Goal: Information Seeking & Learning: Learn about a topic

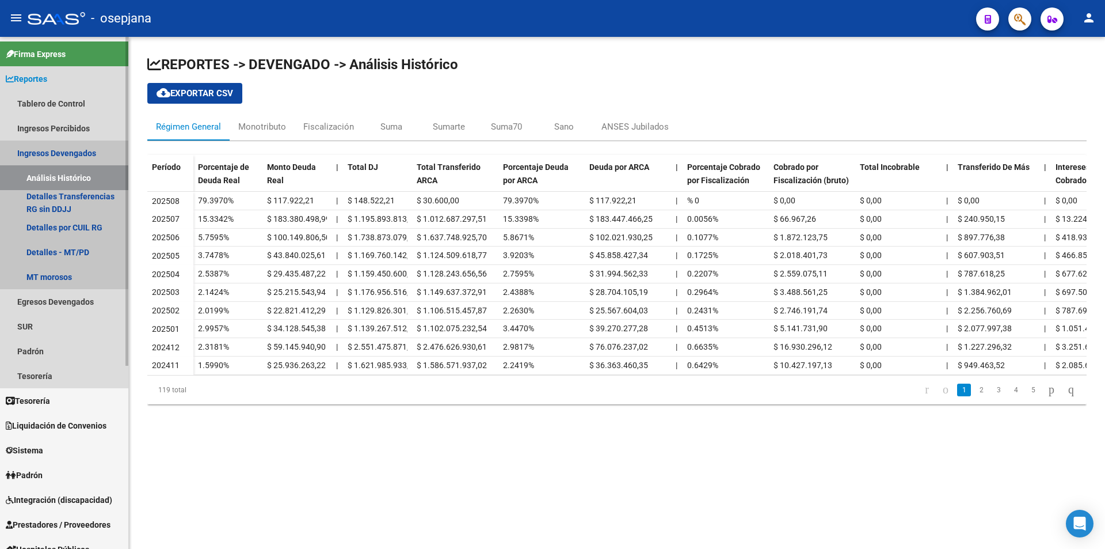
click at [60, 153] on link "Ingresos Devengados" at bounding box center [64, 152] width 128 height 25
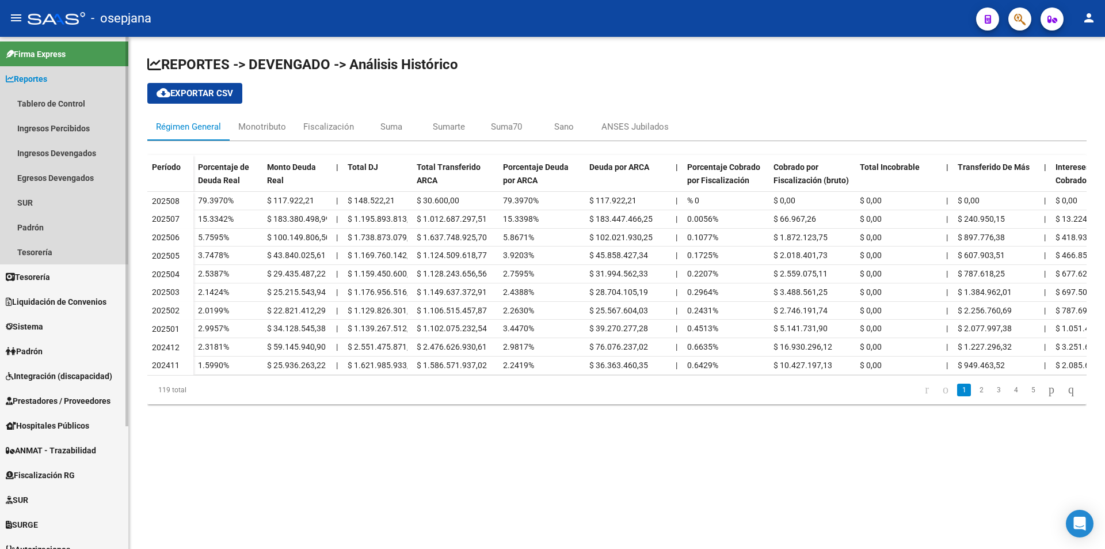
click at [47, 77] on span "Reportes" at bounding box center [26, 79] width 41 height 13
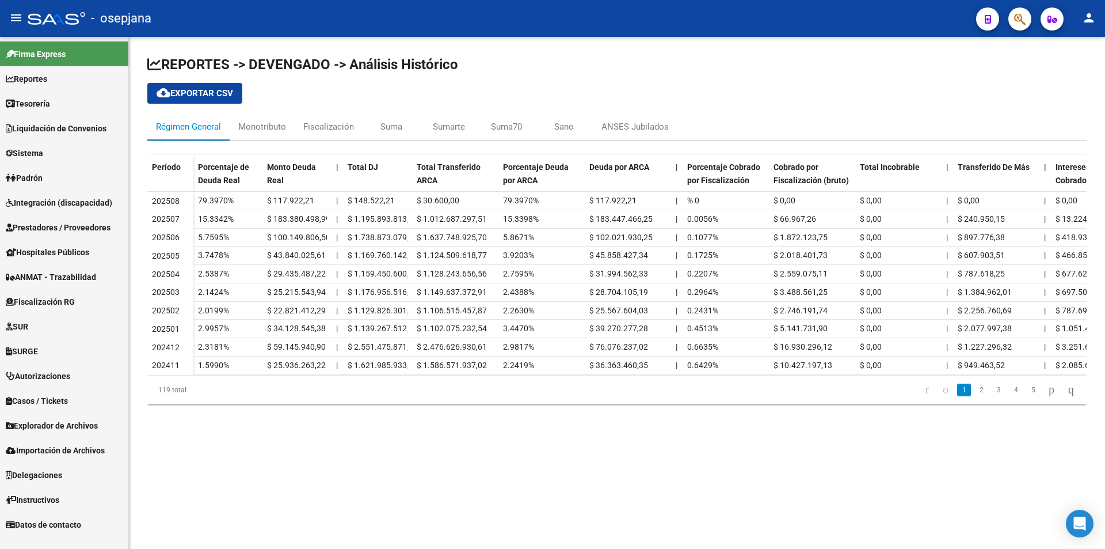
click at [67, 304] on span "Fiscalización RG" at bounding box center [40, 301] width 69 height 13
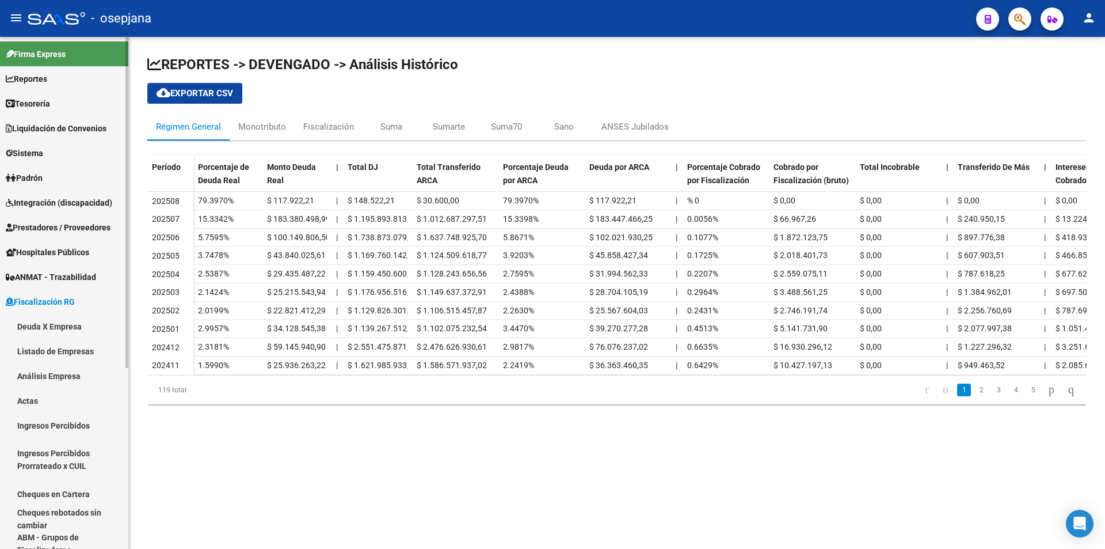
click at [37, 399] on link "Actas" at bounding box center [64, 400] width 128 height 25
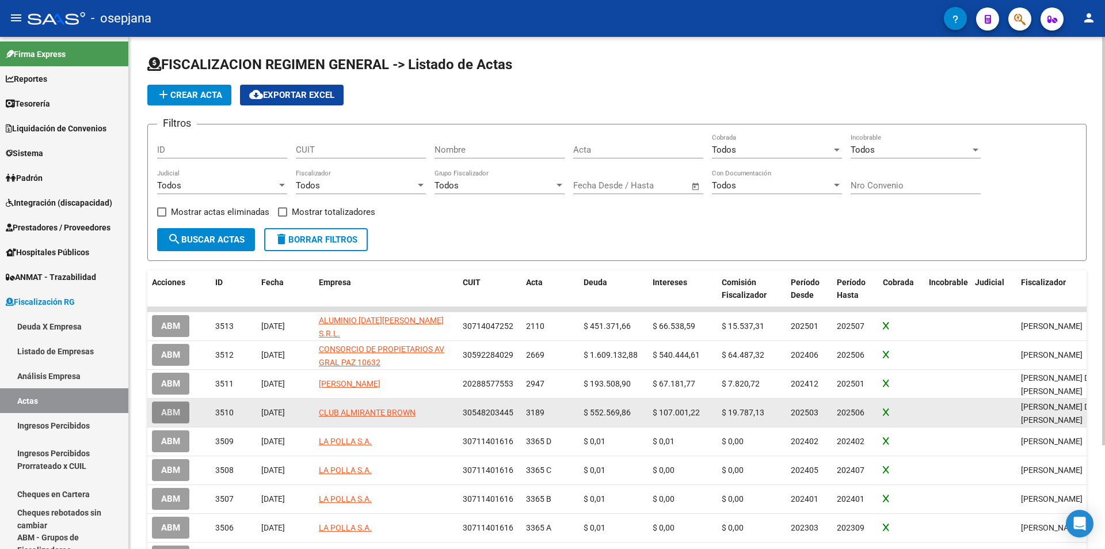
click at [177, 412] on span "ABM" at bounding box center [170, 413] width 19 height 10
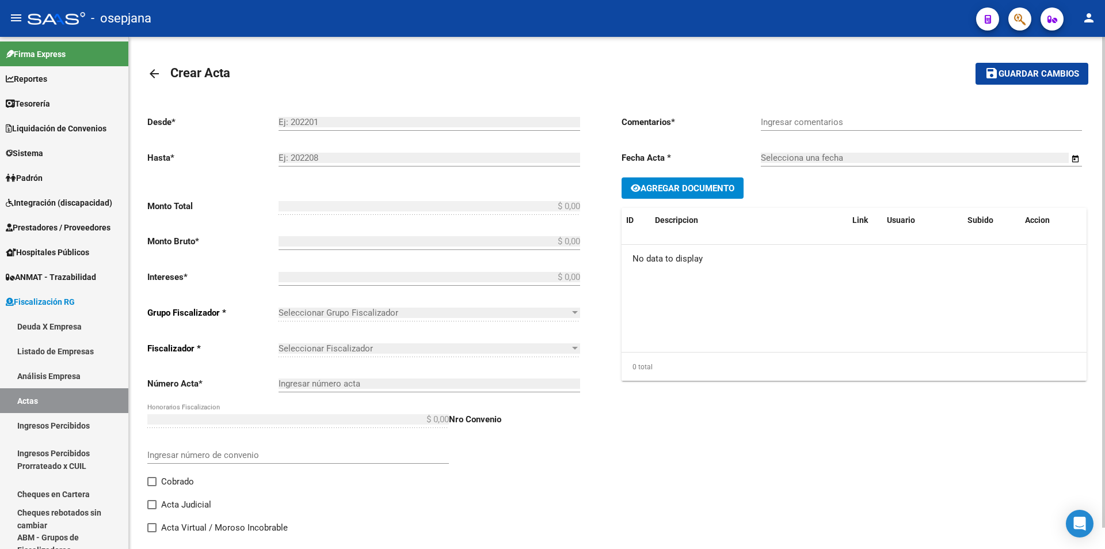
type input "202503"
type input "202506"
type input "$ 721.368,02"
type input "$ 552.569,86"
type input "$ 107.001,22"
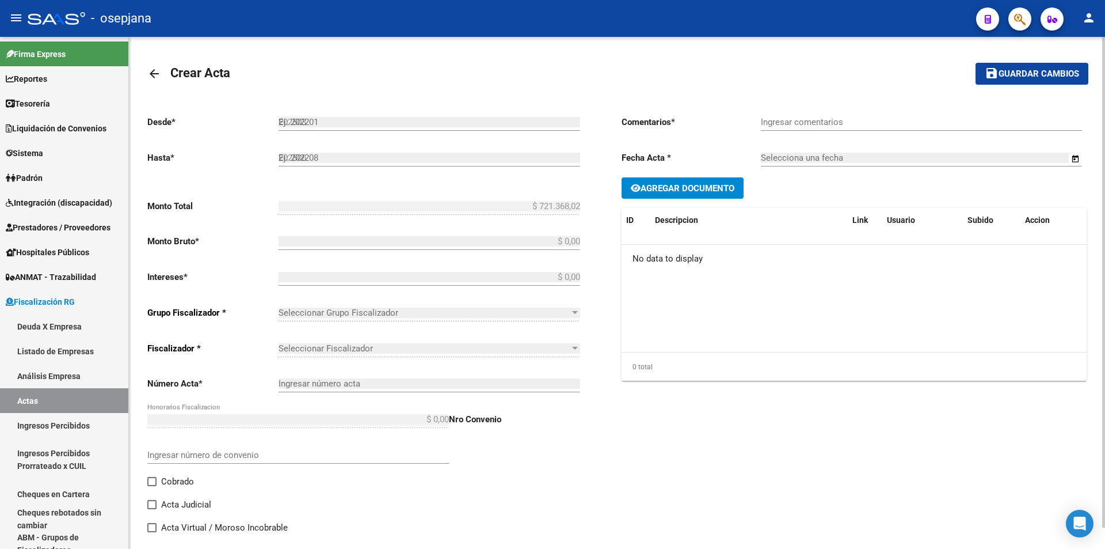
type input "3189"
type input "$ 61.796,94"
checkbox input "true"
type input "Pago con cheques Físicos. Bco. Macro"
type input "13/8/2025"
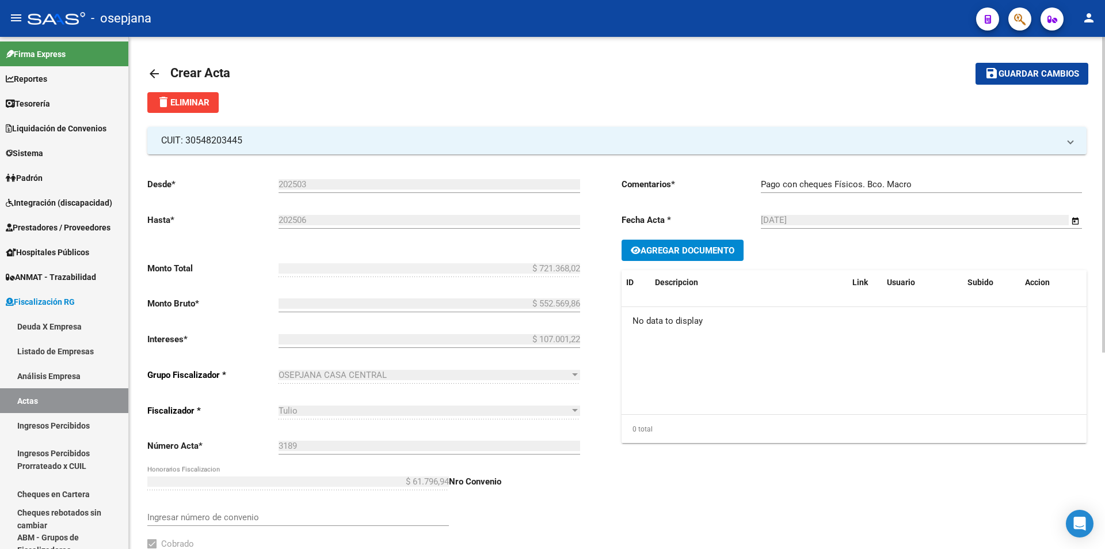
click at [155, 69] on mat-icon "arrow_back" at bounding box center [154, 74] width 14 height 14
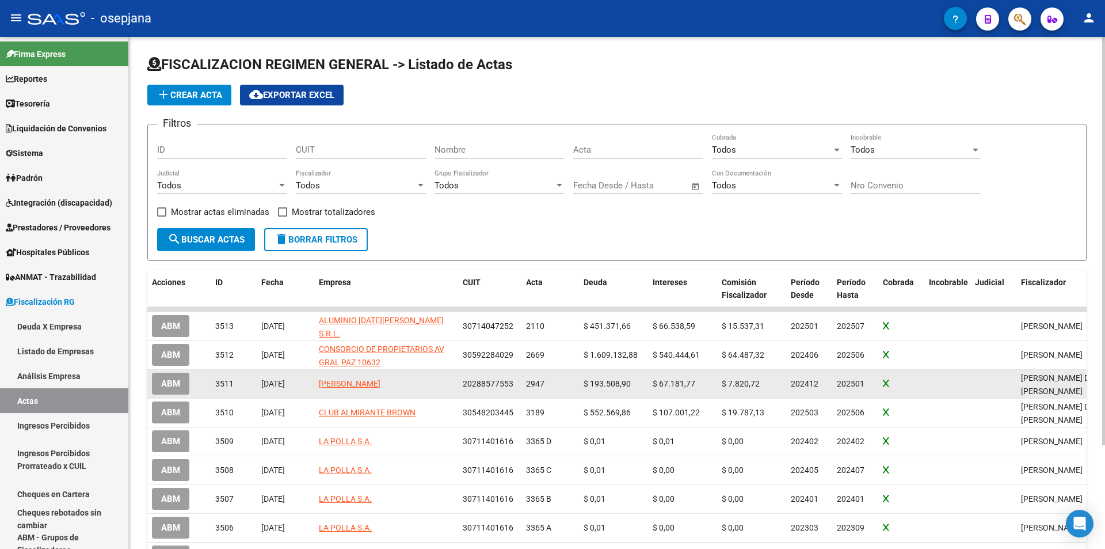
click at [180, 382] on span "ABM" at bounding box center [170, 384] width 19 height 10
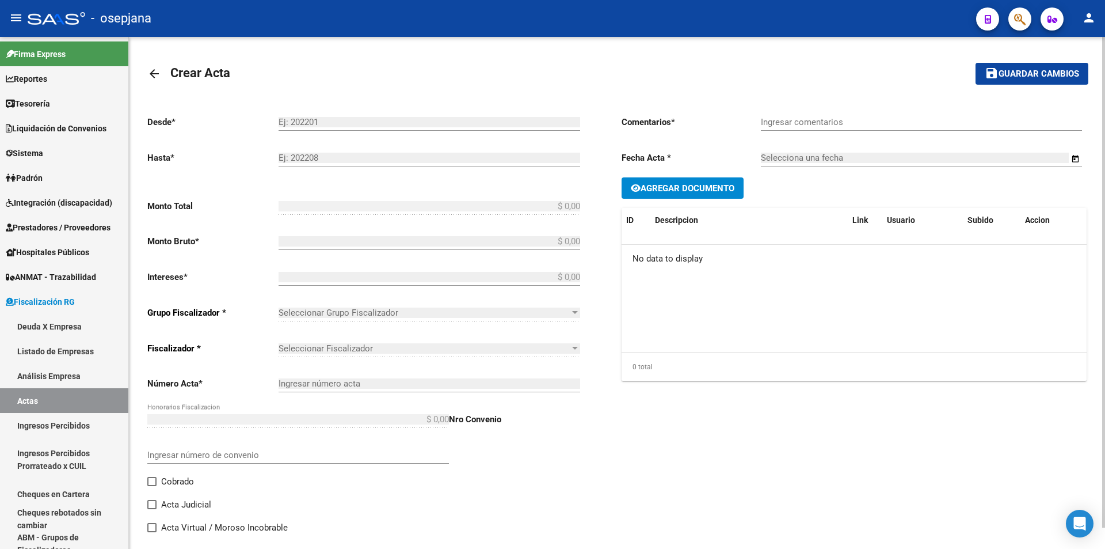
type input "202412"
type input "202501"
type input "$ 286.759,74"
type input "$ 193.508,90"
type input "$ 67.181,77"
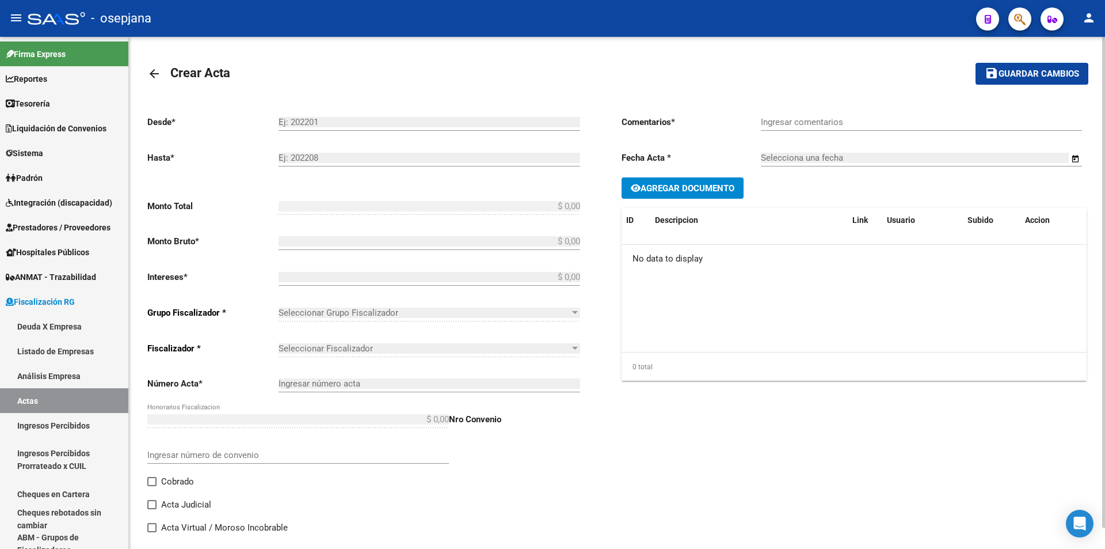
type input "2947"
type input "$ 26.069,07"
checkbox input "true"
type input "Pago por transf. Mercado pago"
type input "18/8/2025"
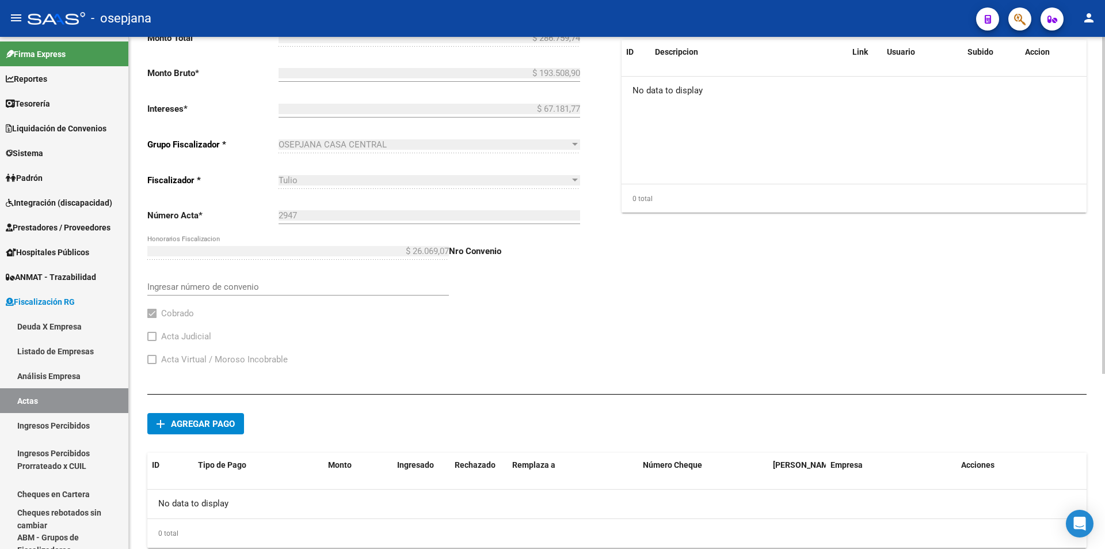
scroll to position [266, 0]
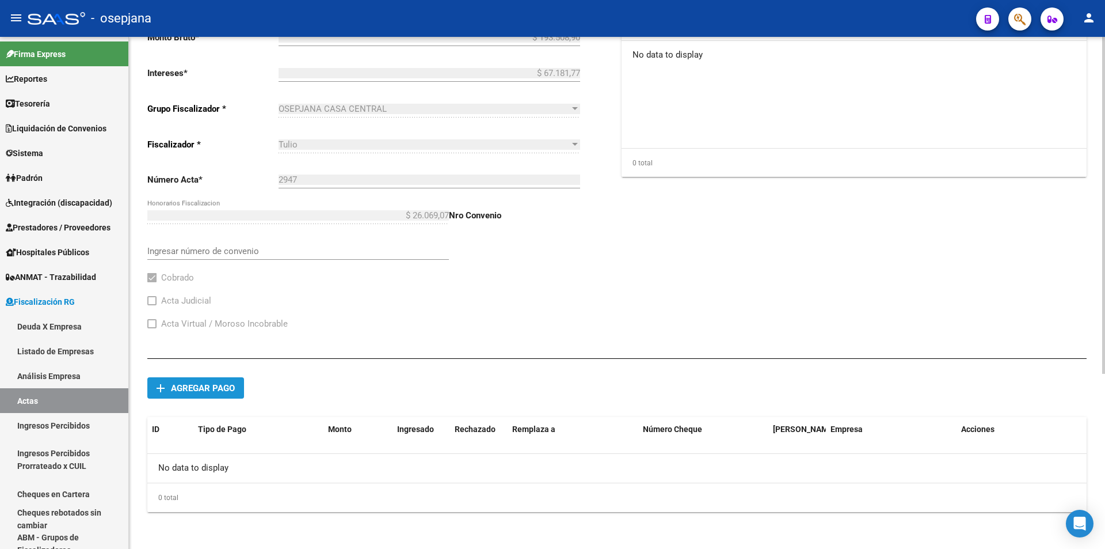
click at [222, 386] on span "Agregar pago" at bounding box center [203, 388] width 64 height 10
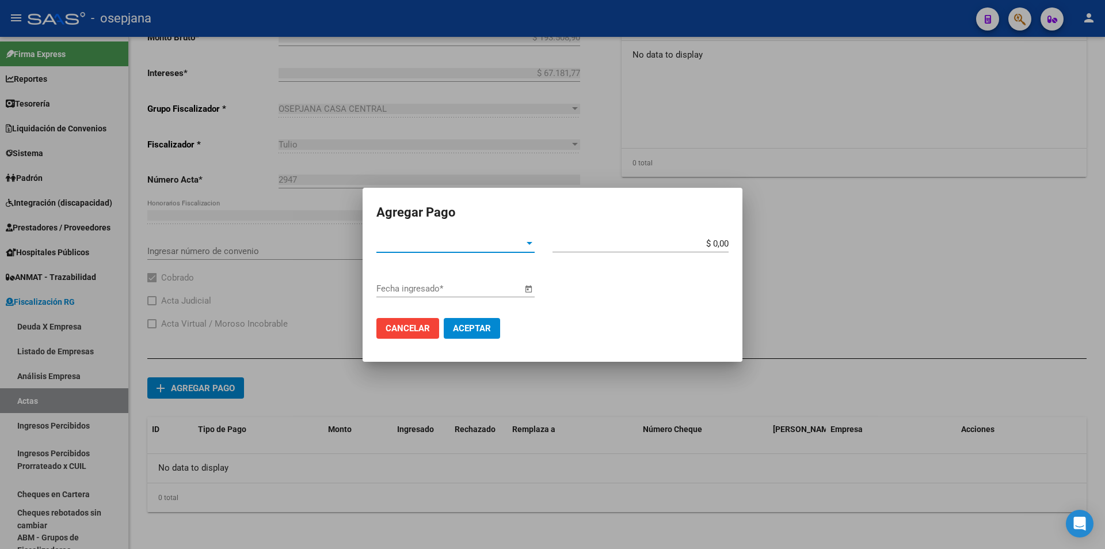
click at [406, 244] on span "Tipo de Pago *" at bounding box center [451, 243] width 148 height 10
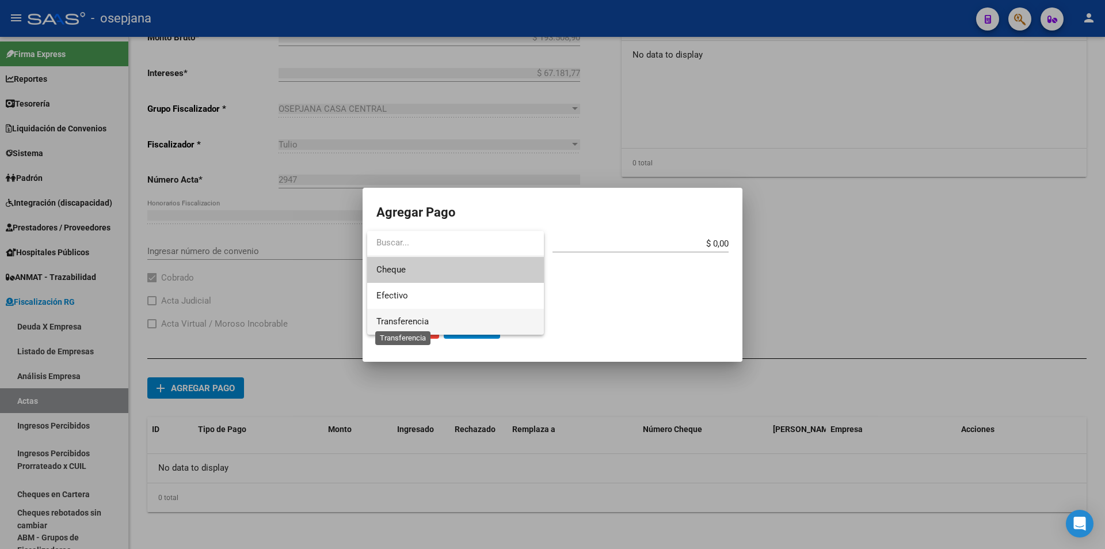
click at [428, 320] on span "Transferencia" at bounding box center [403, 321] width 52 height 10
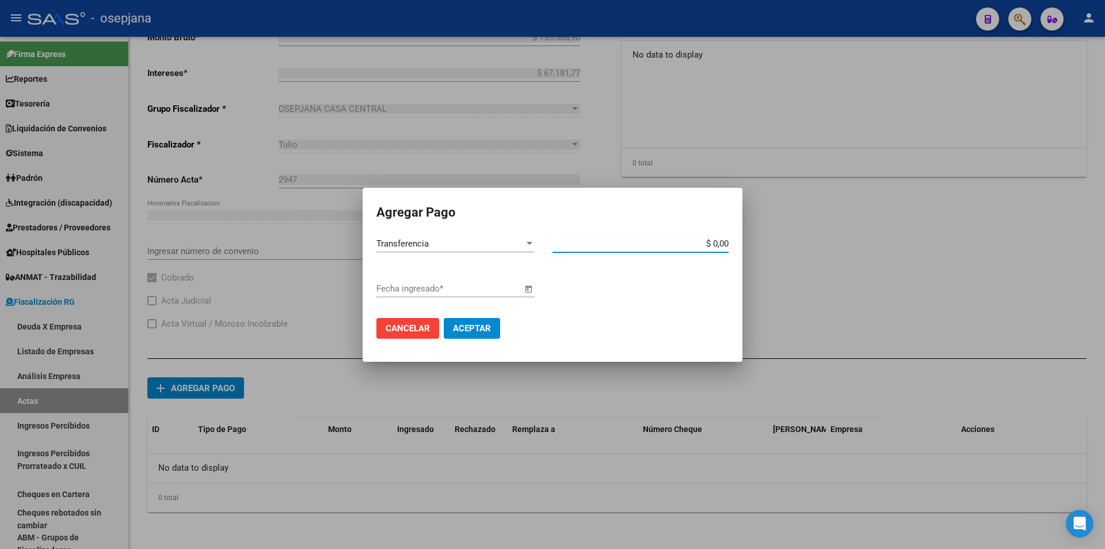
drag, startPoint x: 710, startPoint y: 244, endPoint x: 741, endPoint y: 242, distance: 31.1
click at [741, 242] on mat-dialog-content "Transferencia Tipo de Pago * $ 0,00 Monto bruto * Fecha ingresado * Cancelar Ac…" at bounding box center [553, 291] width 380 height 113
type input "$ 286.759,73"
click at [474, 290] on input "Fecha ingresado *" at bounding box center [450, 288] width 146 height 10
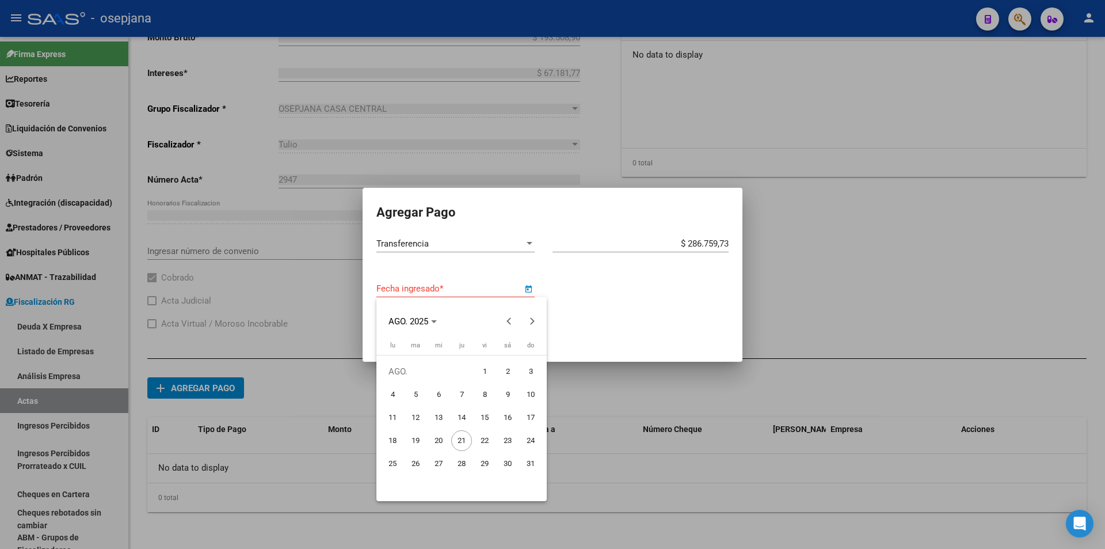
click at [463, 417] on span "14" at bounding box center [461, 417] width 21 height 21
type input "14/8/2025"
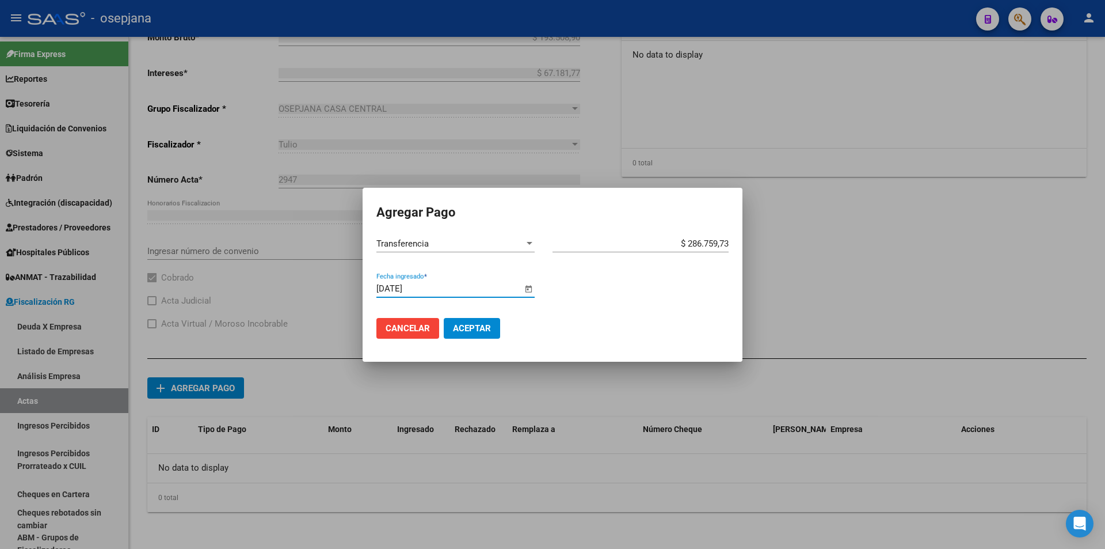
click at [483, 327] on span "Aceptar" at bounding box center [472, 328] width 38 height 10
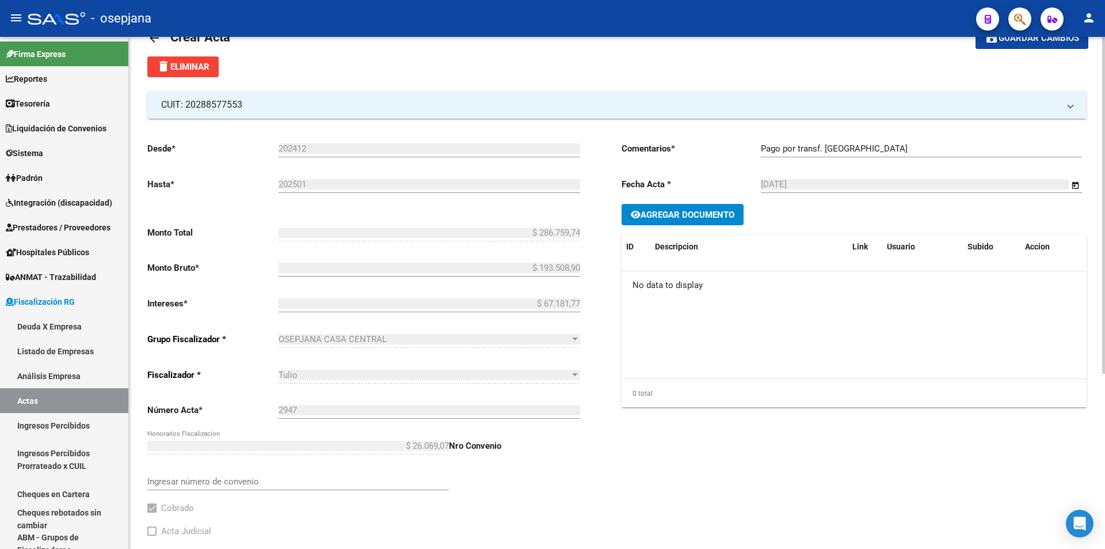
scroll to position [0, 0]
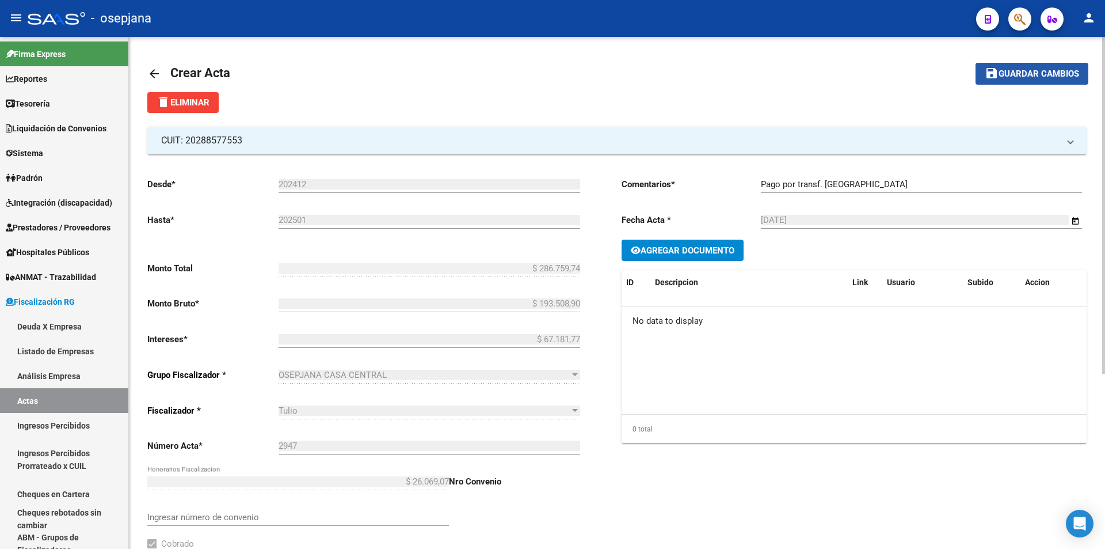
click at [1033, 75] on span "Guardar cambios" at bounding box center [1039, 74] width 81 height 10
click at [153, 71] on mat-icon "arrow_back" at bounding box center [154, 74] width 14 height 14
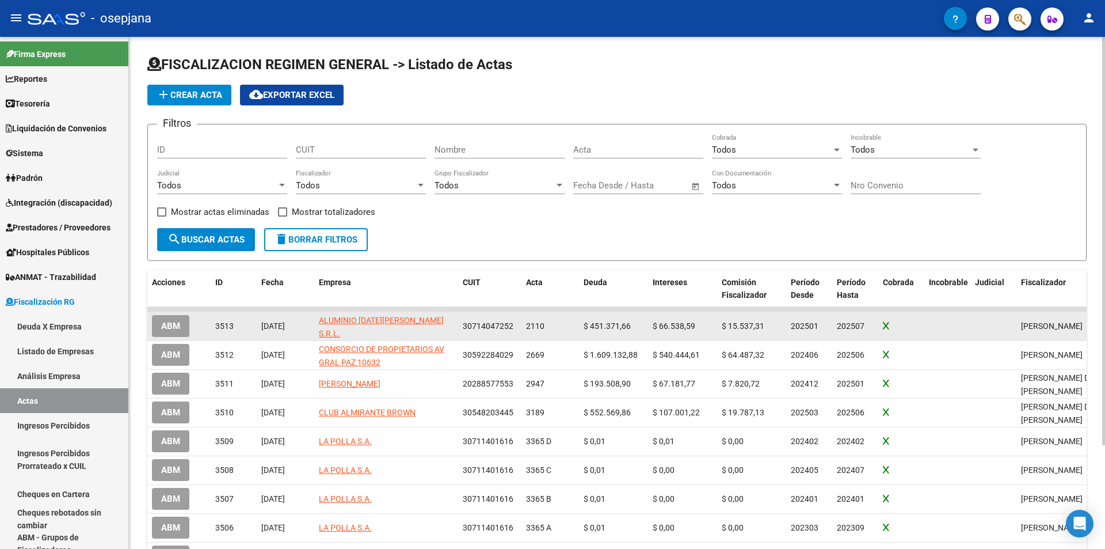
click at [172, 325] on span "ABM" at bounding box center [170, 326] width 19 height 10
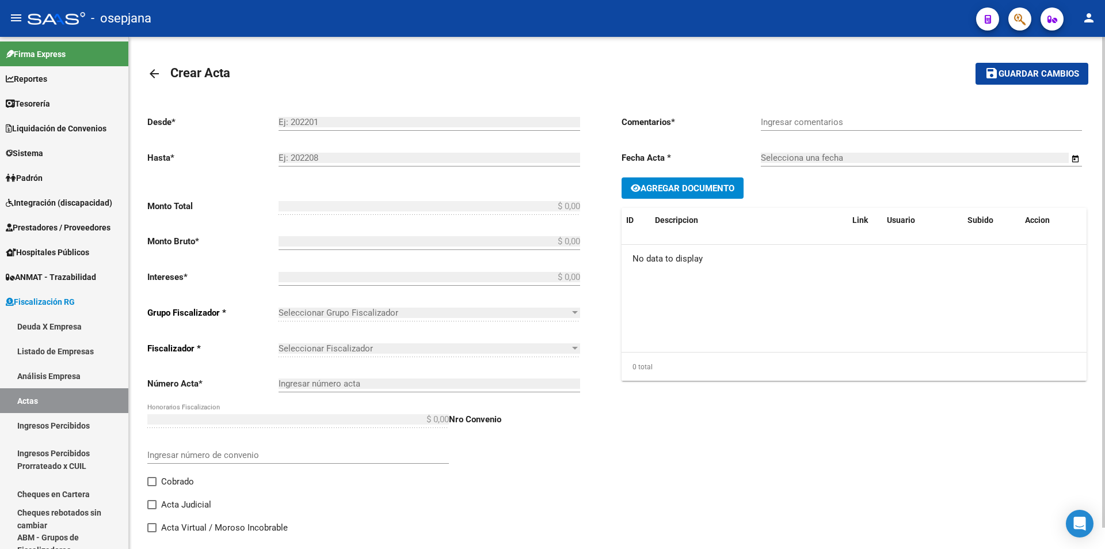
type input "202501"
type input "202507"
type input "$ 569.701,27"
type input "$ 451.371,66"
type input "$ 66.538,59"
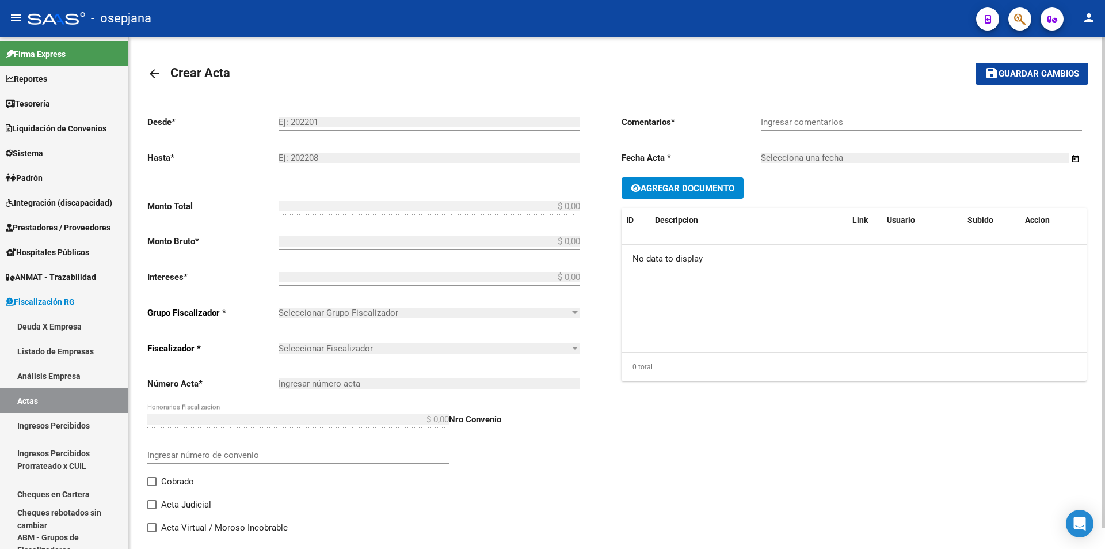
type input "2110"
type input "$ 51.791,02"
checkbox input "true"
type input "."
type input "20/8/2025"
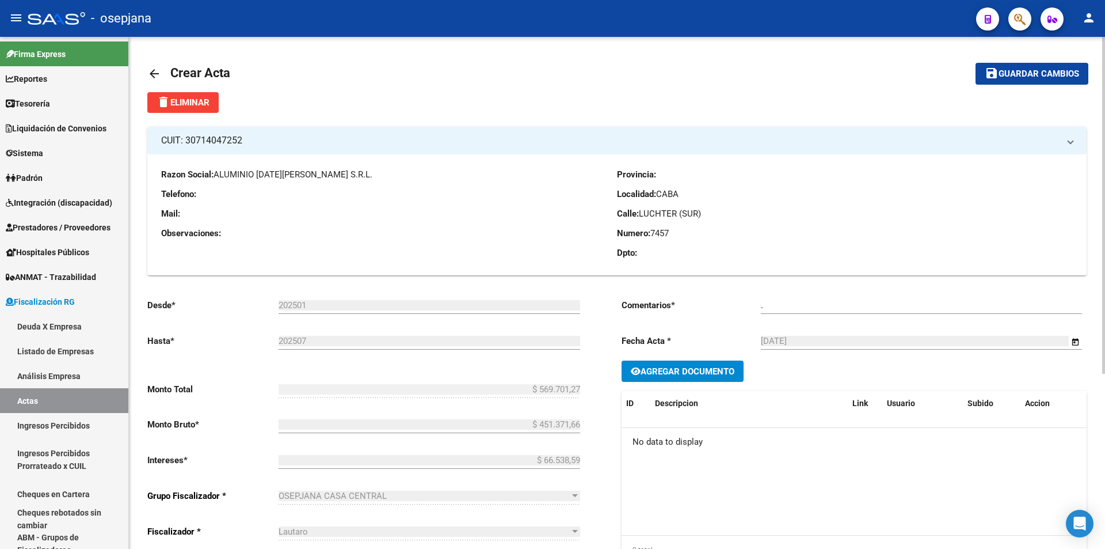
scroll to position [266, 0]
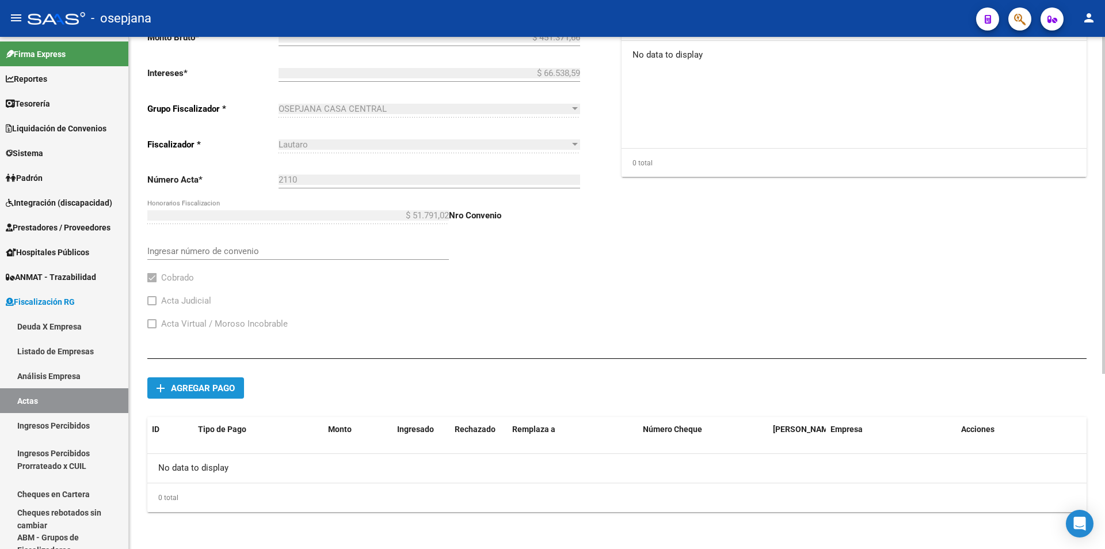
click at [204, 388] on span "Agregar pago" at bounding box center [203, 388] width 64 height 10
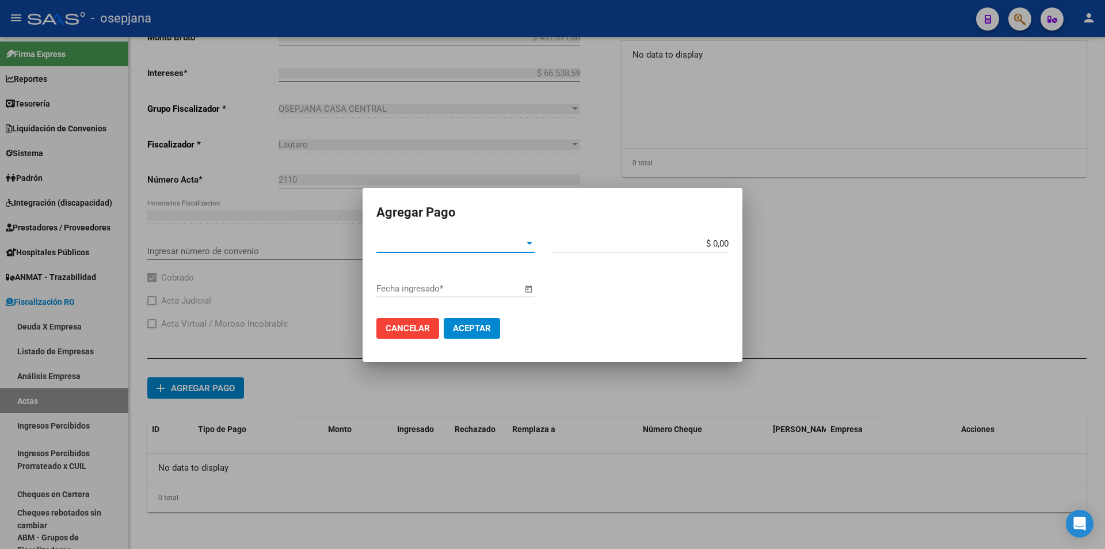
click at [455, 248] on span "Tipo de Pago *" at bounding box center [451, 243] width 148 height 10
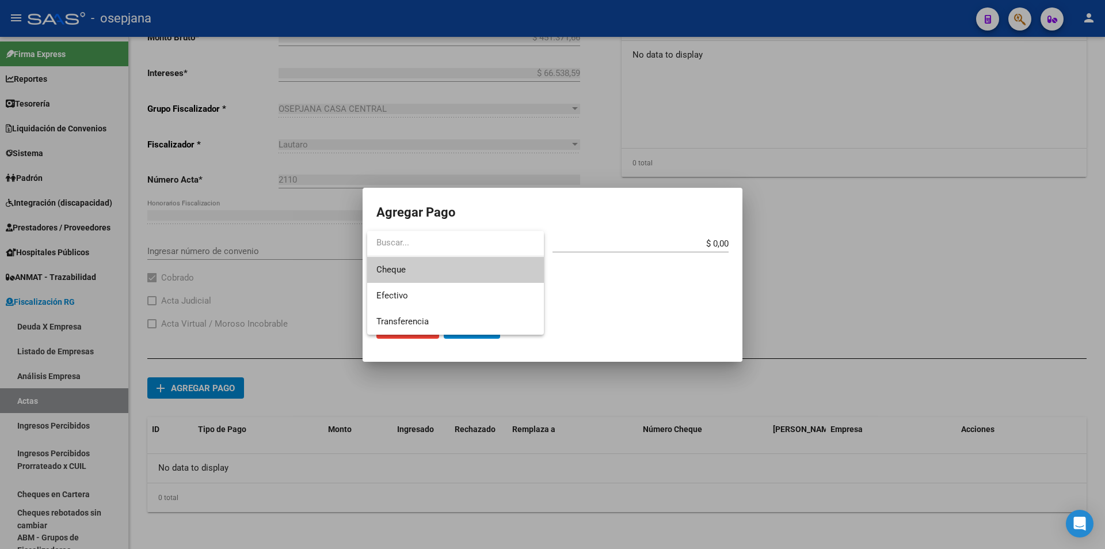
click at [423, 265] on span "Cheque" at bounding box center [456, 270] width 158 height 26
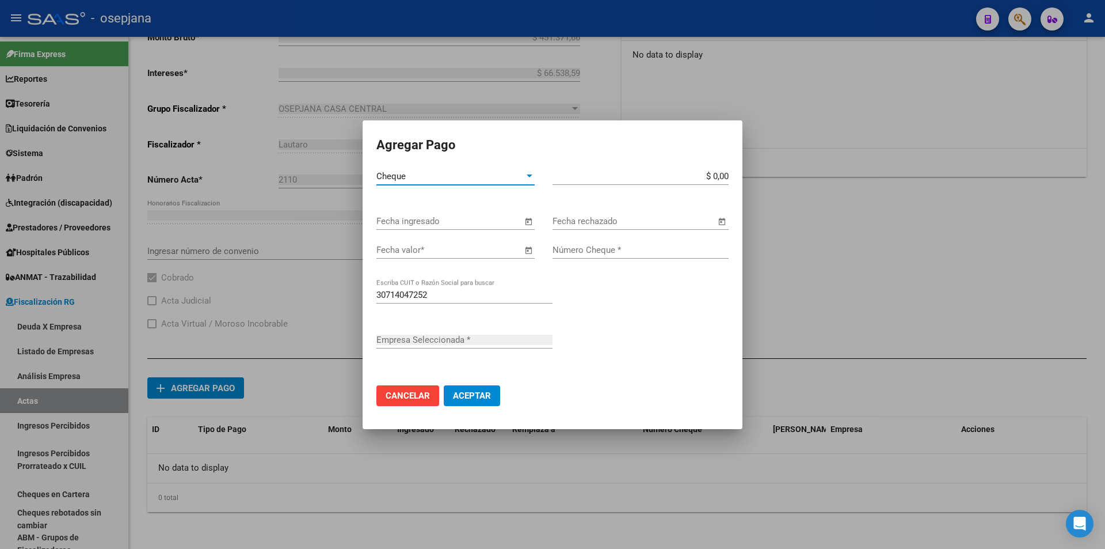
type input "ALUMINIO [DATE][PERSON_NAME] S.R.L."
drag, startPoint x: 712, startPoint y: 173, endPoint x: 731, endPoint y: 174, distance: 18.4
click at [731, 174] on app-form-text-field "$ 0,00 Monto bruto *" at bounding box center [645, 176] width 185 height 10
type input "$ 569.701,27"
click at [484, 218] on input "Fecha ingresado" at bounding box center [450, 221] width 146 height 10
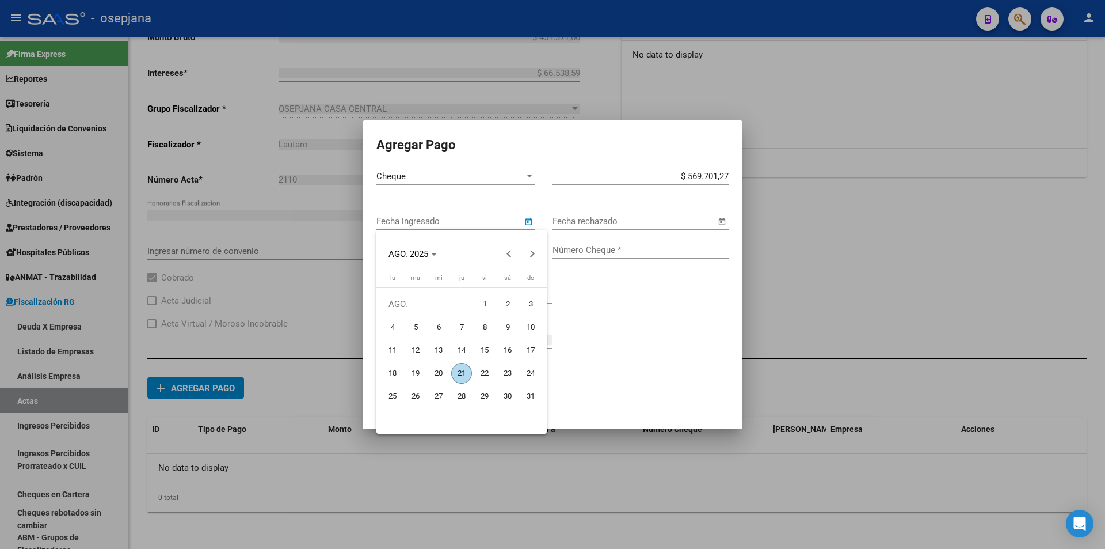
click at [439, 371] on span "20" at bounding box center [438, 373] width 21 height 21
type input "20/8/2025"
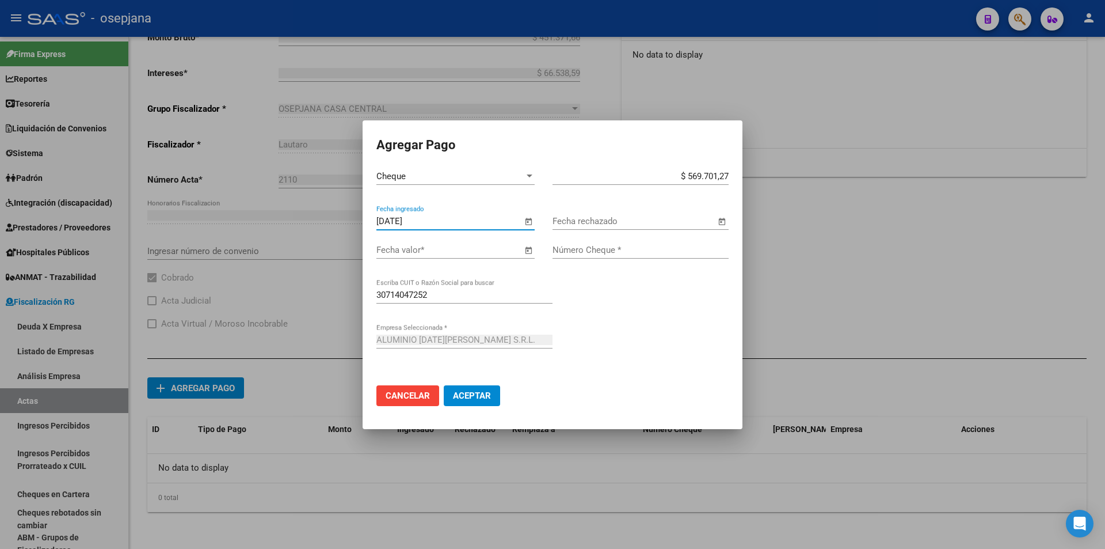
click at [479, 256] on div "Fecha valor *" at bounding box center [450, 249] width 146 height 17
click at [468, 246] on input "Fecha valor *" at bounding box center [450, 250] width 146 height 10
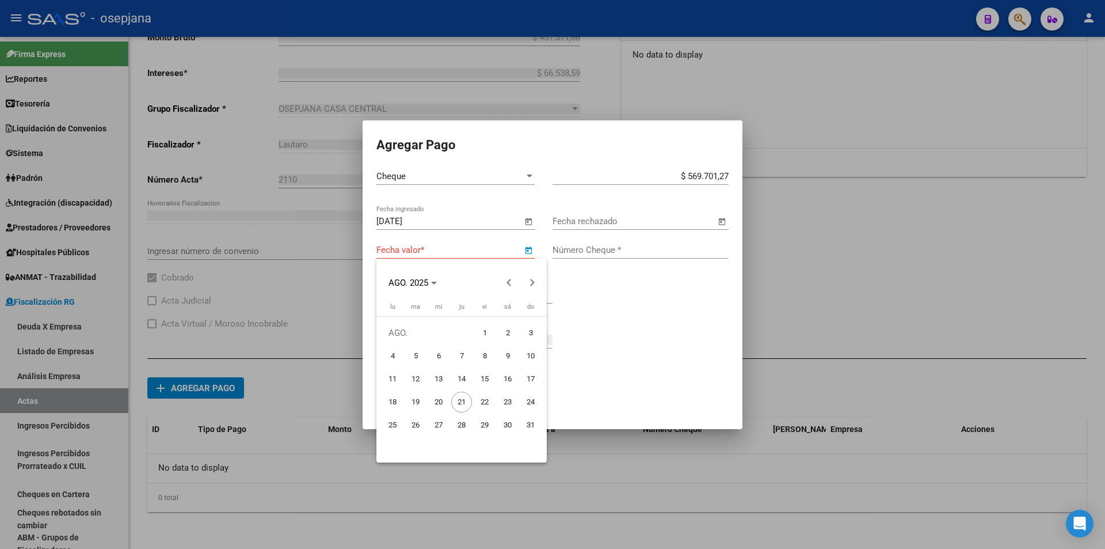
click at [438, 398] on span "20" at bounding box center [438, 402] width 21 height 21
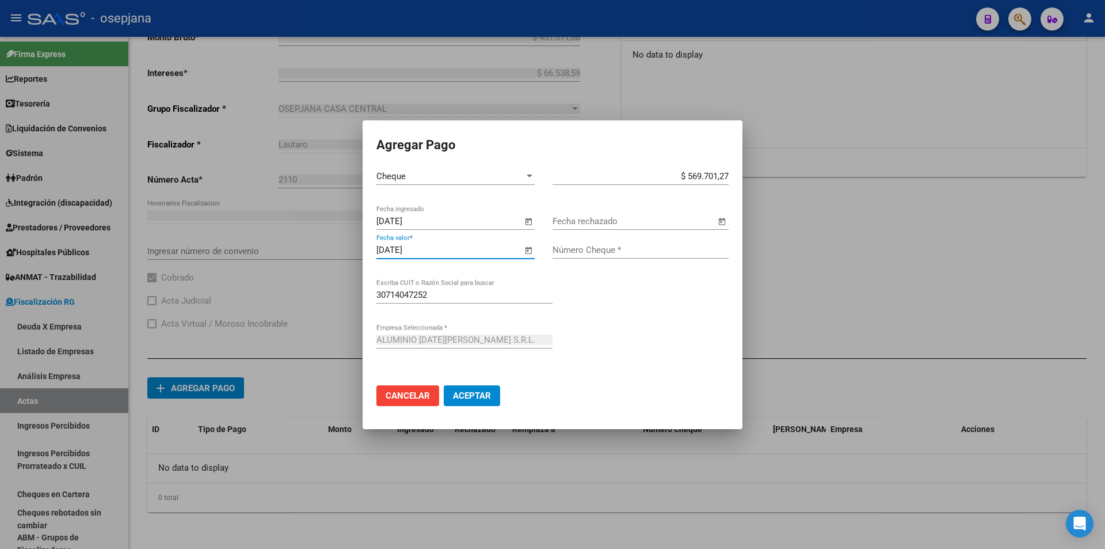
click at [581, 246] on input "Número Cheque *" at bounding box center [641, 250] width 176 height 10
click at [435, 250] on input "20/8/2025" at bounding box center [450, 250] width 146 height 10
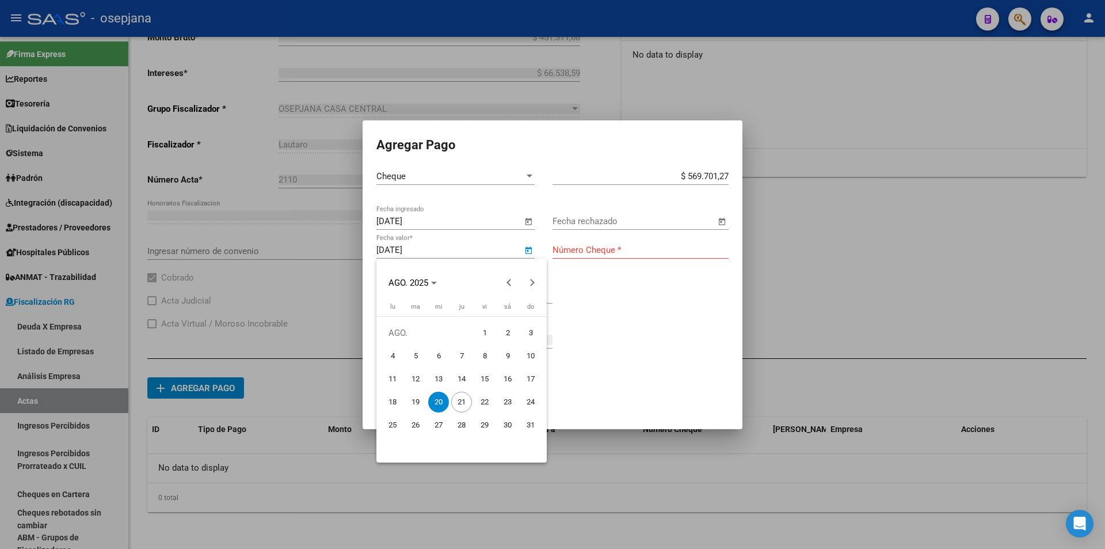
click at [460, 423] on span "28" at bounding box center [461, 425] width 21 height 21
type input "28/8/2025"
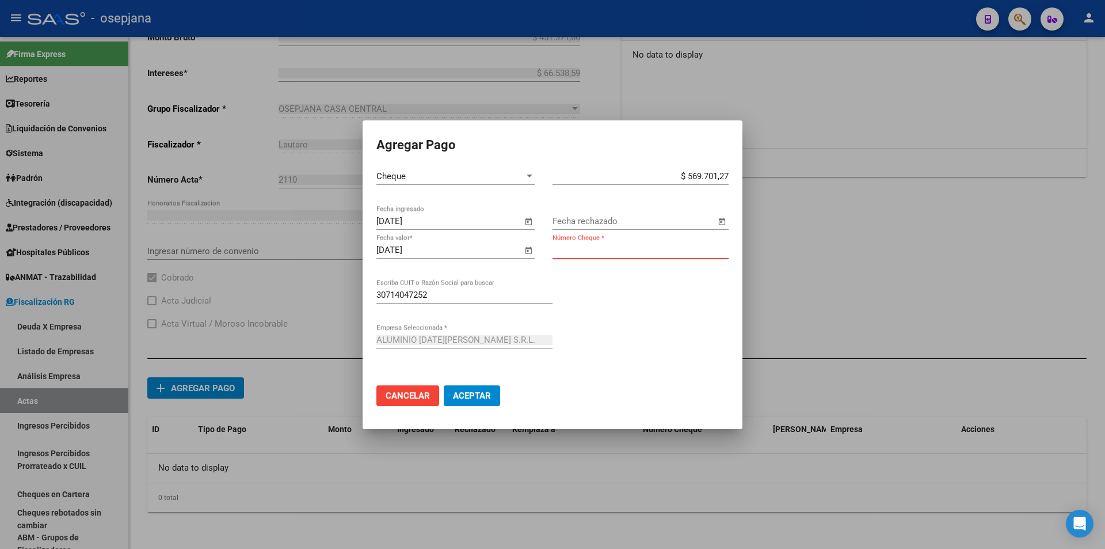
click at [599, 249] on input "Número Cheque *" at bounding box center [641, 250] width 176 height 10
type input "07133042"
click at [484, 394] on span "Aceptar" at bounding box center [472, 395] width 38 height 10
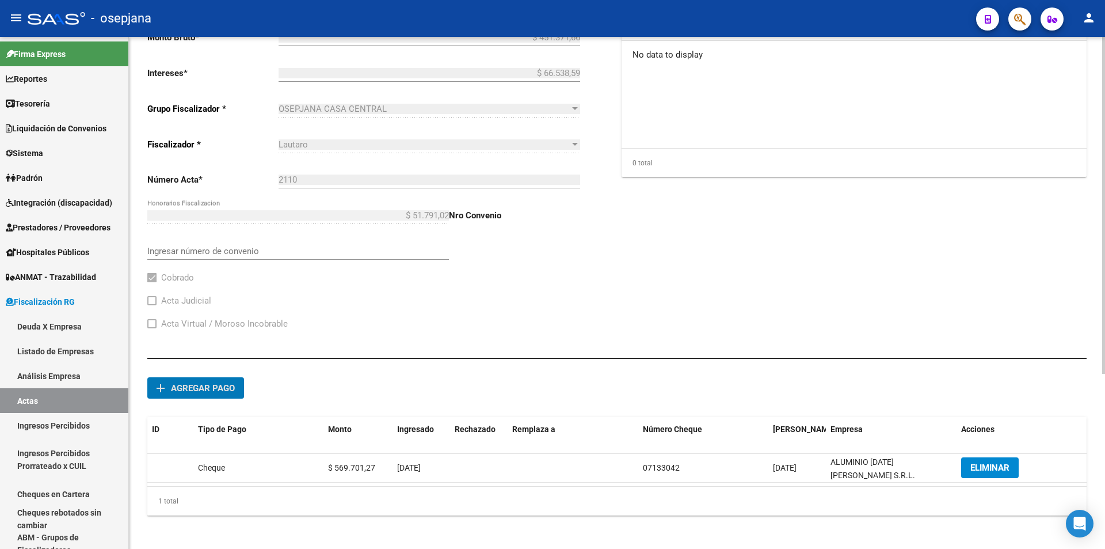
scroll to position [0, 0]
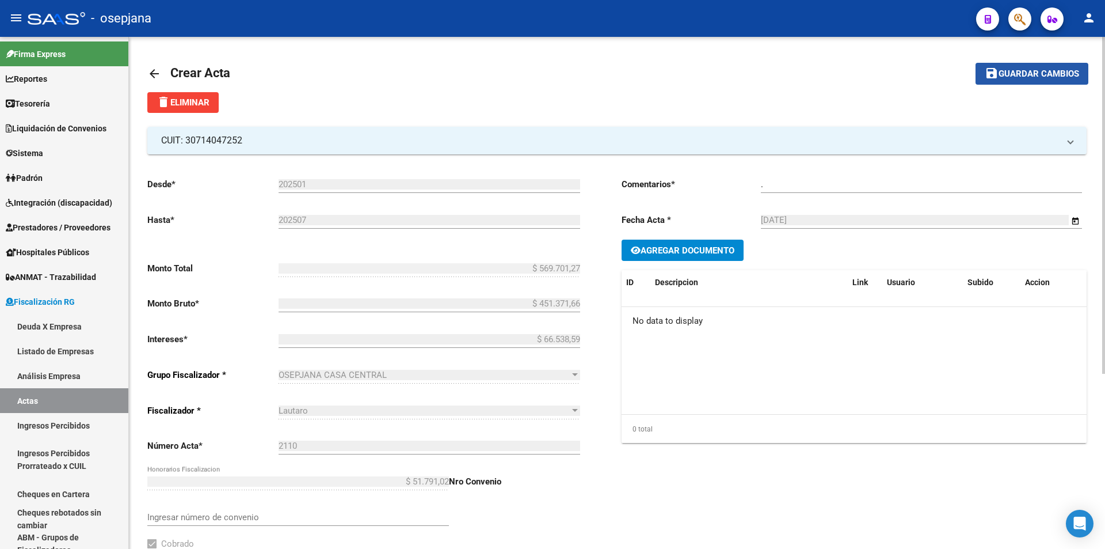
click at [1074, 69] on span "Guardar cambios" at bounding box center [1039, 74] width 81 height 10
click at [153, 73] on mat-icon "arrow_back" at bounding box center [154, 74] width 14 height 14
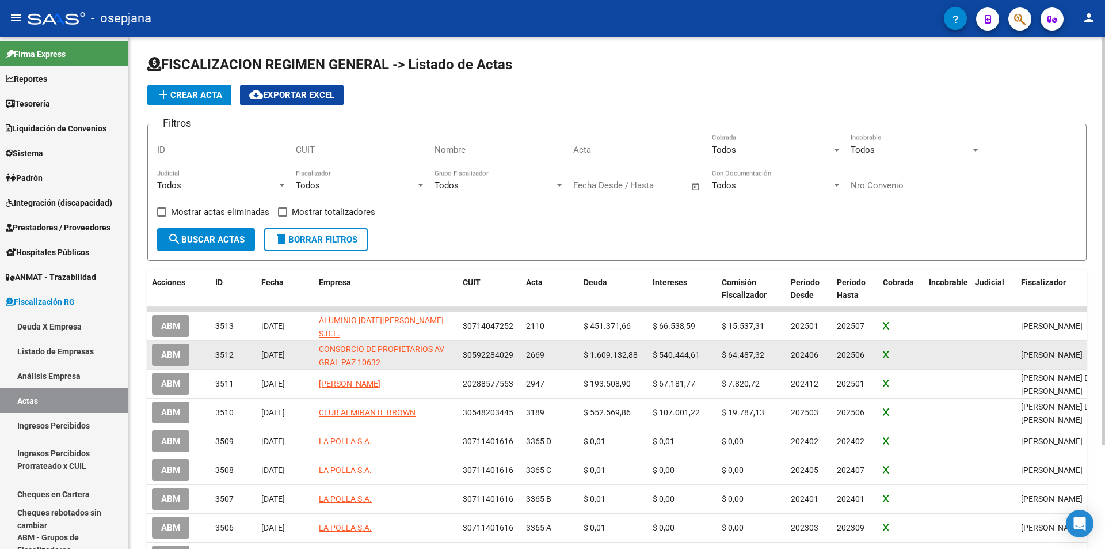
click at [174, 355] on span "ABM" at bounding box center [170, 355] width 19 height 10
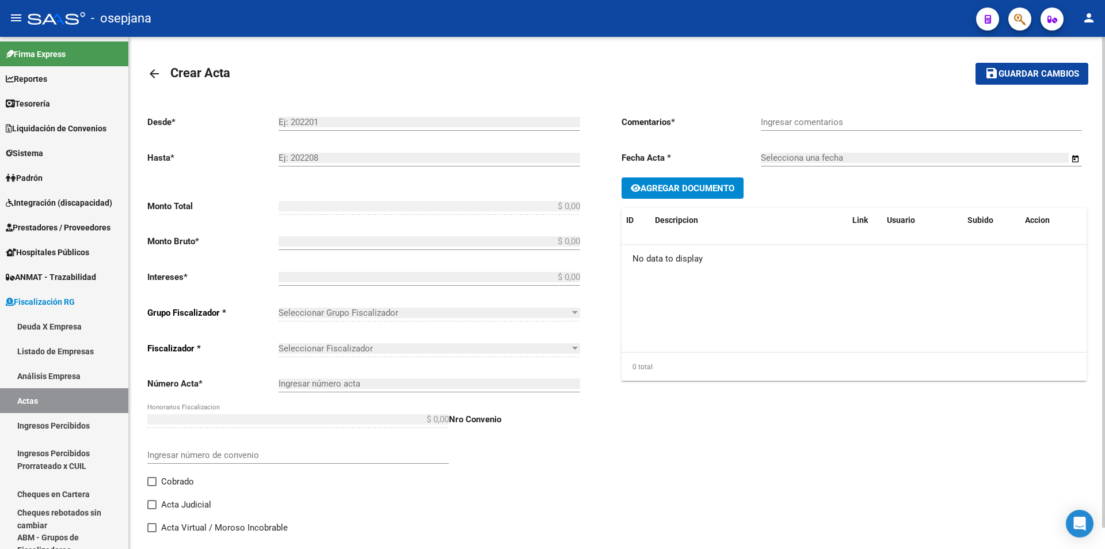
type input "202406"
type input "202506"
type input "$ 2.364.535,24"
type input "$ 1.609.132,88"
type input "$ 540.444,61"
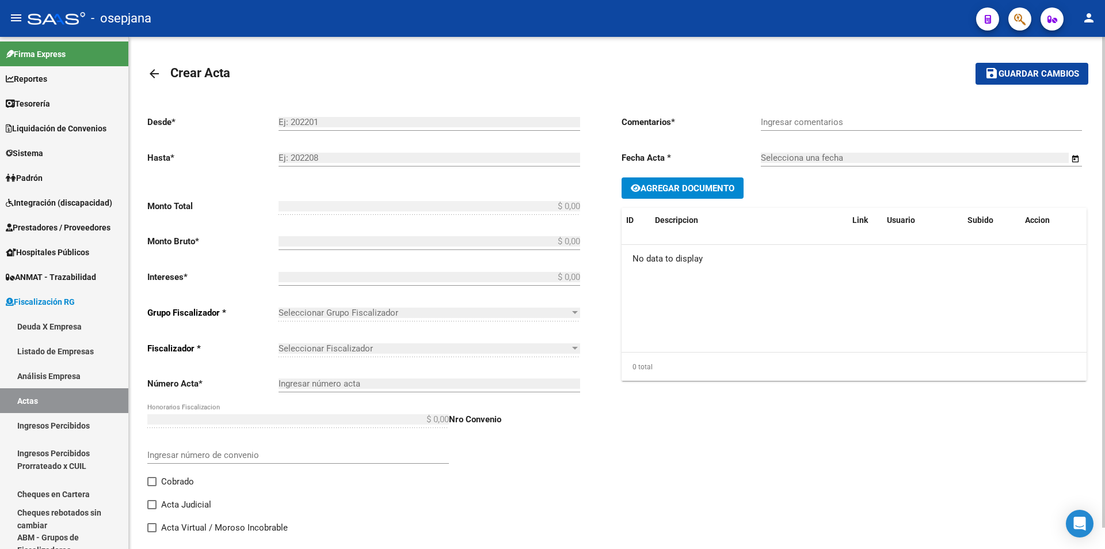
type input "2669"
type input "$ 214.957,75"
checkbox input "true"
type input "."
type input "18/8/2025"
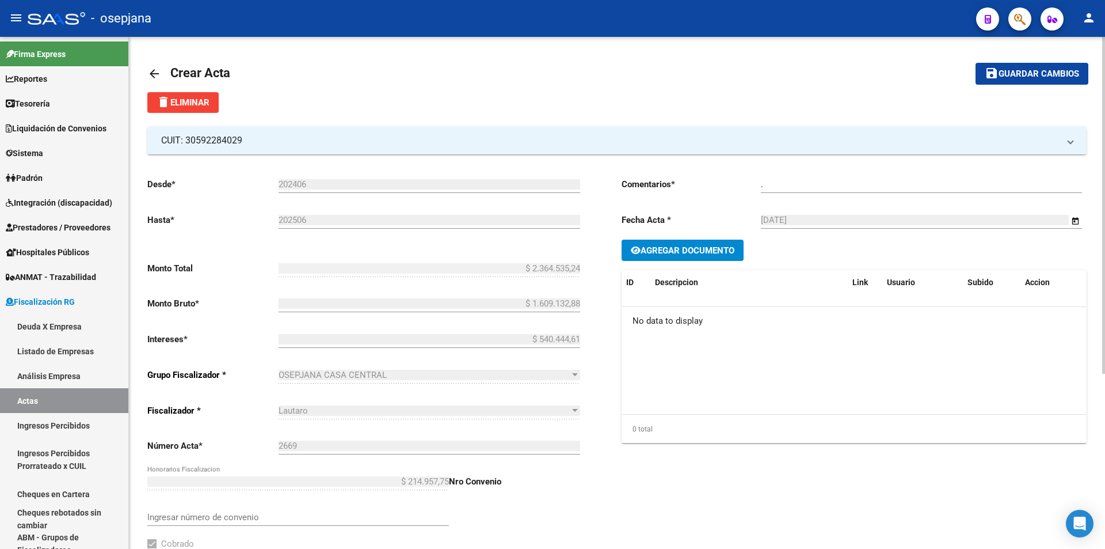
scroll to position [266, 0]
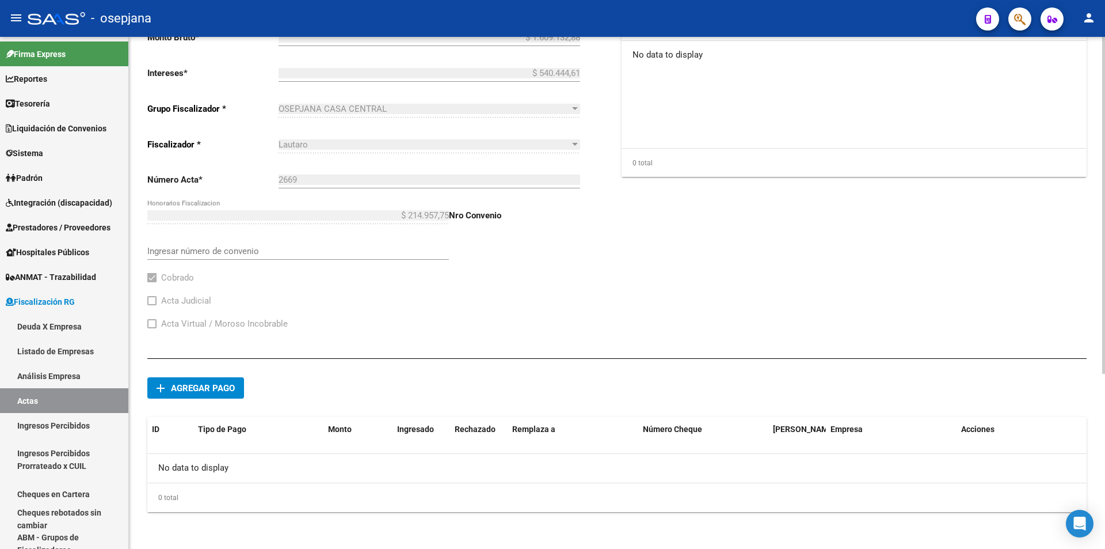
click at [185, 385] on span "Agregar pago" at bounding box center [203, 388] width 64 height 10
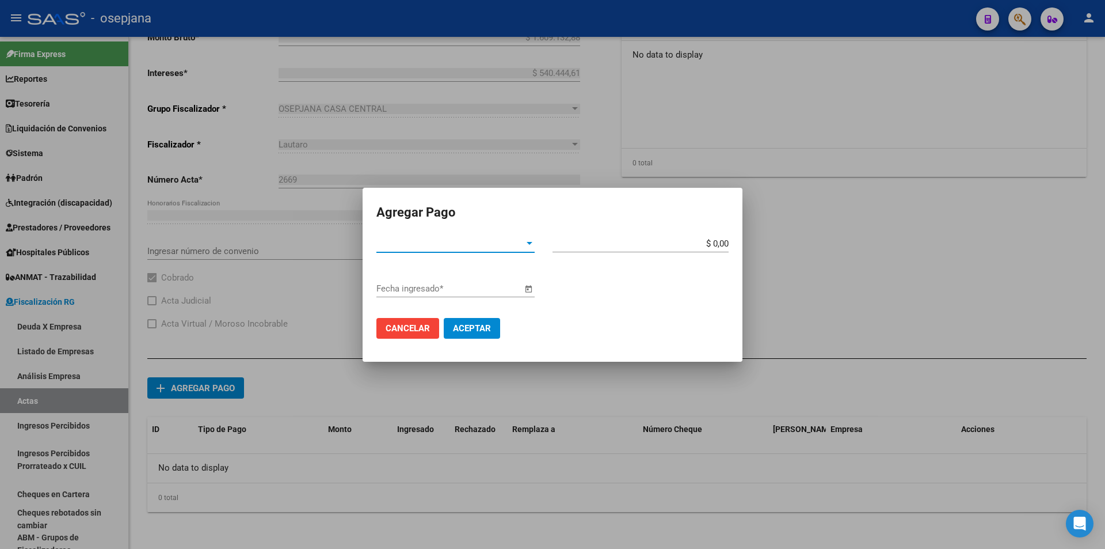
click at [439, 245] on span "Tipo de Pago *" at bounding box center [451, 243] width 148 height 10
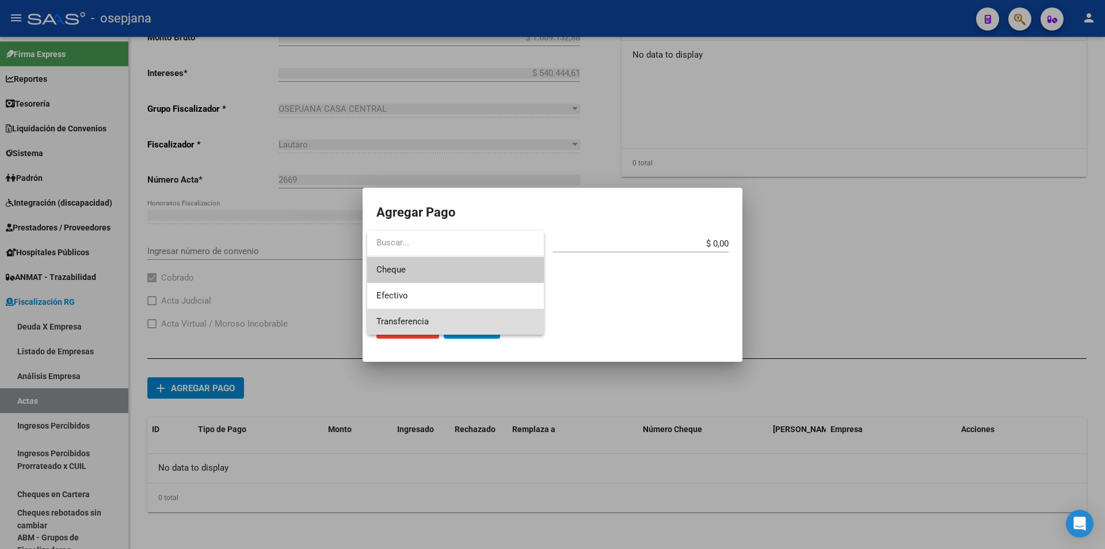
click at [438, 317] on span "Transferencia" at bounding box center [456, 322] width 158 height 26
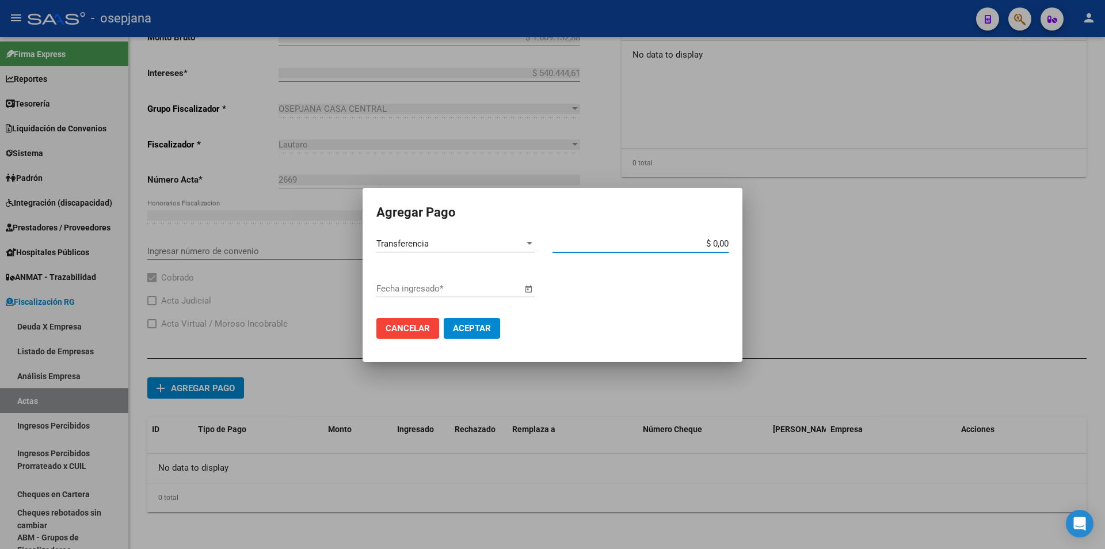
drag, startPoint x: 709, startPoint y: 244, endPoint x: 739, endPoint y: 244, distance: 29.4
click at [739, 244] on mat-dialog-content "Transferencia Tipo de Pago * $ 0,00 Monto bruto * Fecha ingresado * Cancelar Ac…" at bounding box center [553, 291] width 380 height 113
type input "$ 2.364.535,24"
click at [477, 290] on input "Fecha ingresado *" at bounding box center [450, 288] width 146 height 10
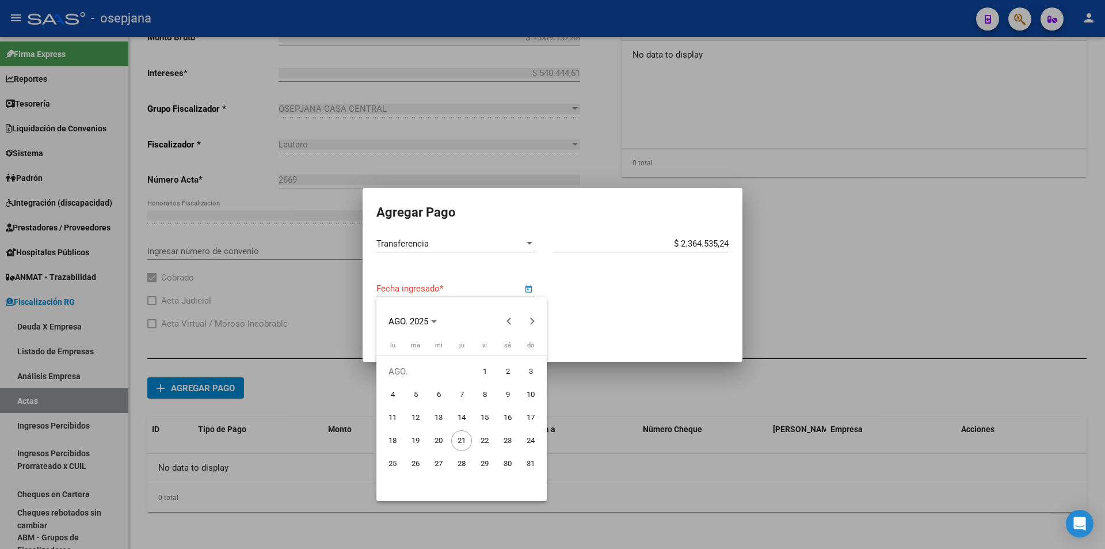
click at [396, 441] on span "18" at bounding box center [392, 440] width 21 height 21
type input "18/8/2025"
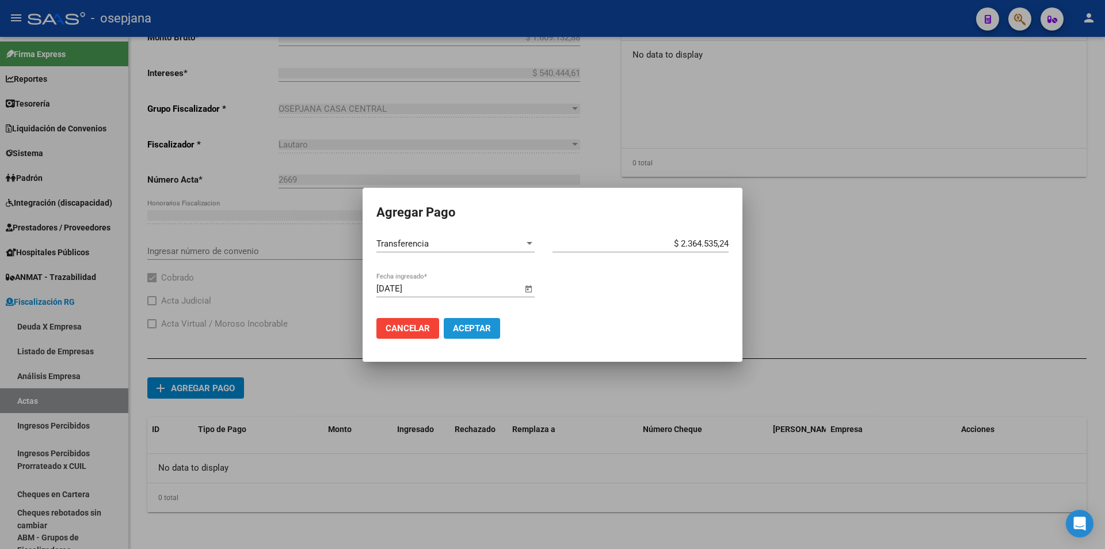
click at [482, 328] on span "Aceptar" at bounding box center [472, 328] width 38 height 10
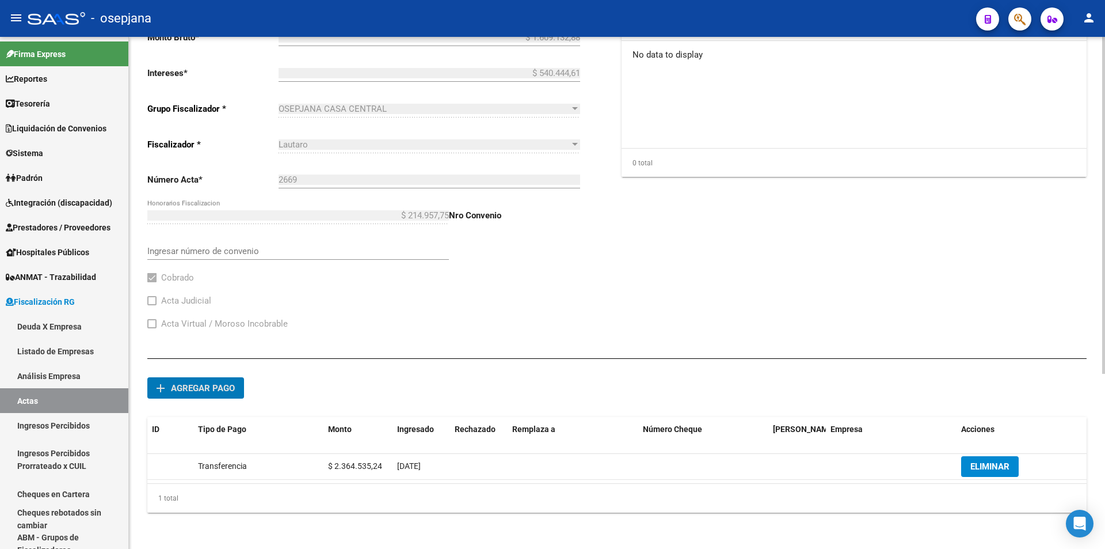
scroll to position [0, 0]
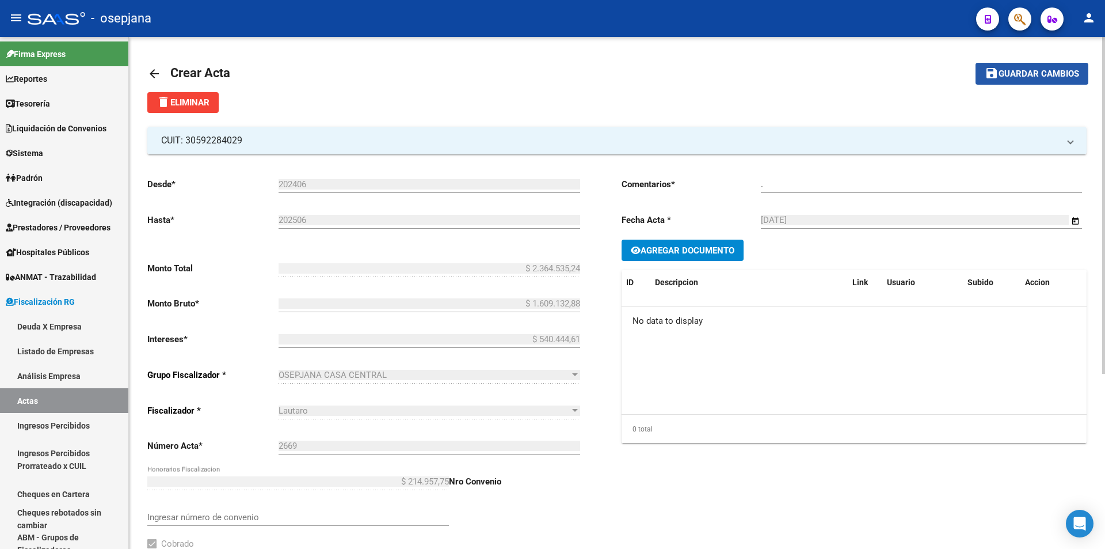
click at [1033, 73] on span "Guardar cambios" at bounding box center [1039, 74] width 81 height 10
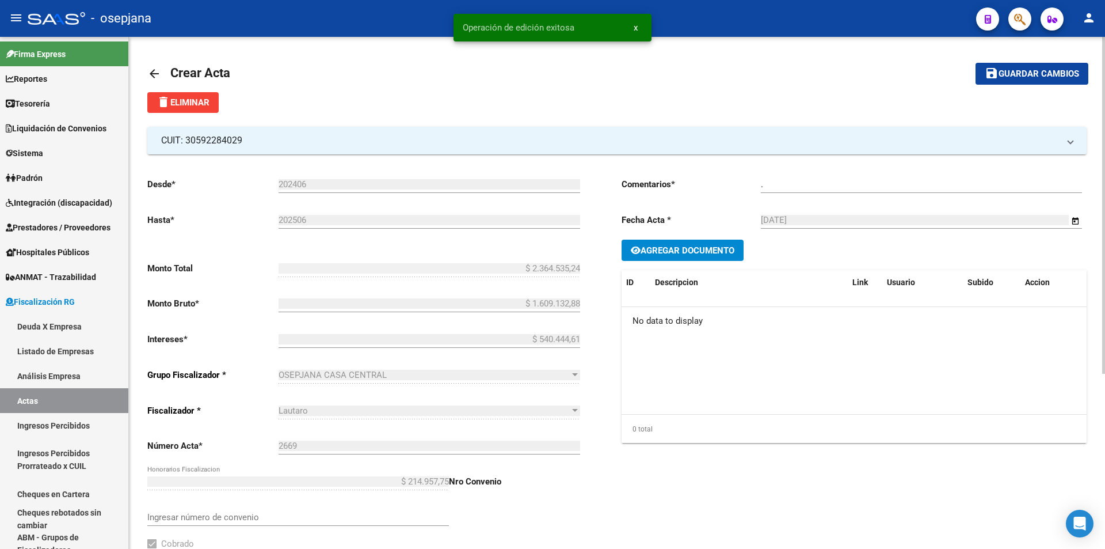
click at [152, 74] on mat-icon "arrow_back" at bounding box center [154, 74] width 14 height 14
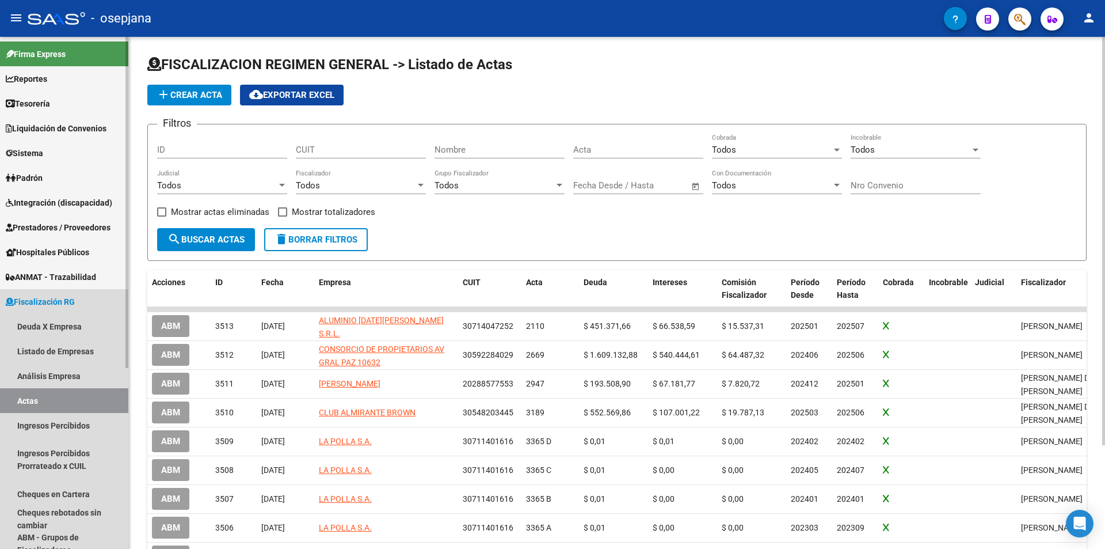
click at [69, 295] on span "Fiscalización RG" at bounding box center [40, 301] width 69 height 13
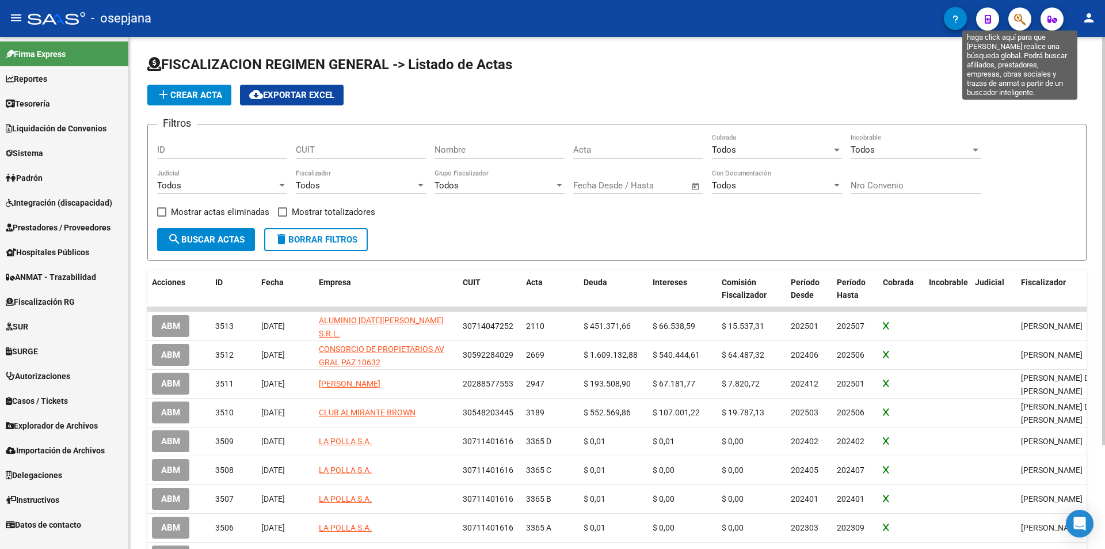
click at [1023, 18] on icon "button" at bounding box center [1020, 19] width 12 height 13
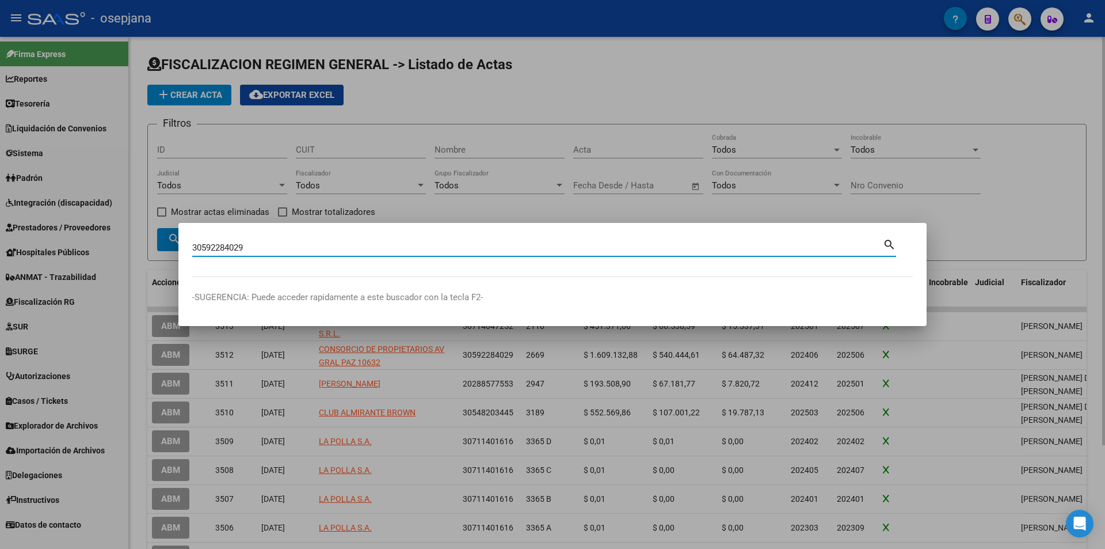
type input "30592284029"
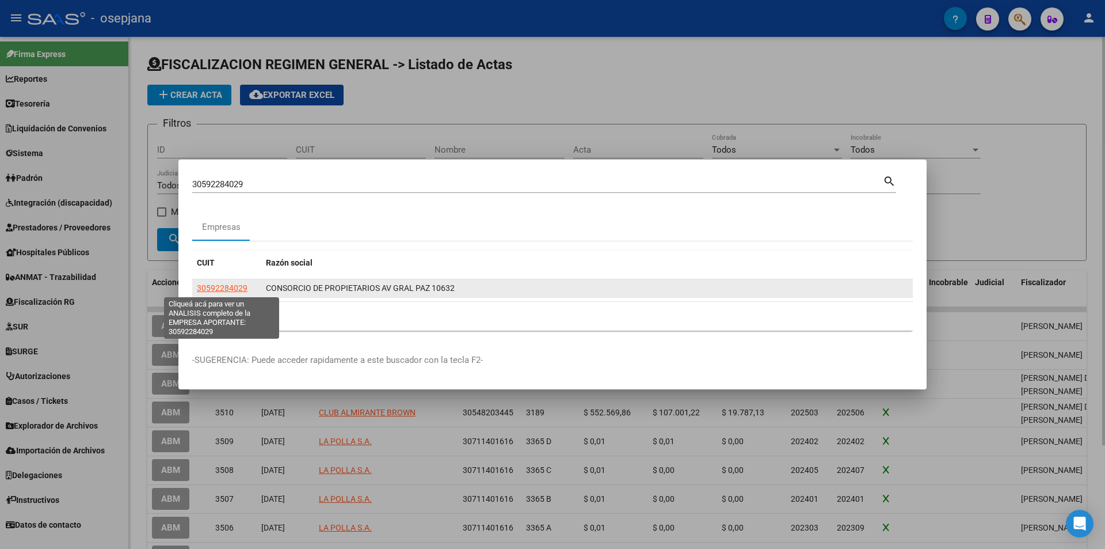
click at [237, 284] on span "30592284029" at bounding box center [222, 287] width 51 height 9
click at [222, 290] on span "30592284029" at bounding box center [222, 287] width 51 height 9
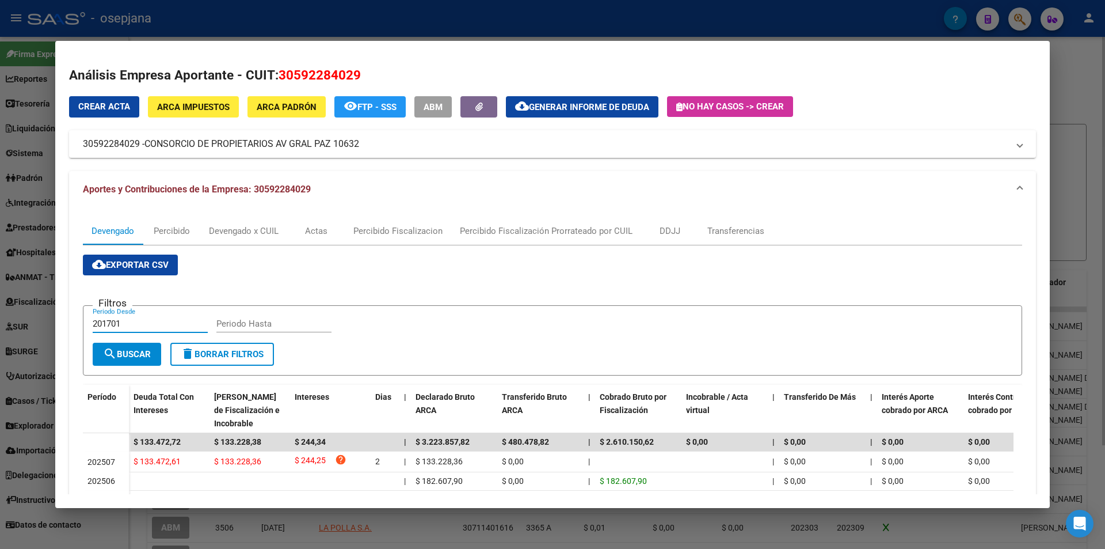
drag, startPoint x: 157, startPoint y: 322, endPoint x: 100, endPoint y: 326, distance: 57.7
click at [100, 326] on input "201701" at bounding box center [150, 323] width 115 height 10
click at [268, 231] on div "Devengado x CUIL" at bounding box center [244, 231] width 70 height 13
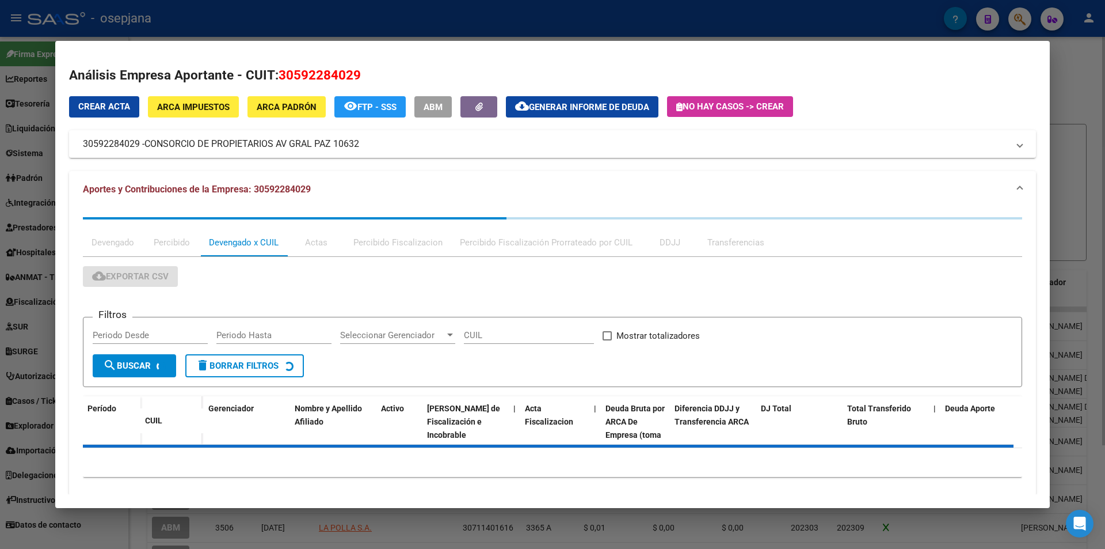
click at [169, 336] on div "Periodo Desde" at bounding box center [150, 340] width 115 height 28
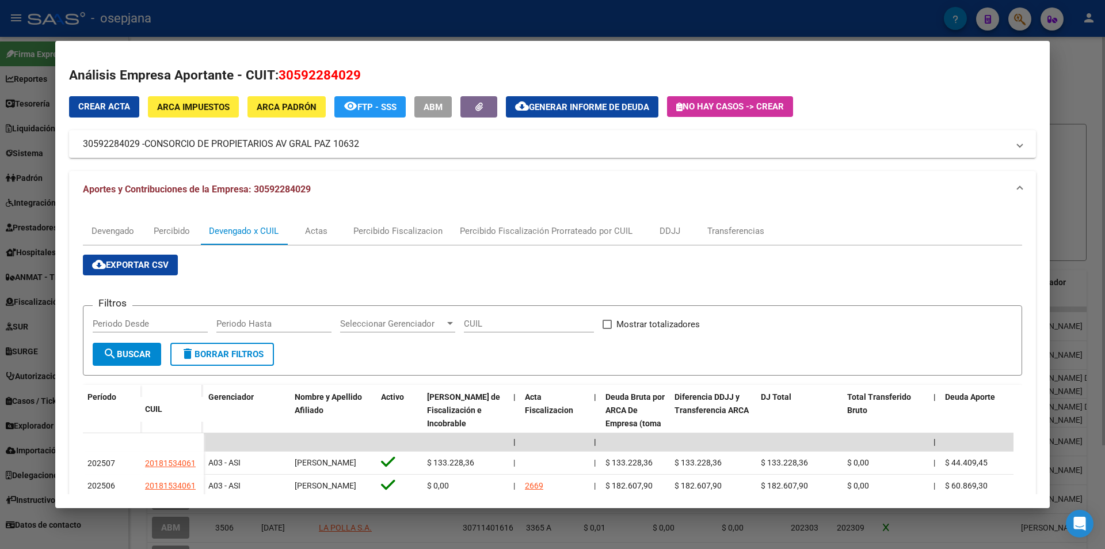
click at [143, 320] on input "Periodo Desde" at bounding box center [150, 323] width 115 height 10
type input "202406"
type input "202506"
click at [607, 329] on input "Mostrar totalizadores" at bounding box center [607, 329] width 1 height 1
checkbox input "true"
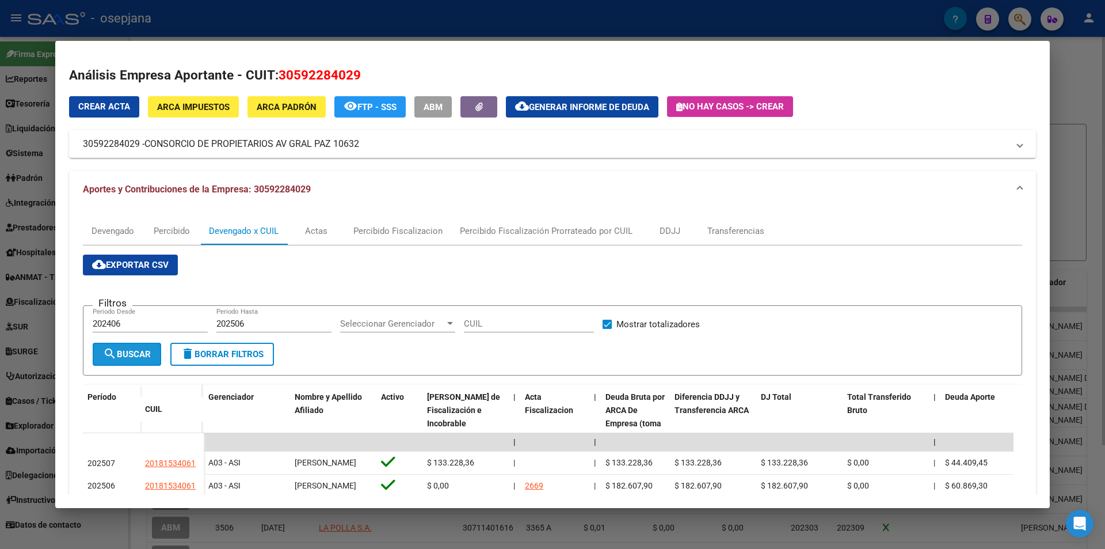
click at [145, 352] on span "search Buscar" at bounding box center [127, 354] width 48 height 10
click at [138, 257] on button "cloud_download Exportar CSV" at bounding box center [130, 264] width 95 height 21
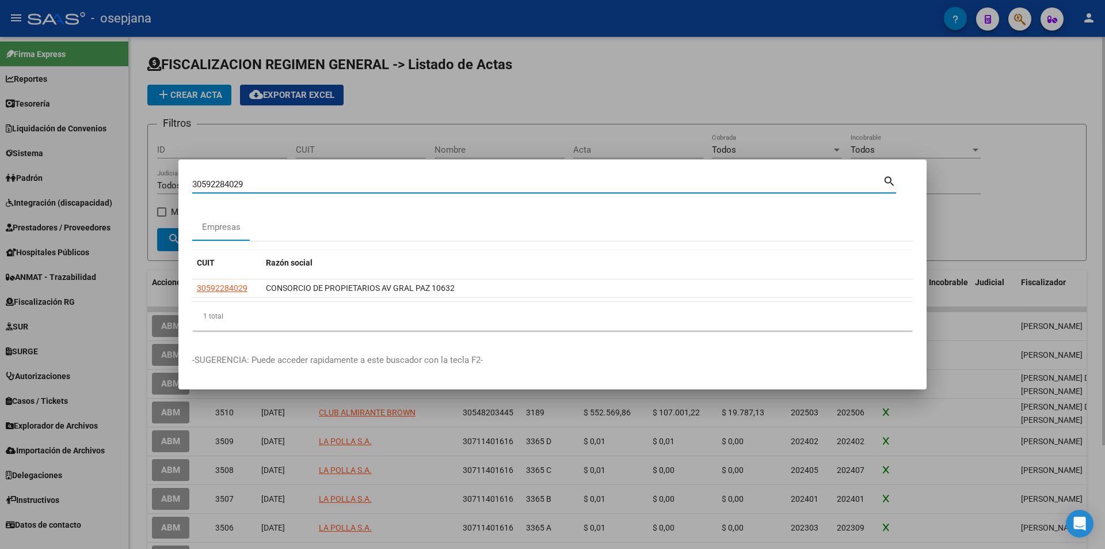
drag, startPoint x: 249, startPoint y: 188, endPoint x: 145, endPoint y: 187, distance: 103.6
click at [145, 187] on div "30592284029 Buscar (apellido, dni, cuil, nro traspaso, cuit, obra social) searc…" at bounding box center [552, 274] width 1105 height 549
type input "30714047252"
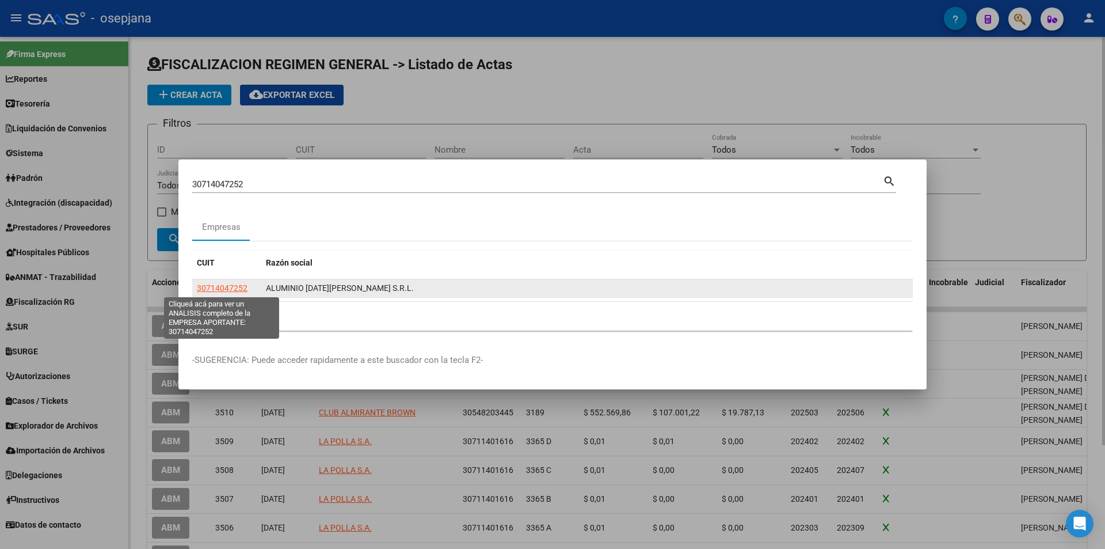
click at [235, 285] on span "30714047252" at bounding box center [222, 287] width 51 height 9
type textarea "30714047252"
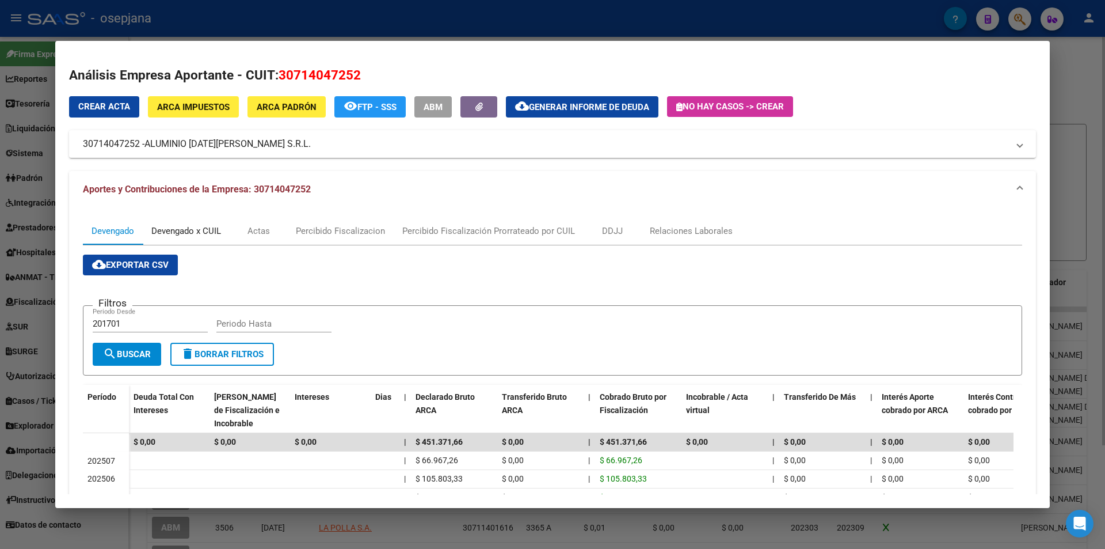
click at [208, 233] on div "Devengado x CUIL" at bounding box center [186, 231] width 70 height 13
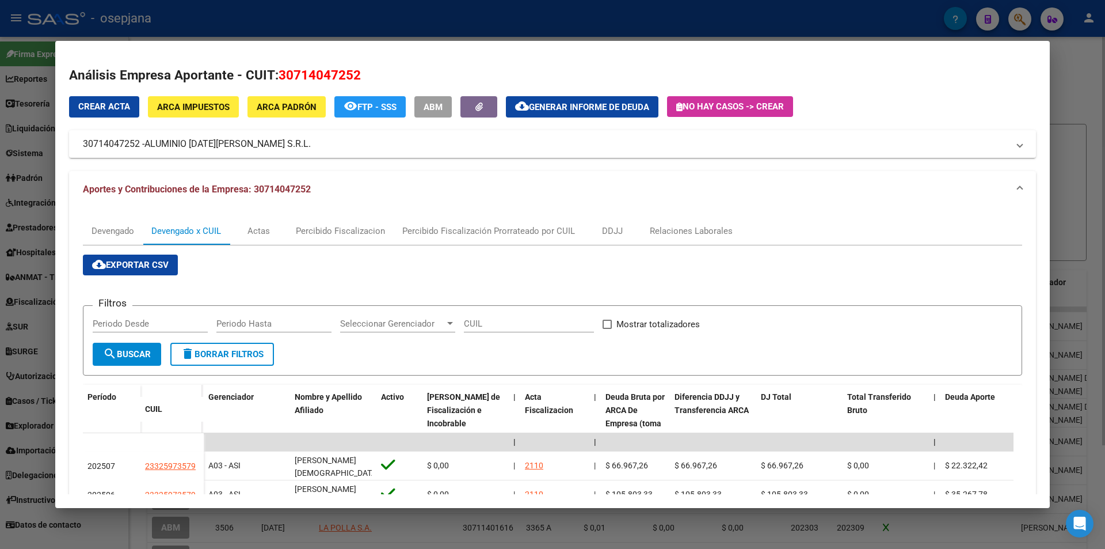
click at [163, 322] on input "Periodo Desde" at bounding box center [150, 323] width 115 height 10
type input "202501"
type input "202507"
click at [607, 329] on input "Mostrar totalizadores" at bounding box center [607, 329] width 1 height 1
checkbox input "true"
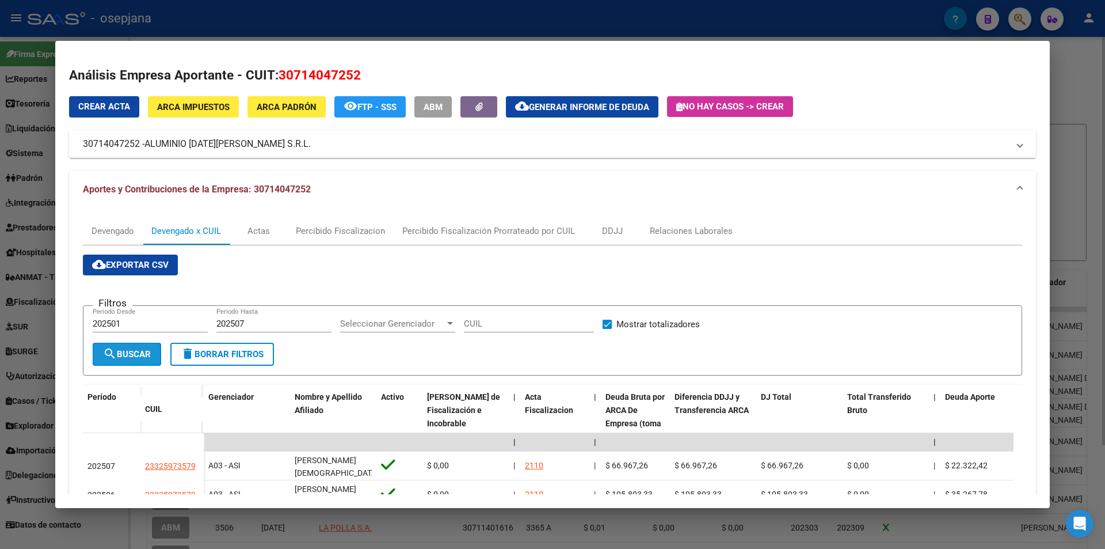
click at [119, 354] on span "search Buscar" at bounding box center [127, 354] width 48 height 10
click at [594, 103] on span "Generar informe de deuda" at bounding box center [589, 107] width 120 height 10
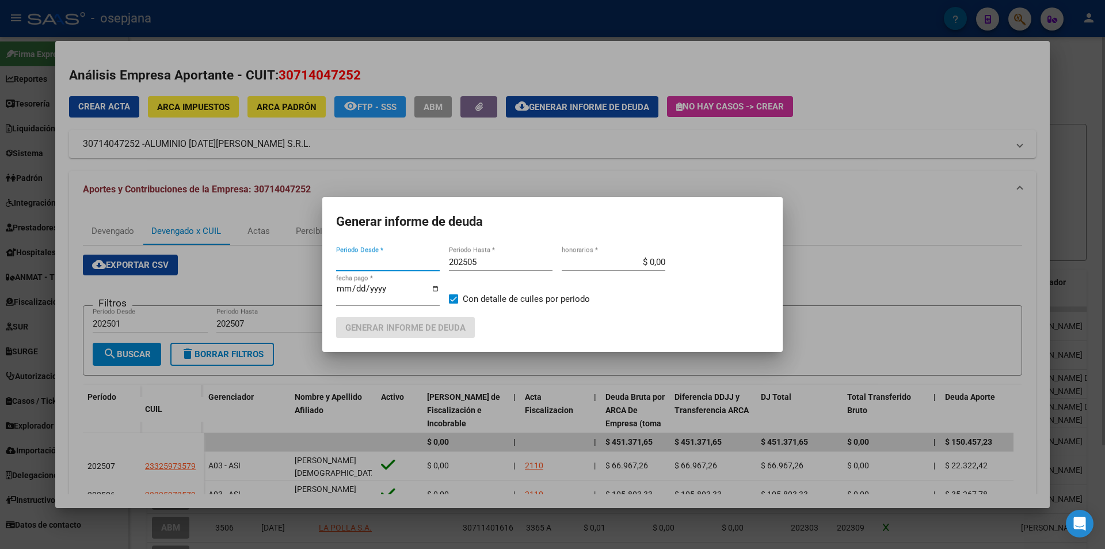
type input "202508"
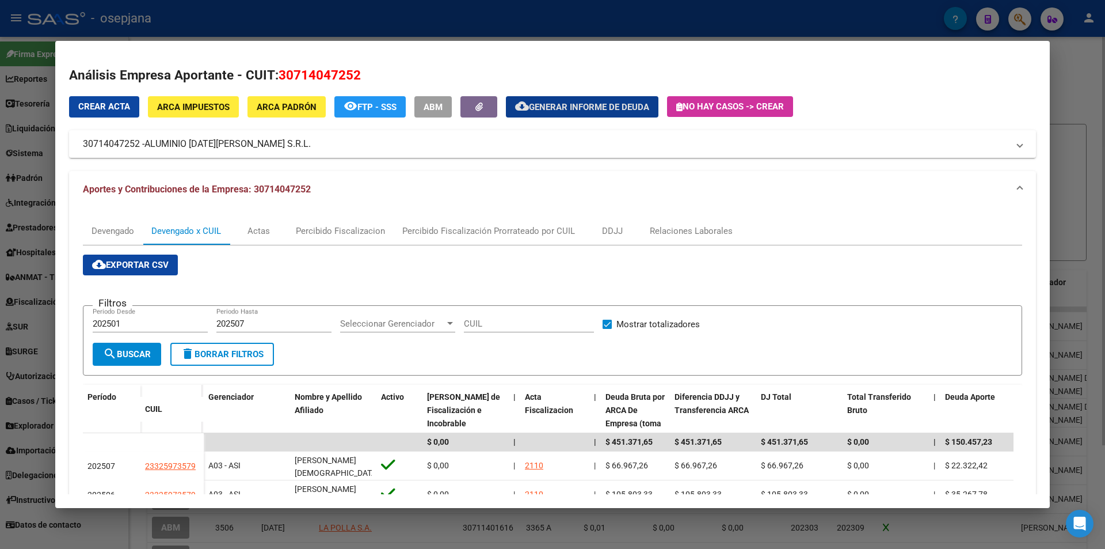
click at [148, 264] on span "cloud_download Exportar CSV" at bounding box center [130, 265] width 77 height 10
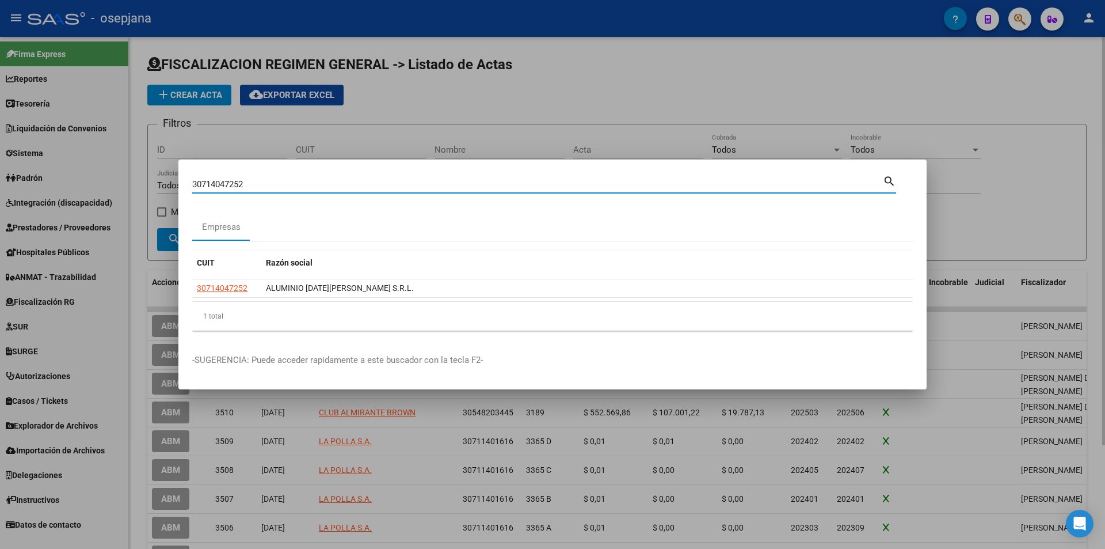
drag, startPoint x: 259, startPoint y: 186, endPoint x: 176, endPoint y: 181, distance: 82.5
click at [176, 181] on div "30714047252 Buscar (apellido, dni, cuil, nro traspaso, cuit, obra social) searc…" at bounding box center [552, 274] width 1105 height 549
type input "20288577553"
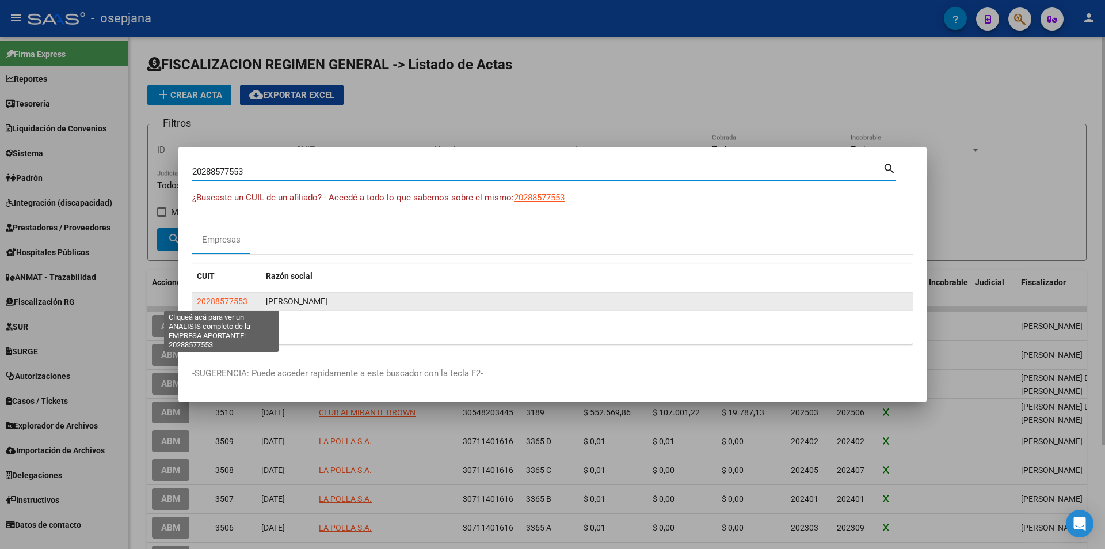
click at [239, 300] on span "20288577553" at bounding box center [222, 301] width 51 height 9
type textarea "20288577553"
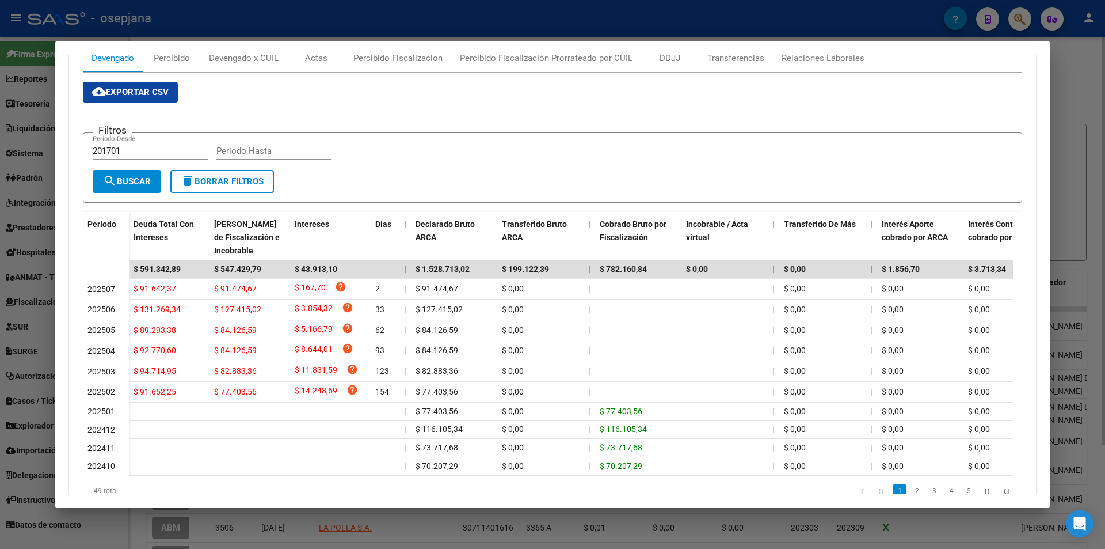
scroll to position [58, 0]
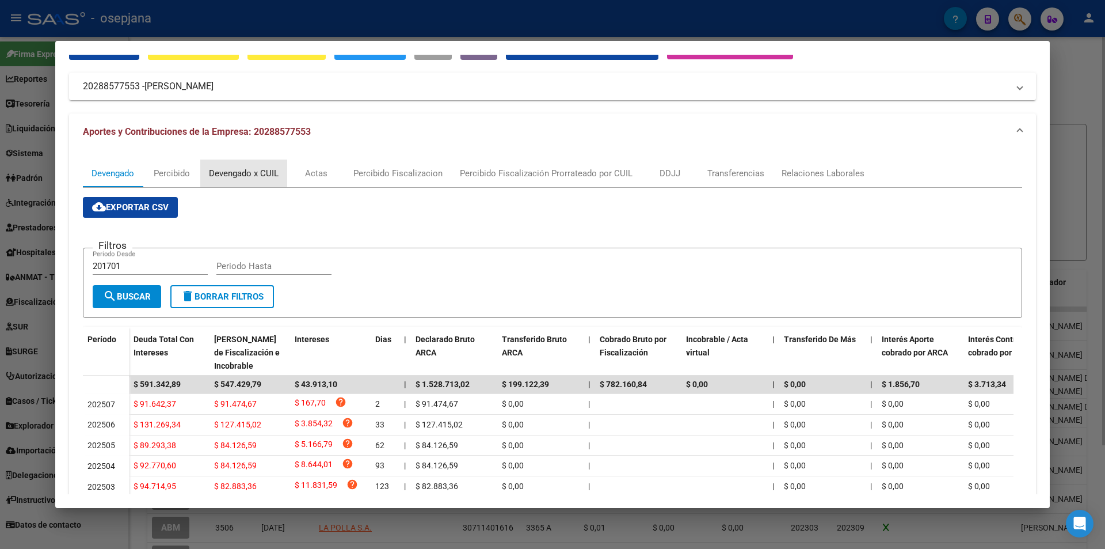
click at [245, 173] on div "Devengado x CUIL" at bounding box center [244, 173] width 70 height 13
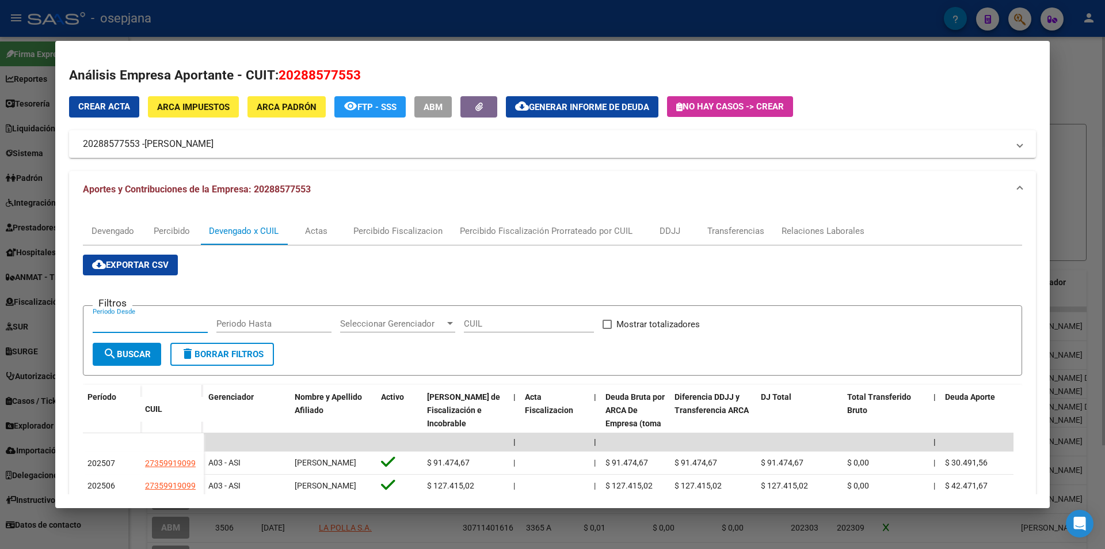
click at [134, 318] on input "Periodo Desde" at bounding box center [150, 323] width 115 height 10
type input "202412"
type input "202501"
click at [607, 329] on input "Mostrar totalizadores" at bounding box center [607, 329] width 1 height 1
checkbox input "true"
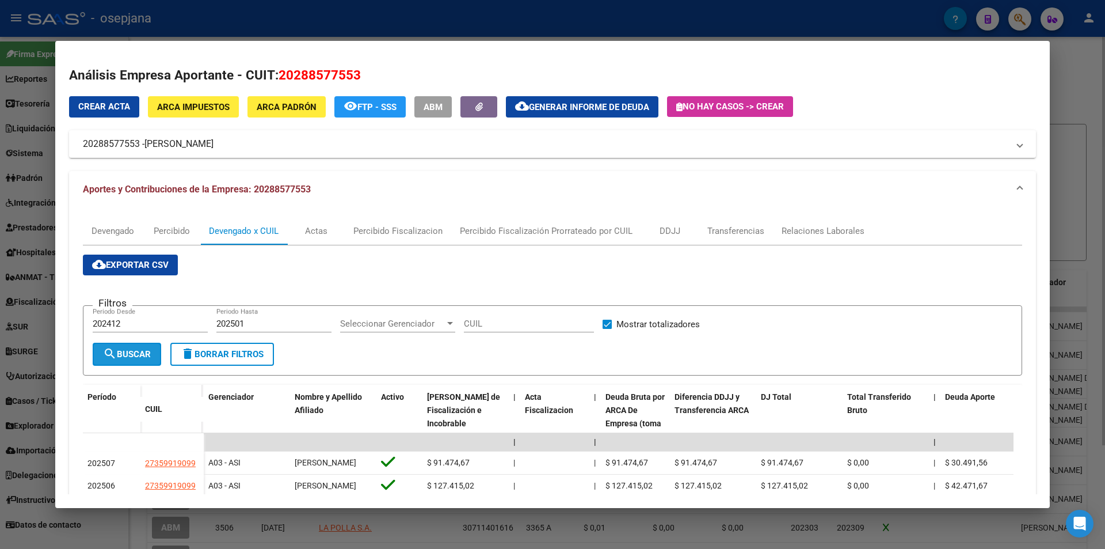
click at [136, 365] on button "search Buscar" at bounding box center [127, 354] width 69 height 23
click at [146, 271] on button "cloud_download Exportar CSV" at bounding box center [130, 264] width 95 height 21
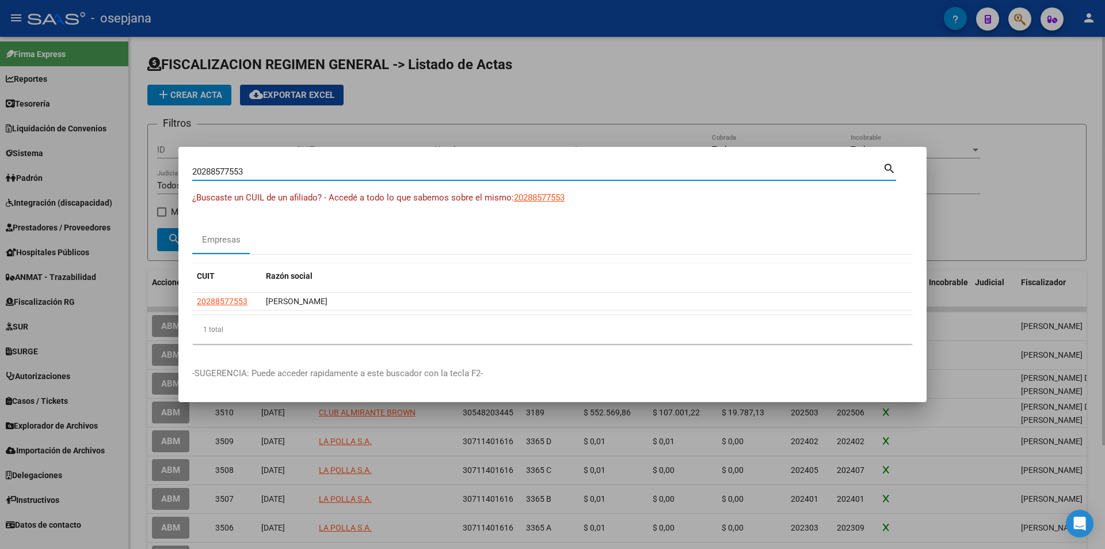
drag, startPoint x: 280, startPoint y: 170, endPoint x: 136, endPoint y: 175, distance: 144.0
click at [136, 175] on div "20288577553 Buscar (apellido, dni, cuil, nro traspaso, cuit, obra social) searc…" at bounding box center [552, 274] width 1105 height 549
paste input "33-56045626-9"
type input "33560456269"
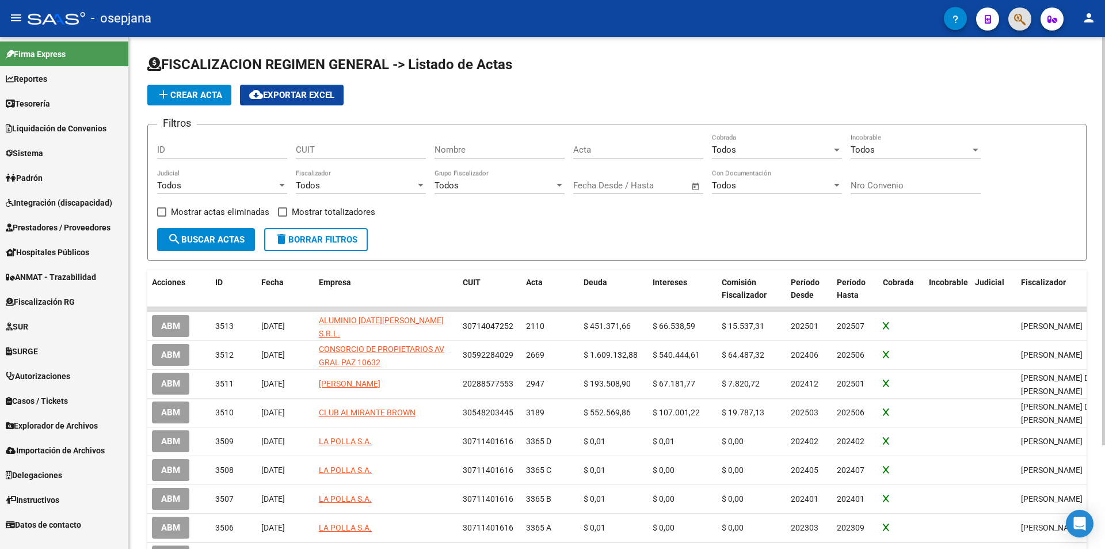
click at [1031, 21] on button "button" at bounding box center [1020, 18] width 23 height 23
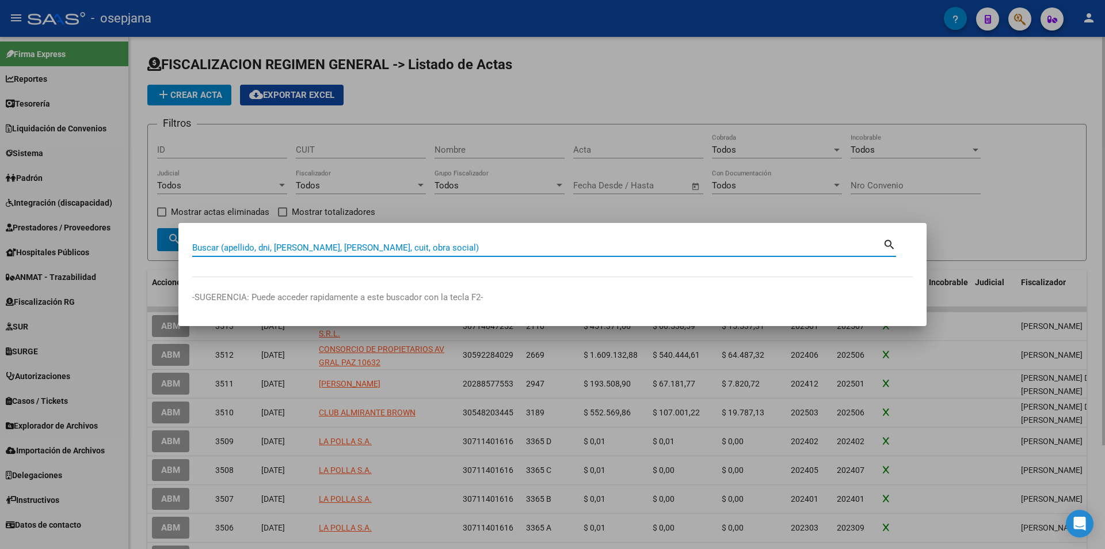
paste input "30-71187897-8"
type input "30711878978"
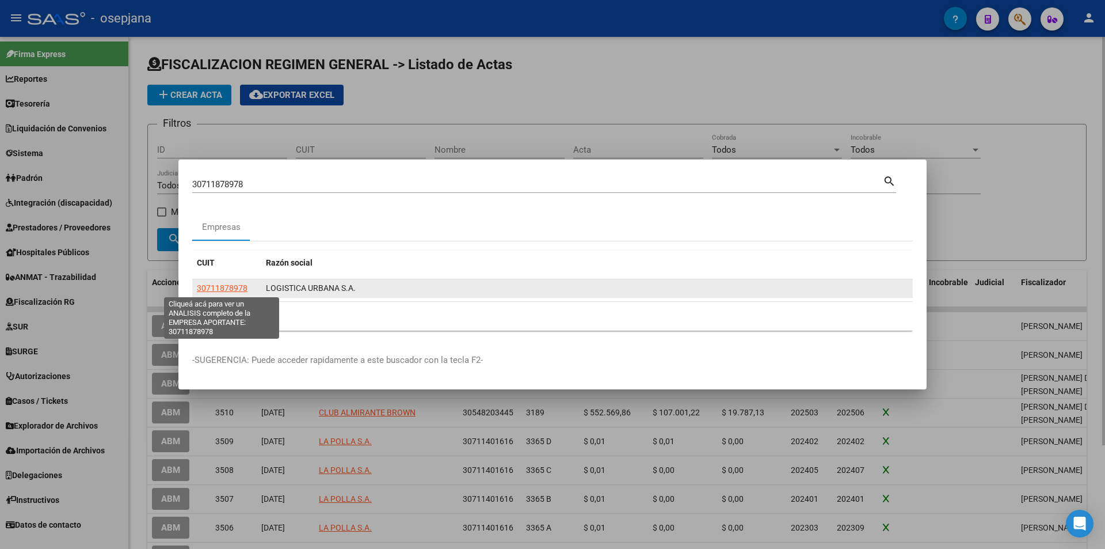
click at [244, 287] on span "30711878978" at bounding box center [222, 287] width 51 height 9
type textarea "30711878978"
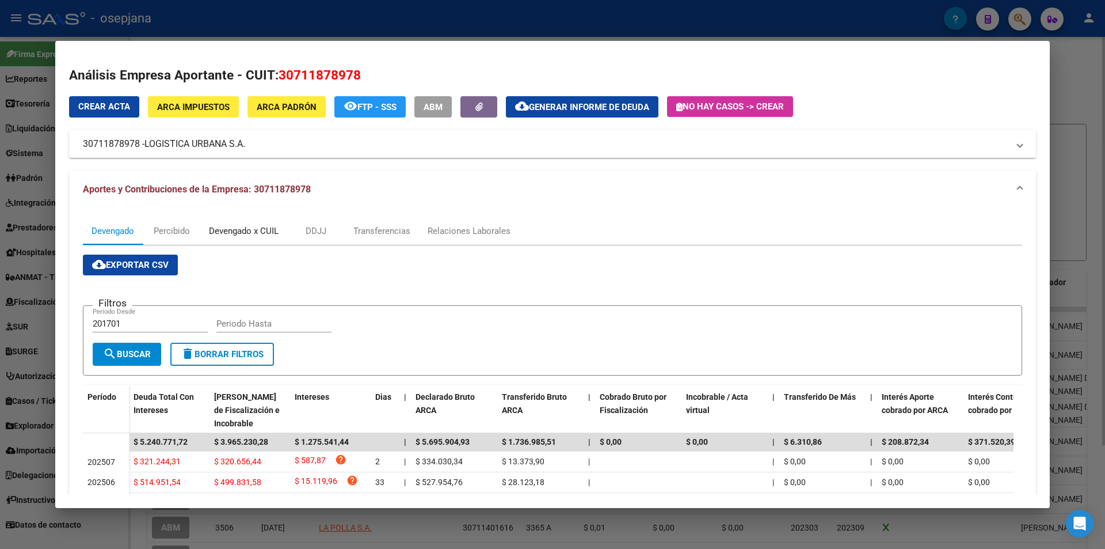
click at [238, 237] on div "Devengado x CUIL" at bounding box center [244, 231] width 70 height 13
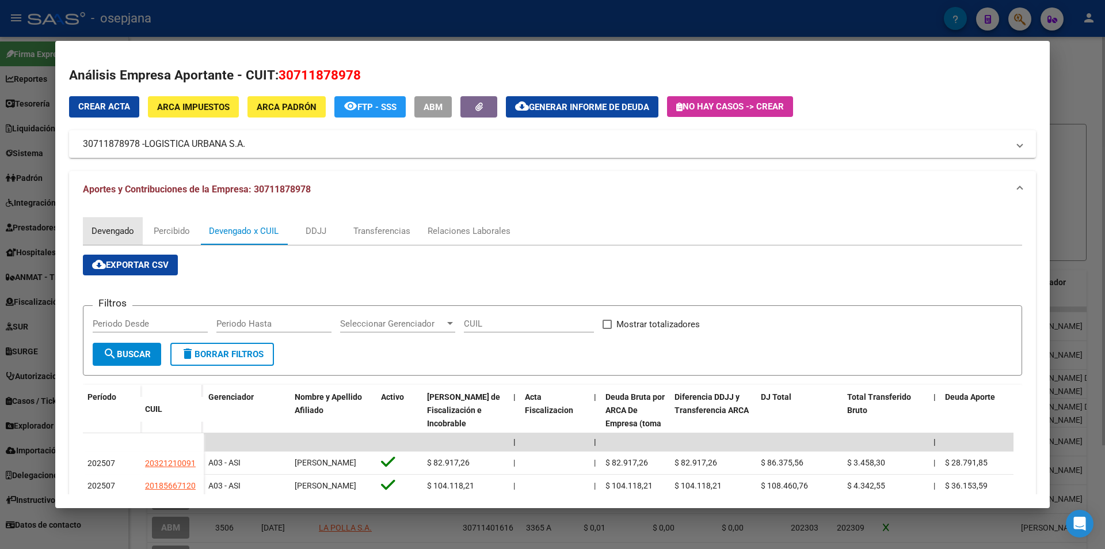
click at [107, 232] on div "Devengado" at bounding box center [113, 231] width 43 height 13
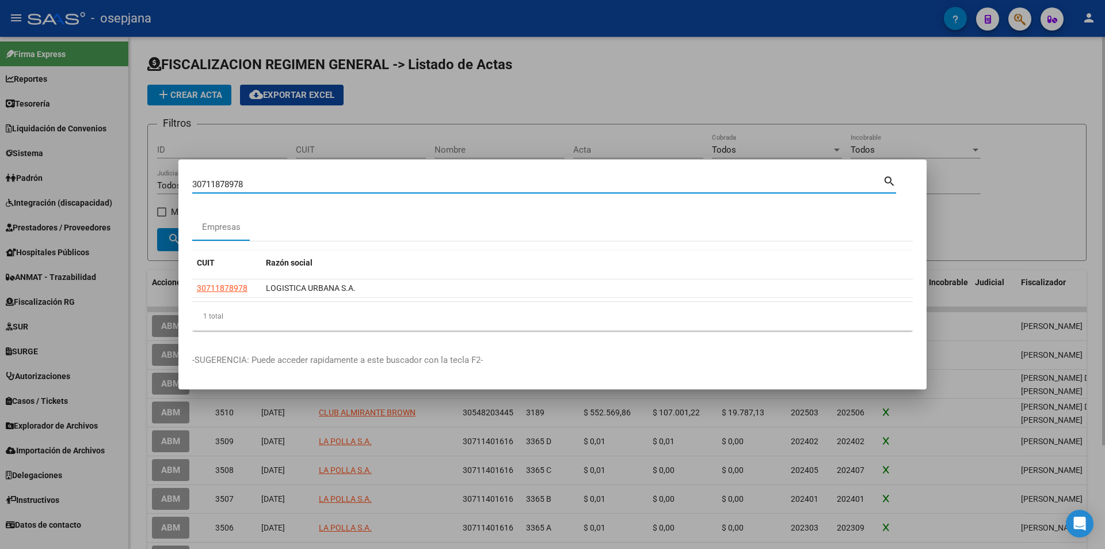
drag, startPoint x: 268, startPoint y: 184, endPoint x: 158, endPoint y: 183, distance: 110.0
click at [158, 183] on div "30711878978 Buscar (apellido, dni, cuil, nro traspaso, cuit, obra social) searc…" at bounding box center [552, 274] width 1105 height 549
type input "[PERSON_NAME]"
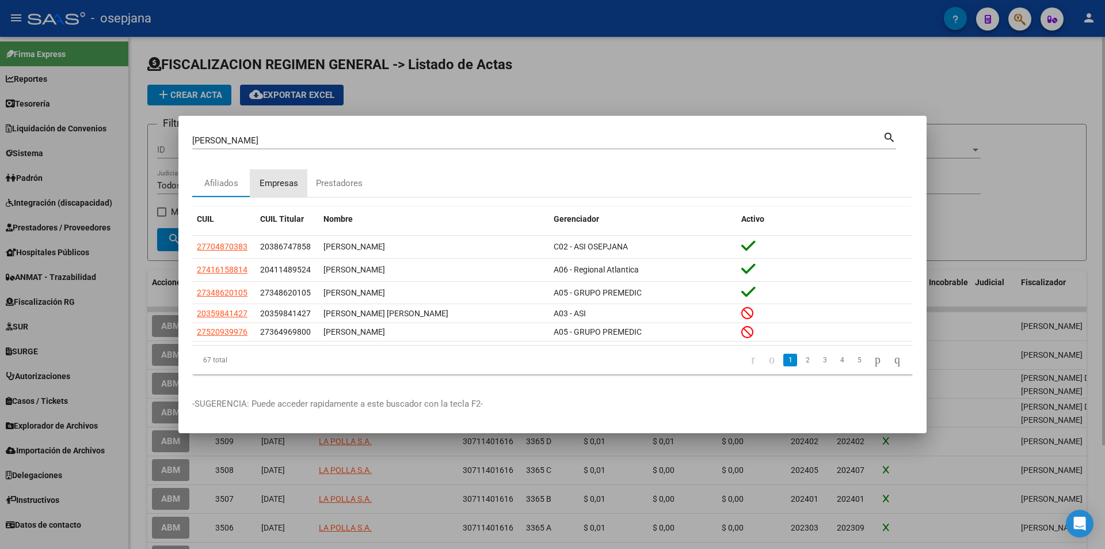
click at [287, 181] on div "Empresas" at bounding box center [279, 183] width 39 height 13
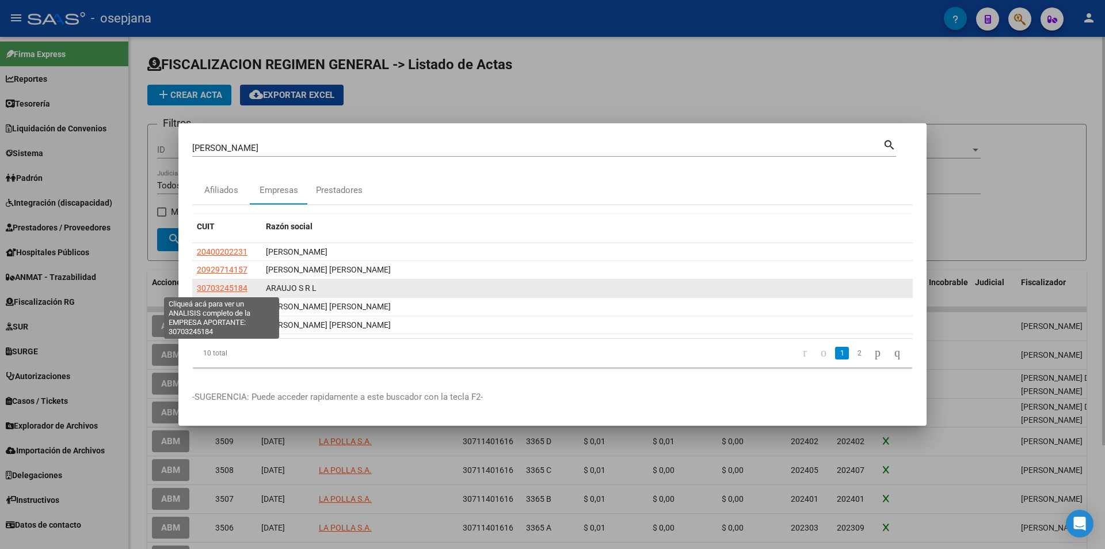
click at [230, 287] on span "30703245184" at bounding box center [222, 287] width 51 height 9
type textarea "30703245184"
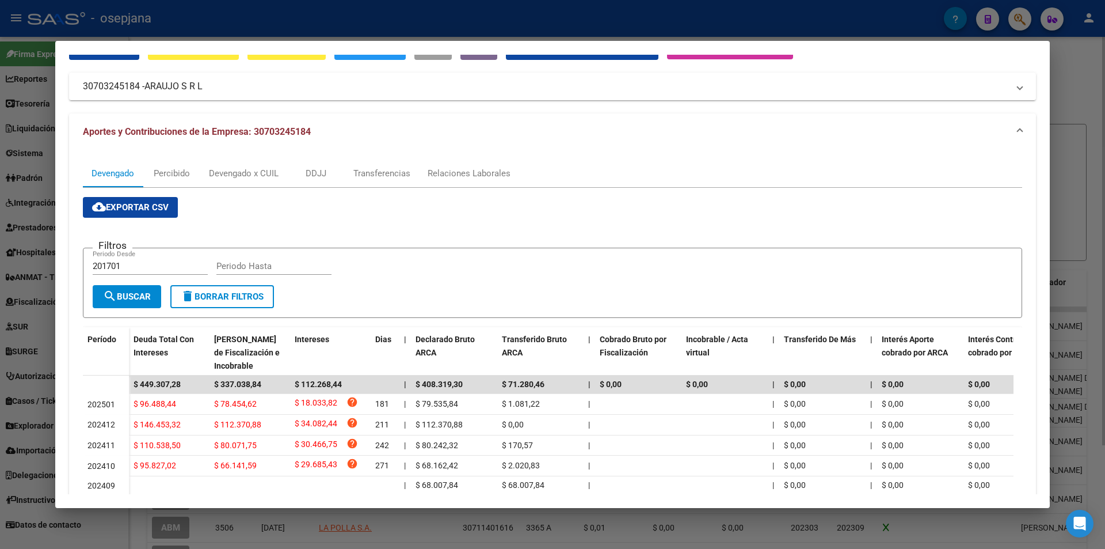
scroll to position [115, 0]
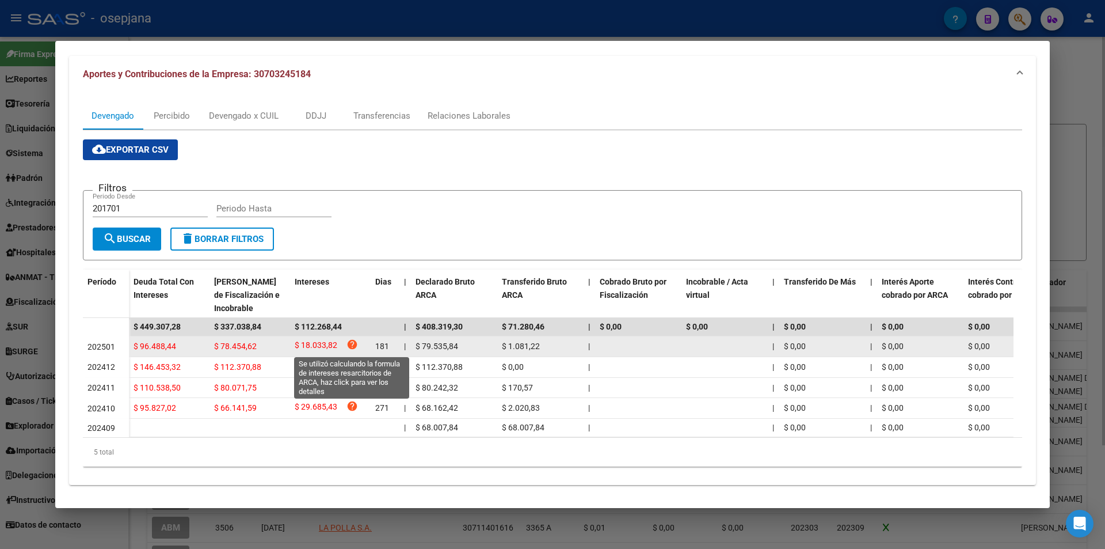
click at [352, 344] on icon "help" at bounding box center [353, 345] width 12 height 12
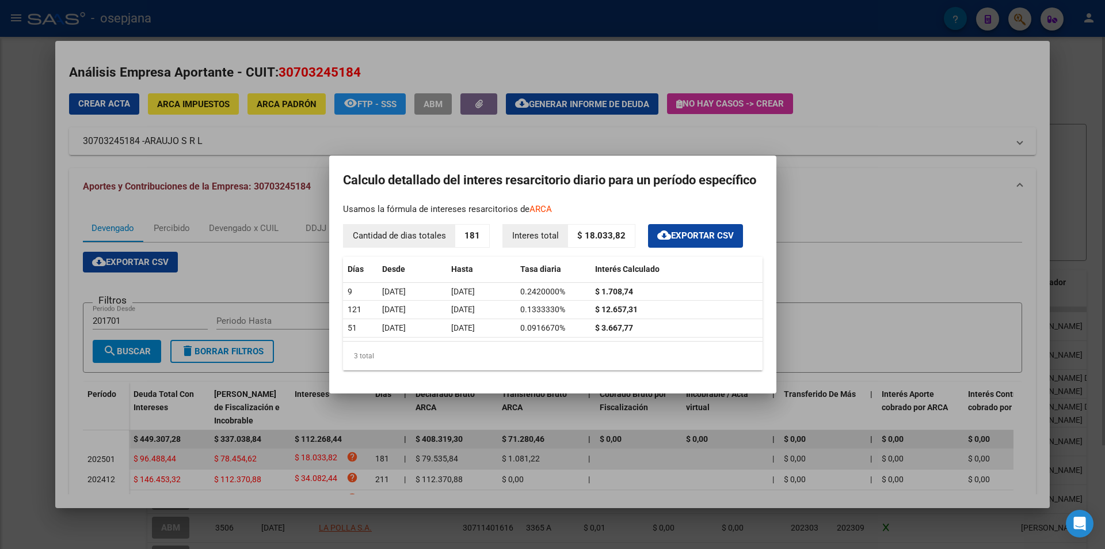
scroll to position [3, 0]
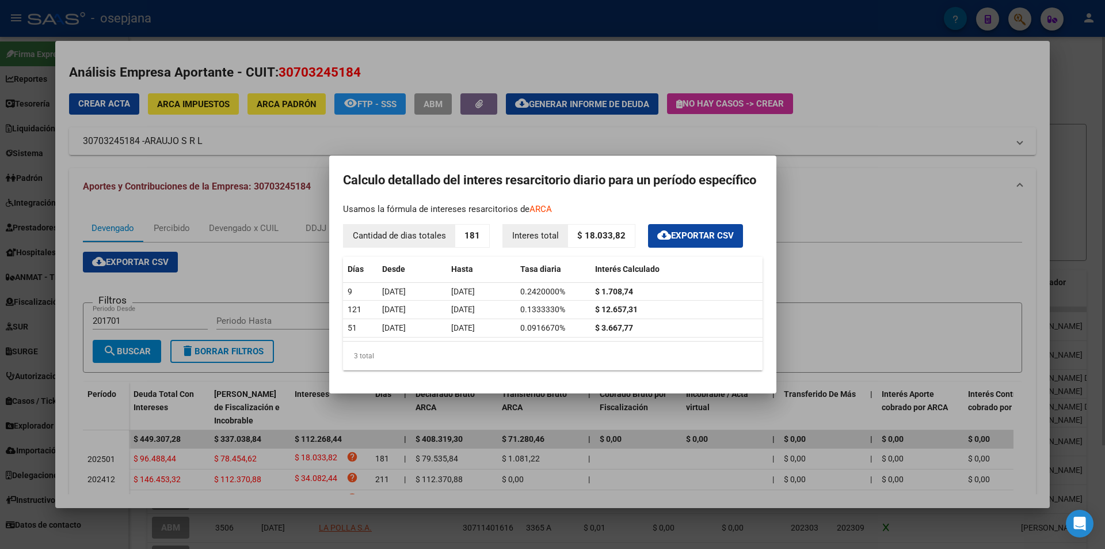
click at [903, 195] on div at bounding box center [552, 274] width 1105 height 549
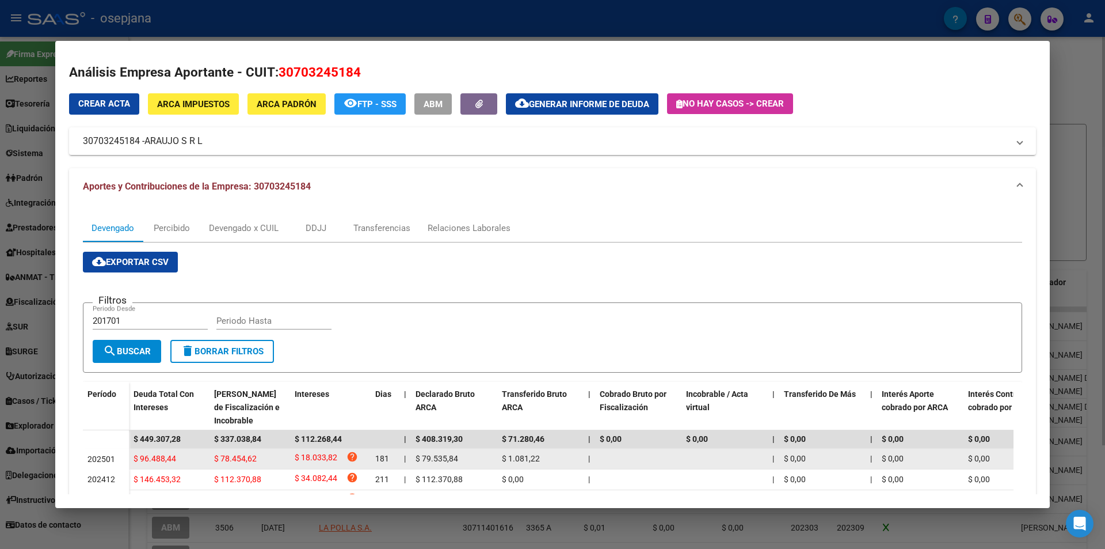
scroll to position [118, 0]
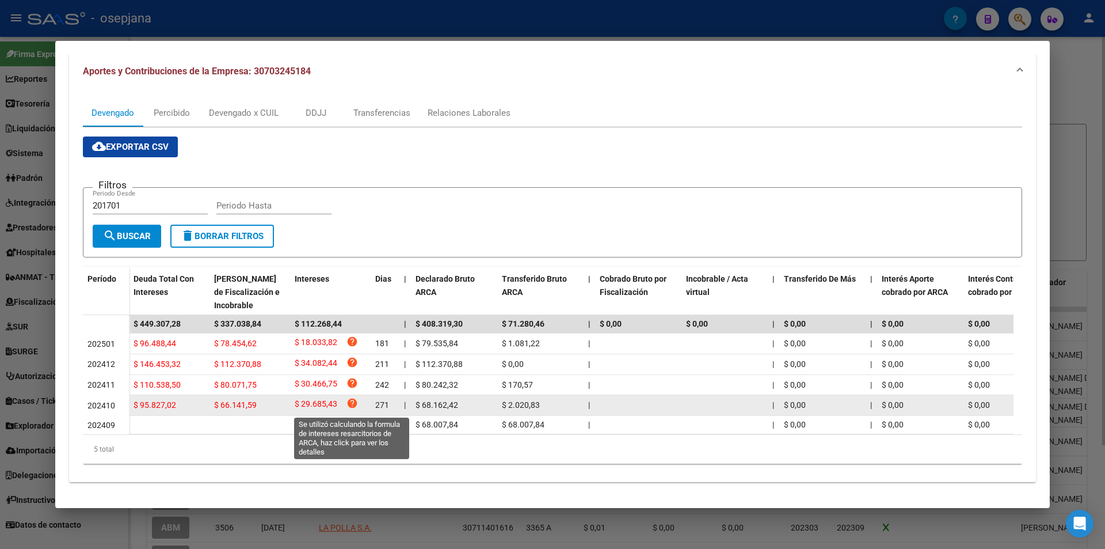
click at [352, 402] on icon "help" at bounding box center [353, 403] width 12 height 12
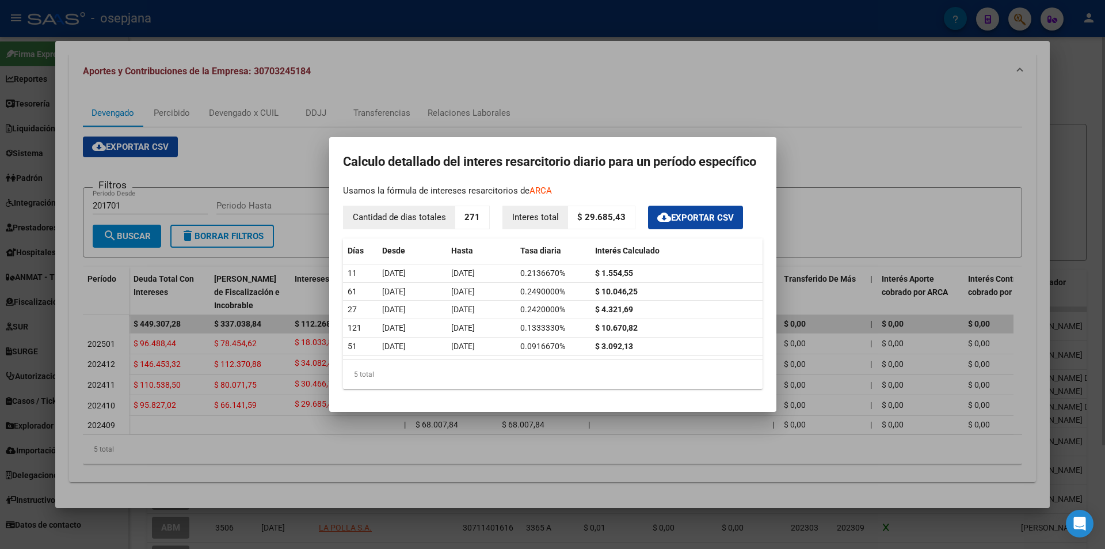
click at [919, 127] on div at bounding box center [552, 274] width 1105 height 549
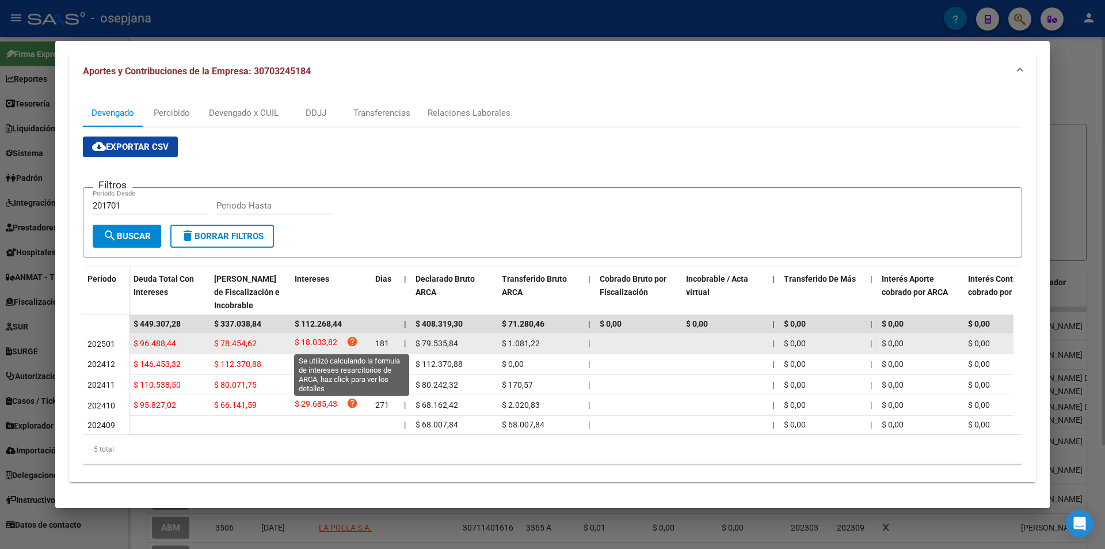
click at [353, 341] on icon "help" at bounding box center [353, 342] width 12 height 12
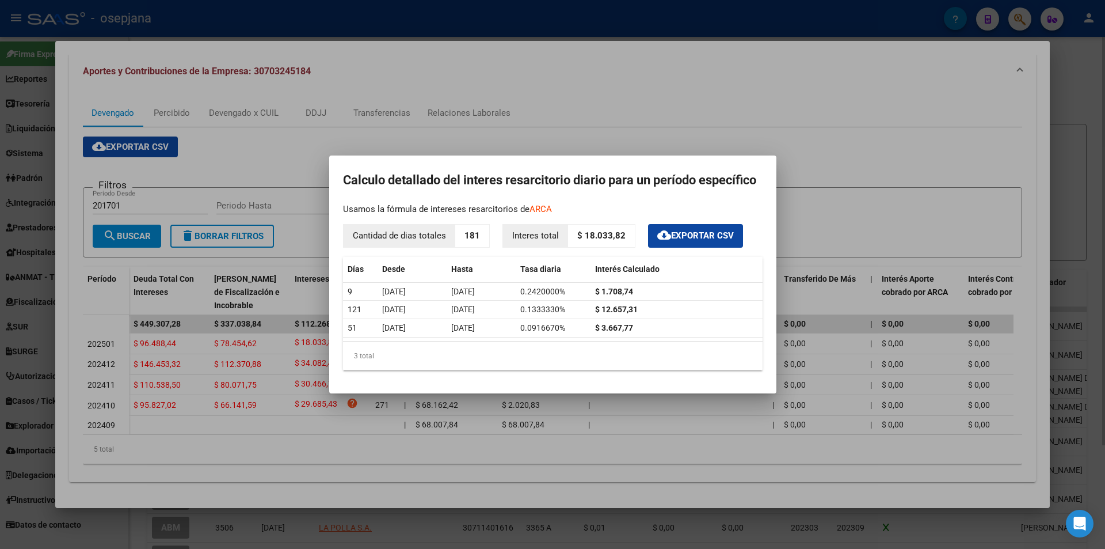
drag, startPoint x: 571, startPoint y: 163, endPoint x: 696, endPoint y: 117, distance: 133.5
click at [696, 117] on div "araujo Buscar (apellido, dni, cuil, nro traspaso, cuit, obra social) search Afi…" at bounding box center [552, 274] width 1105 height 549
drag, startPoint x: 648, startPoint y: 167, endPoint x: 667, endPoint y: 180, distance: 22.8
click at [667, 180] on mat-dialog-container "Calculo detallado del interes resarcitorio diario para un período específico Us…" at bounding box center [552, 274] width 447 height 238
click at [693, 185] on h2 "Calculo detallado del interes resarcitorio diario para un período específico" at bounding box center [553, 180] width 420 height 22
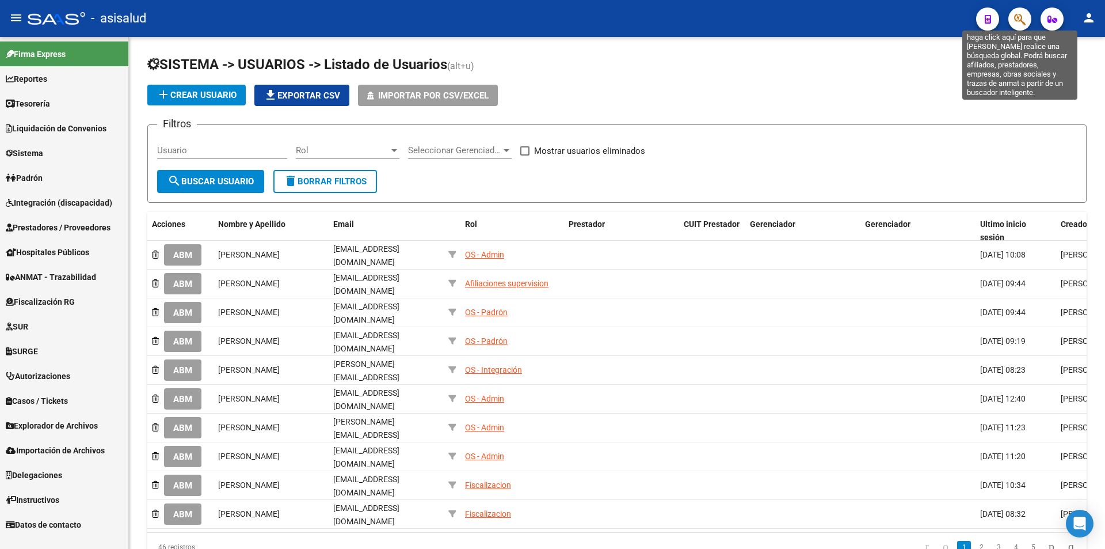
click at [1018, 17] on icon "button" at bounding box center [1020, 19] width 12 height 13
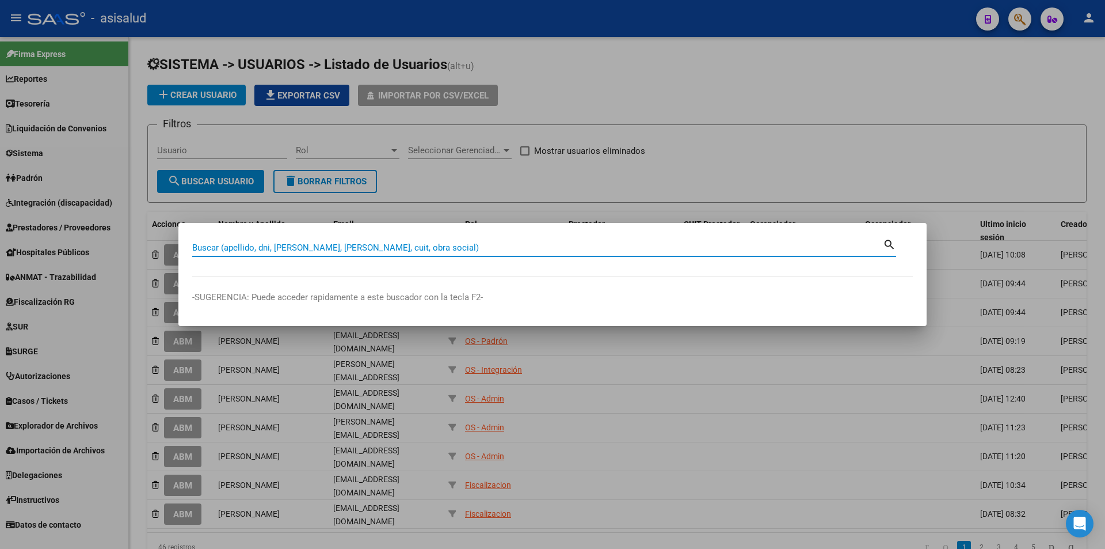
paste input "33-56045626-9"
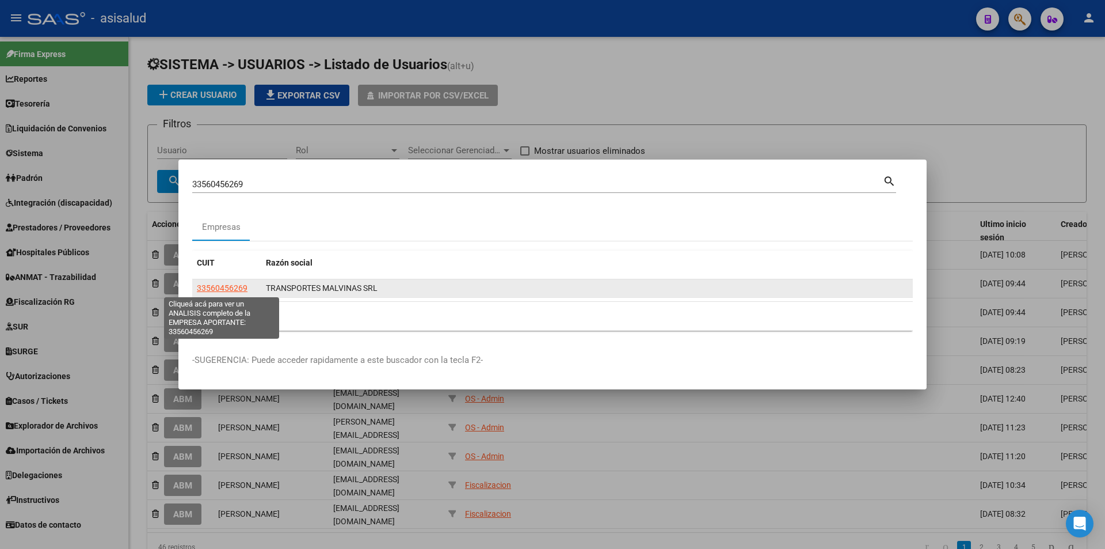
click at [226, 287] on span "33560456269" at bounding box center [222, 287] width 51 height 9
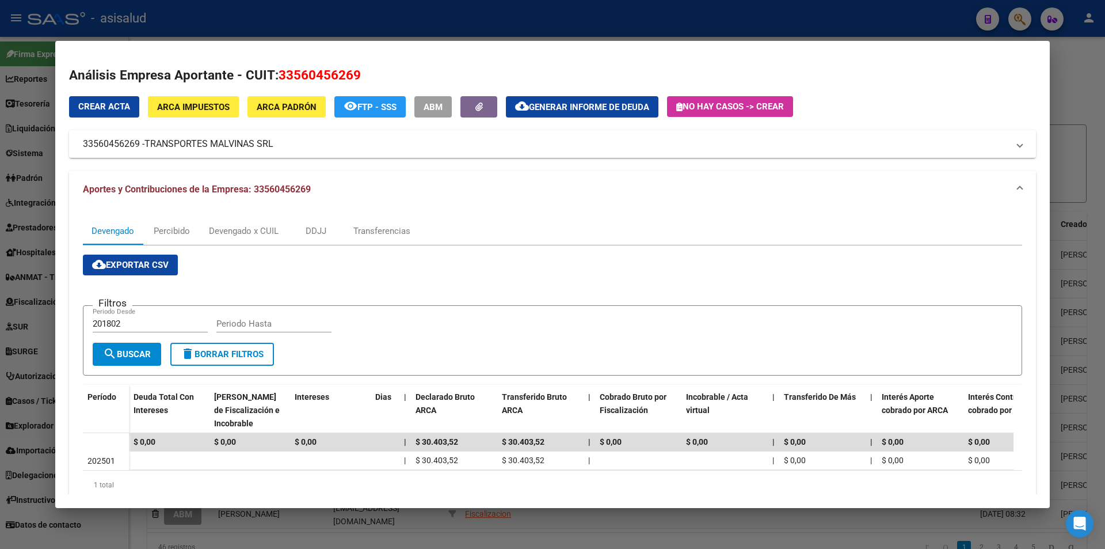
scroll to position [45, 0]
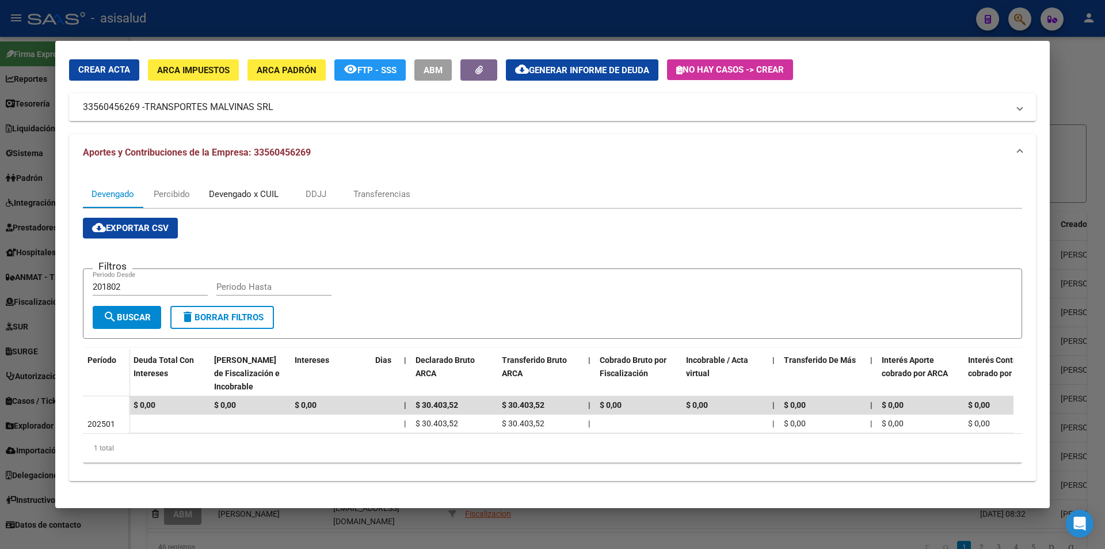
click at [249, 188] on div "Devengado x CUIL" at bounding box center [244, 194] width 70 height 13
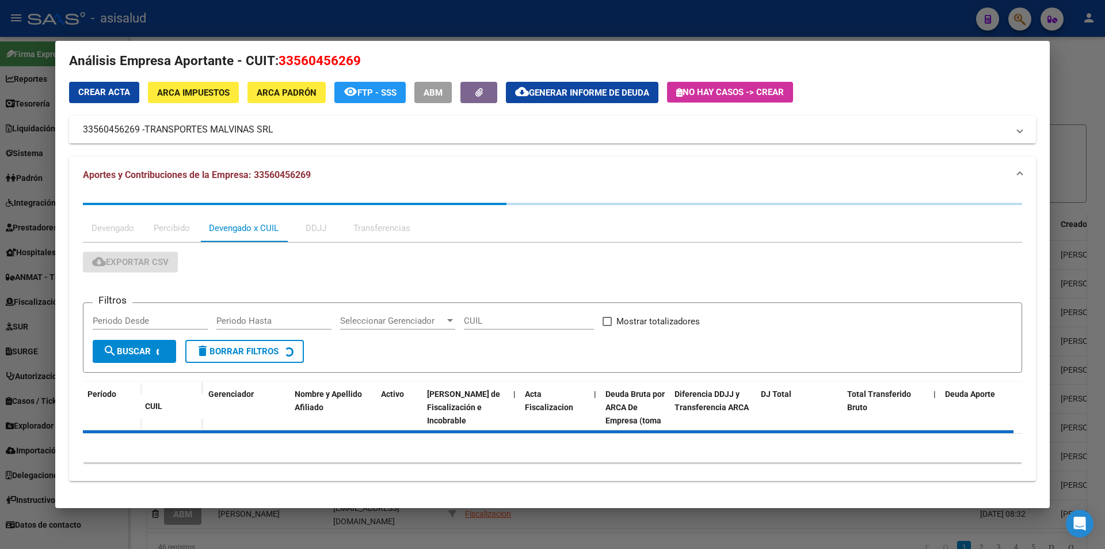
scroll to position [0, 0]
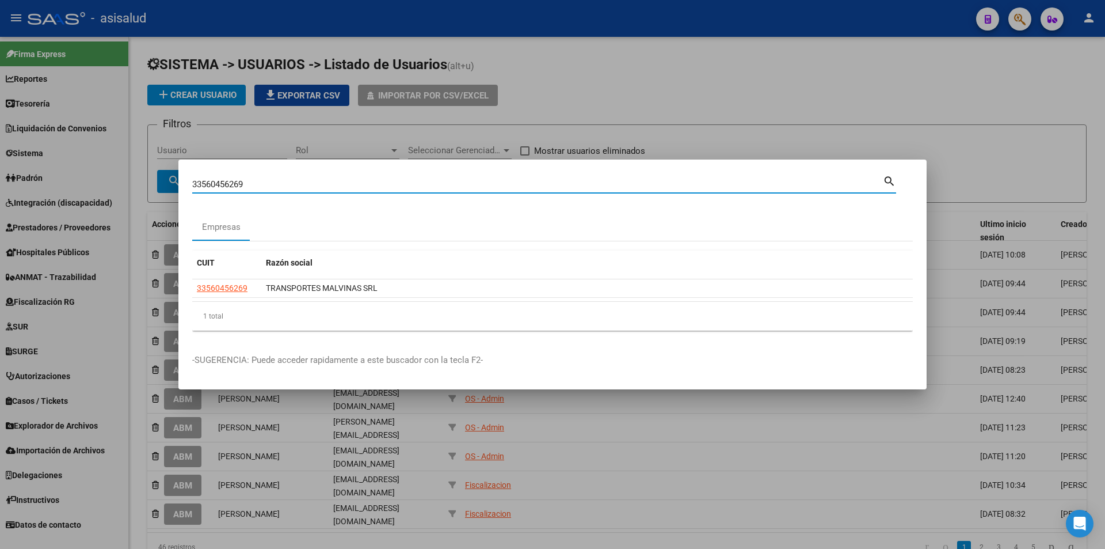
drag, startPoint x: 259, startPoint y: 183, endPoint x: 132, endPoint y: 179, distance: 126.7
click at [132, 179] on div "33560456269 Buscar (apellido, dni, cuil, nro traspaso, cuit, obra social) searc…" at bounding box center [552, 274] width 1105 height 549
paste input "0711878978"
type input "30711878978"
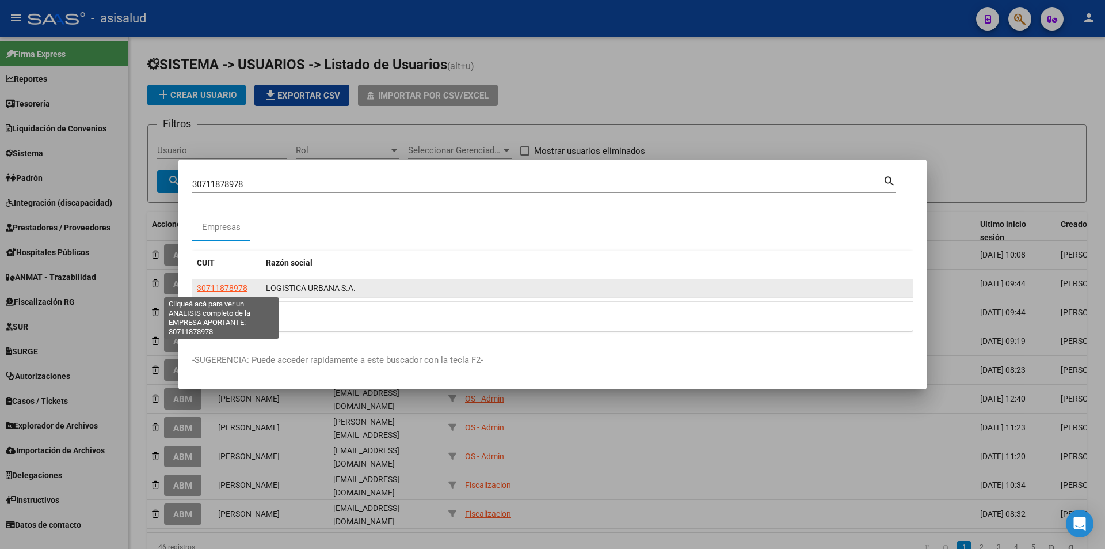
click at [215, 285] on span "30711878978" at bounding box center [222, 287] width 51 height 9
type textarea "30711878978"
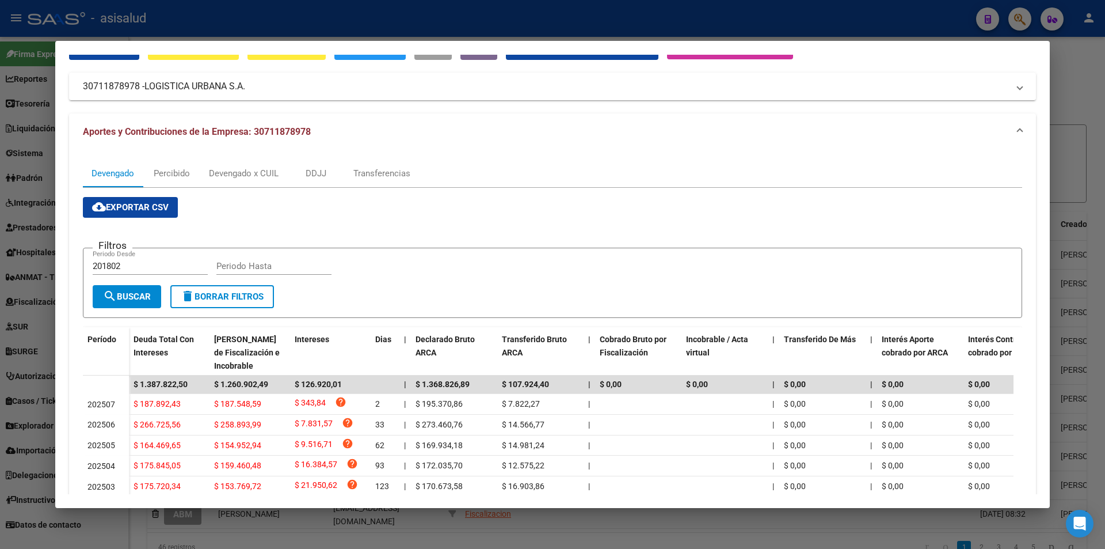
scroll to position [115, 0]
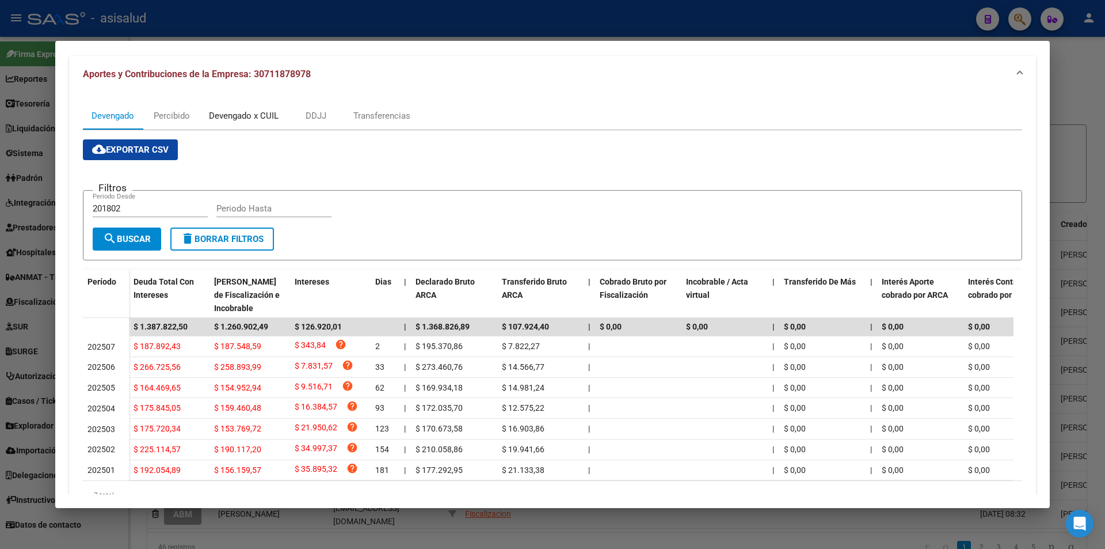
click at [252, 114] on div "Devengado x CUIL" at bounding box center [244, 115] width 70 height 13
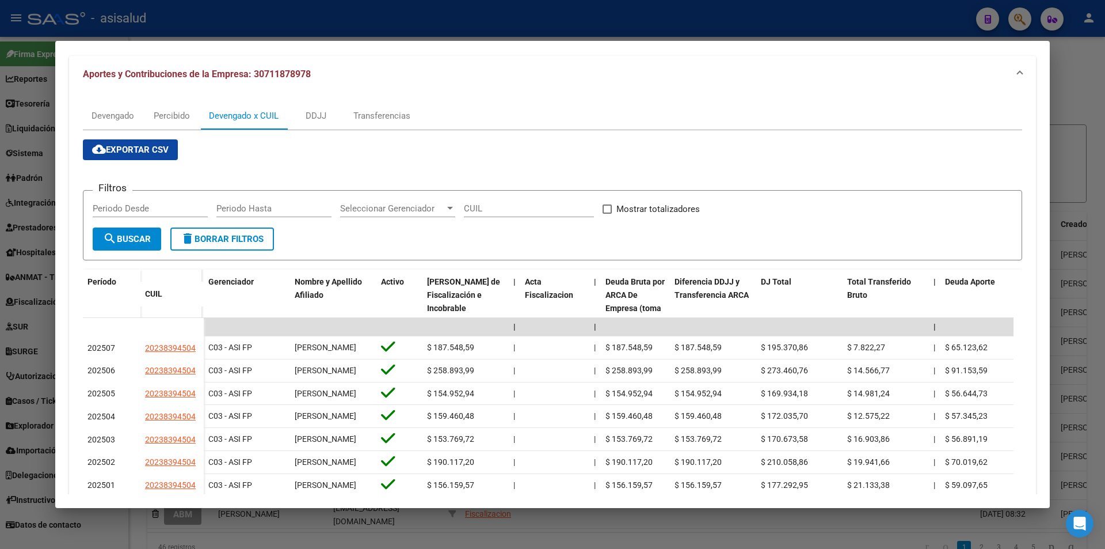
scroll to position [173, 0]
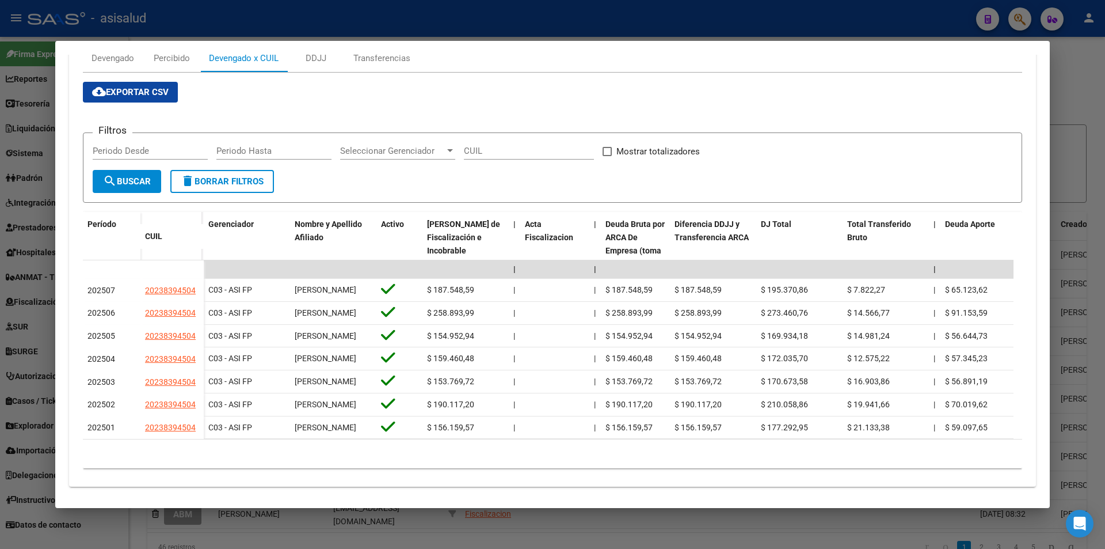
click at [195, 19] on div at bounding box center [552, 274] width 1105 height 549
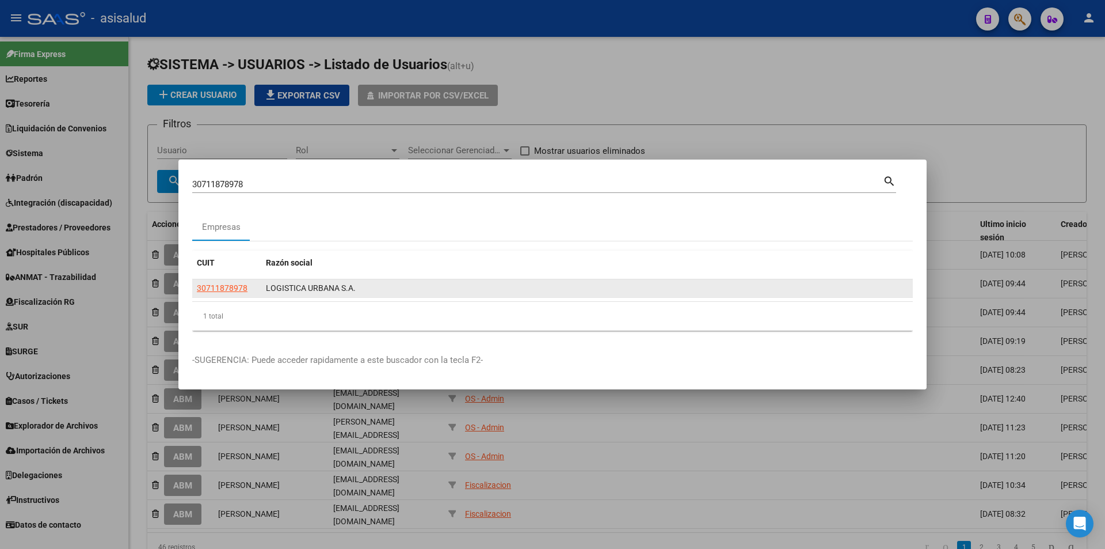
click at [219, 294] on app-link-go-to "30711878978" at bounding box center [222, 288] width 51 height 13
click at [221, 292] on span "30711878978" at bounding box center [222, 287] width 51 height 9
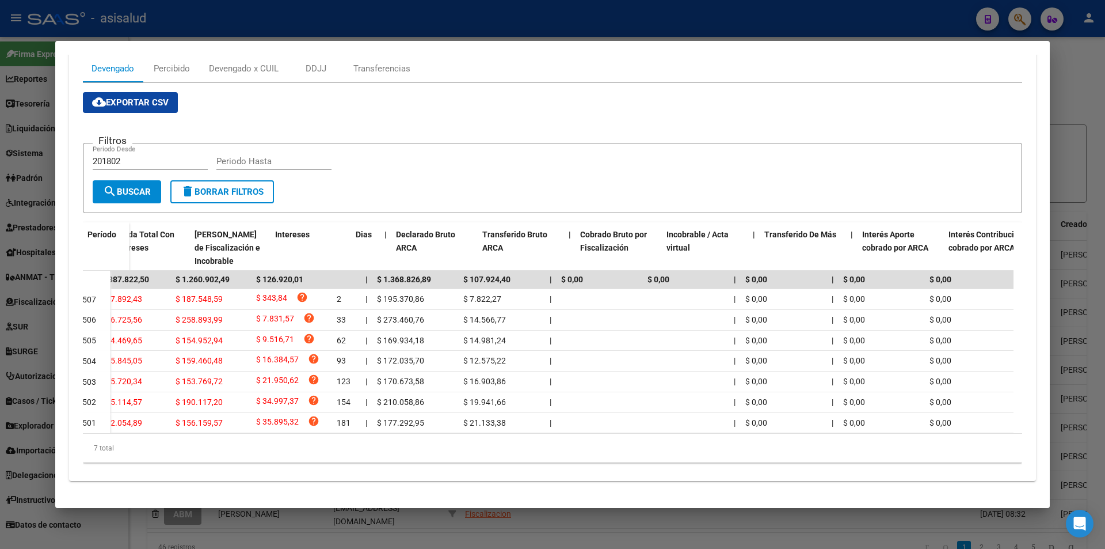
scroll to position [0, 0]
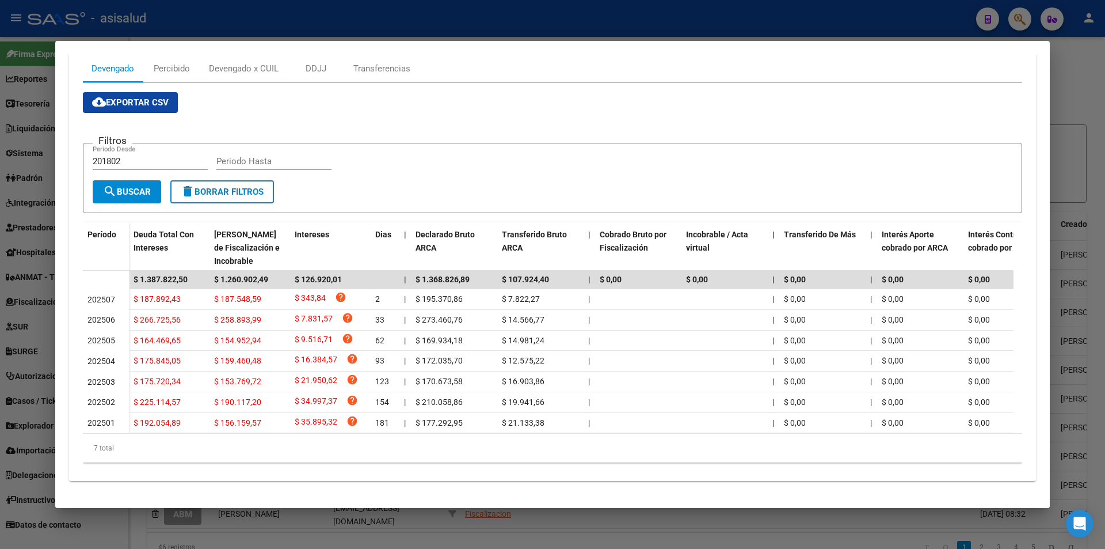
click at [559, 24] on div at bounding box center [552, 274] width 1105 height 549
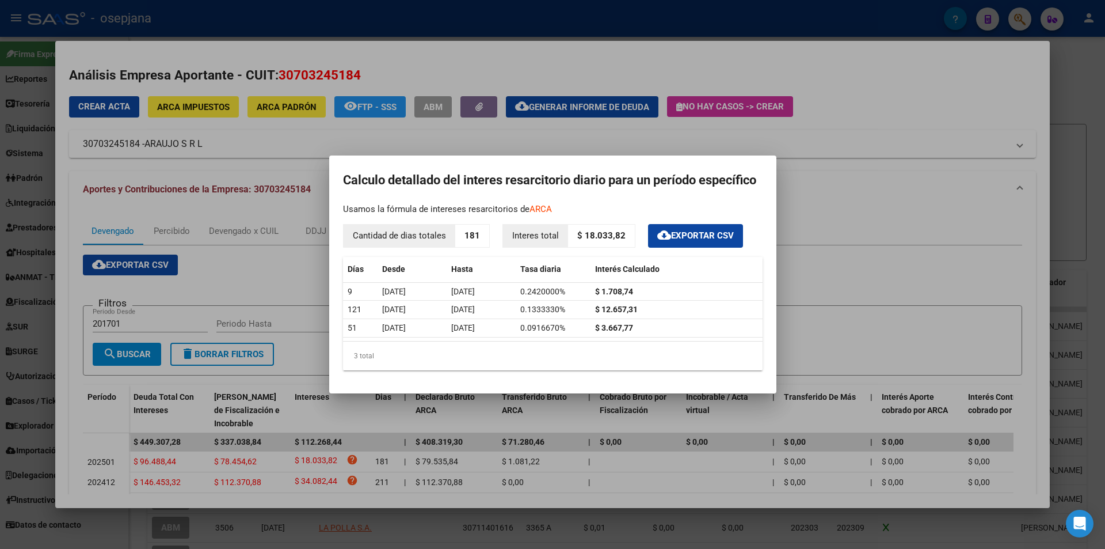
click at [343, 29] on div at bounding box center [552, 274] width 1105 height 549
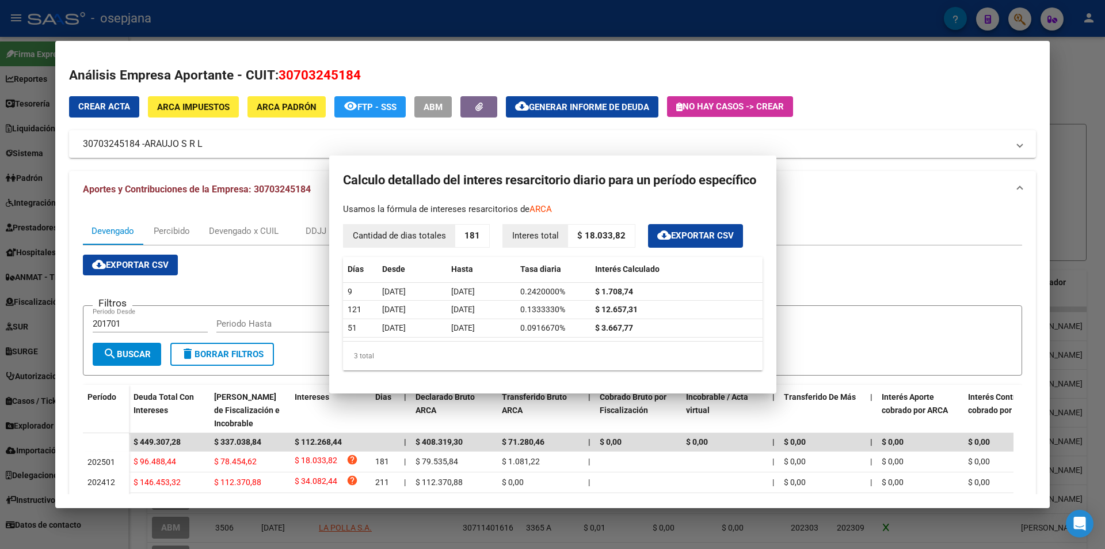
scroll to position [118, 0]
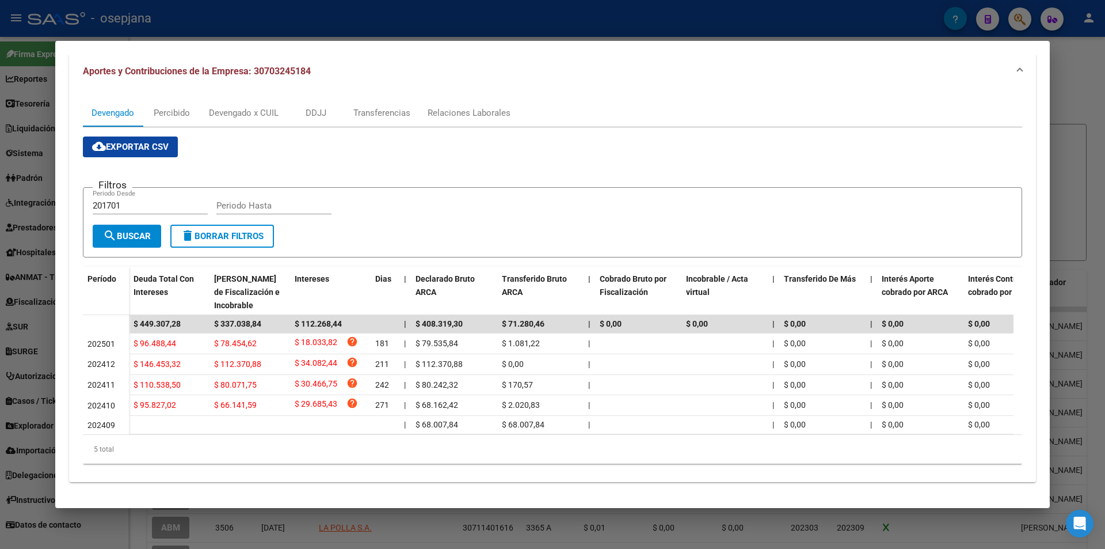
click at [343, 29] on div at bounding box center [552, 274] width 1105 height 549
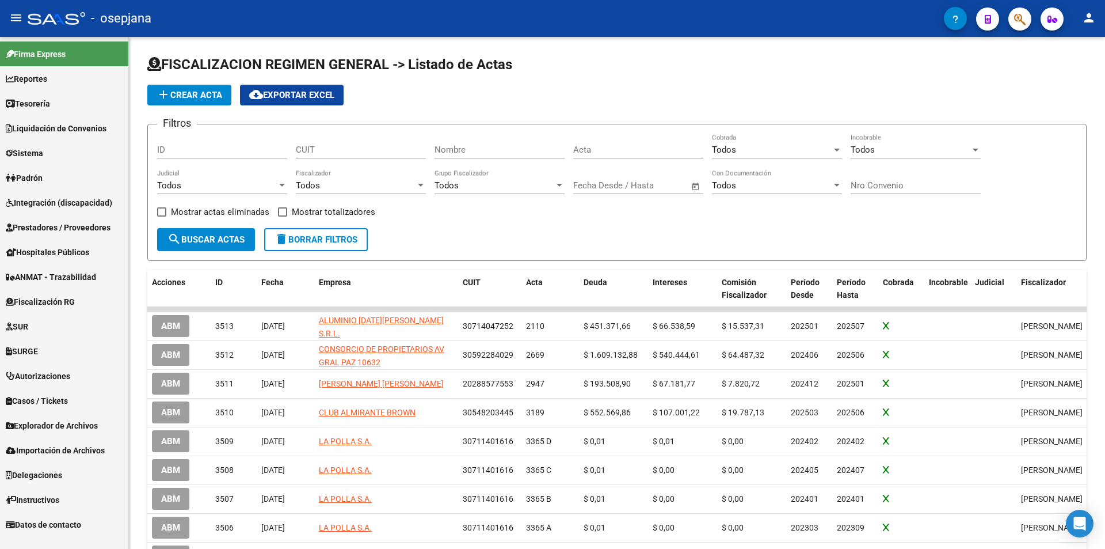
click at [64, 82] on link "Reportes" at bounding box center [64, 78] width 128 height 25
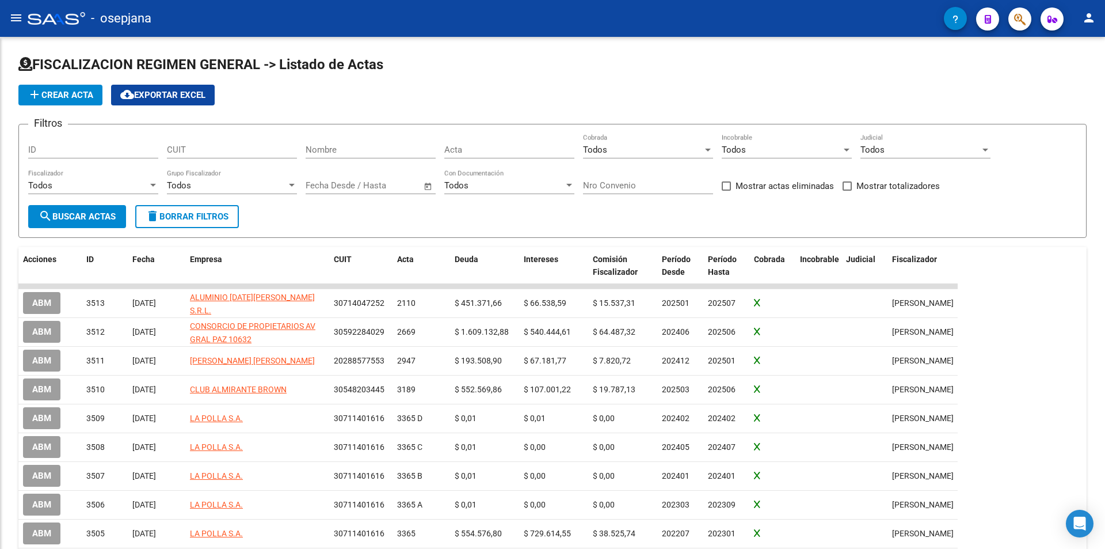
click at [64, 82] on app-list-header "FISCALIZACION REGIMEN GENERAL -> Listado de Actas add Crear Acta cloud_download…" at bounding box center [552, 146] width 1069 height 183
click at [13, 21] on mat-icon "menu" at bounding box center [16, 18] width 14 height 14
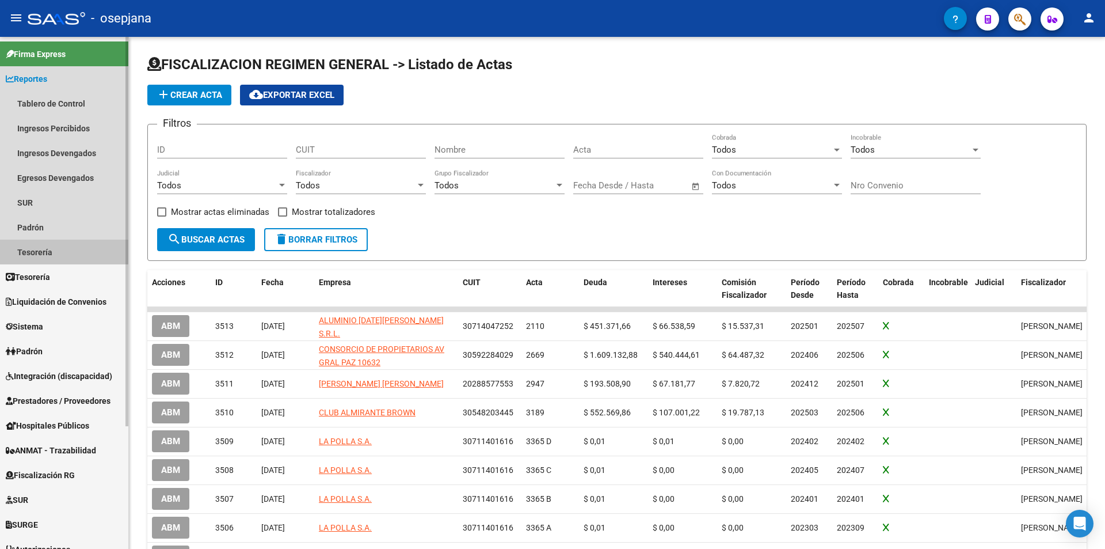
click at [54, 250] on link "Tesorería" at bounding box center [64, 252] width 128 height 25
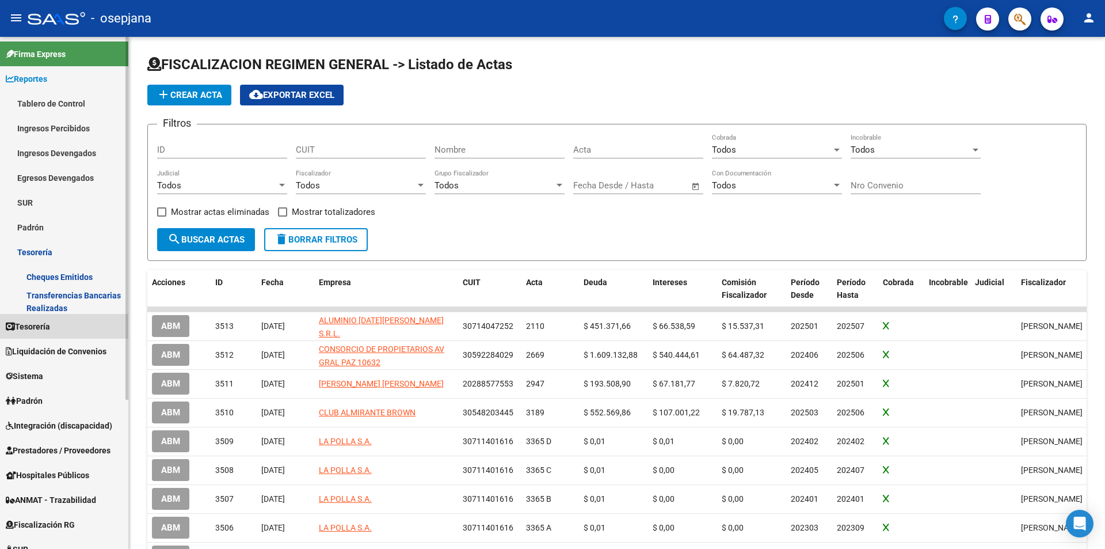
click at [47, 326] on span "Tesorería" at bounding box center [28, 326] width 44 height 13
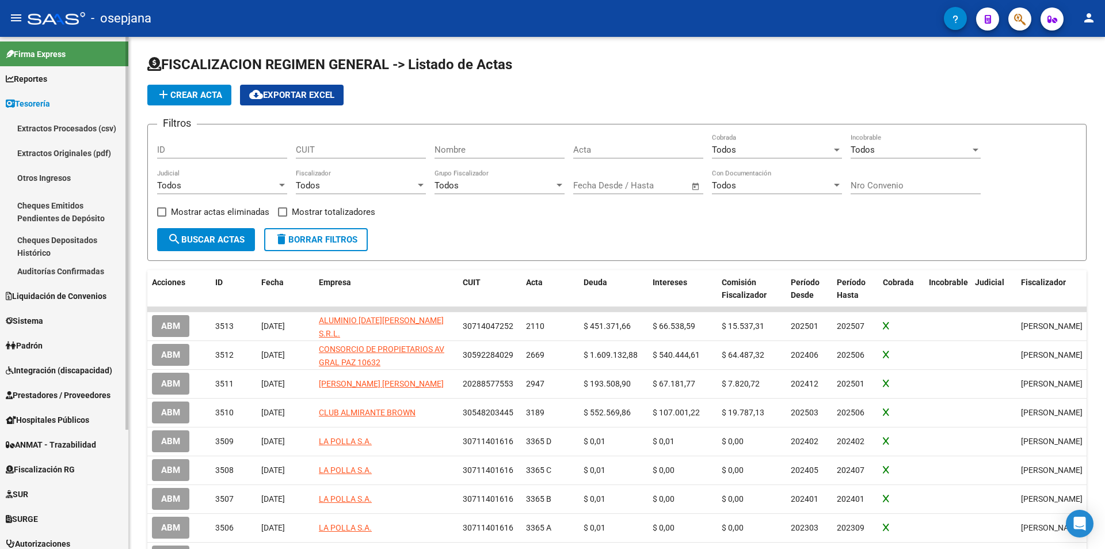
click at [44, 270] on link "Auditorías Confirmadas" at bounding box center [64, 271] width 128 height 25
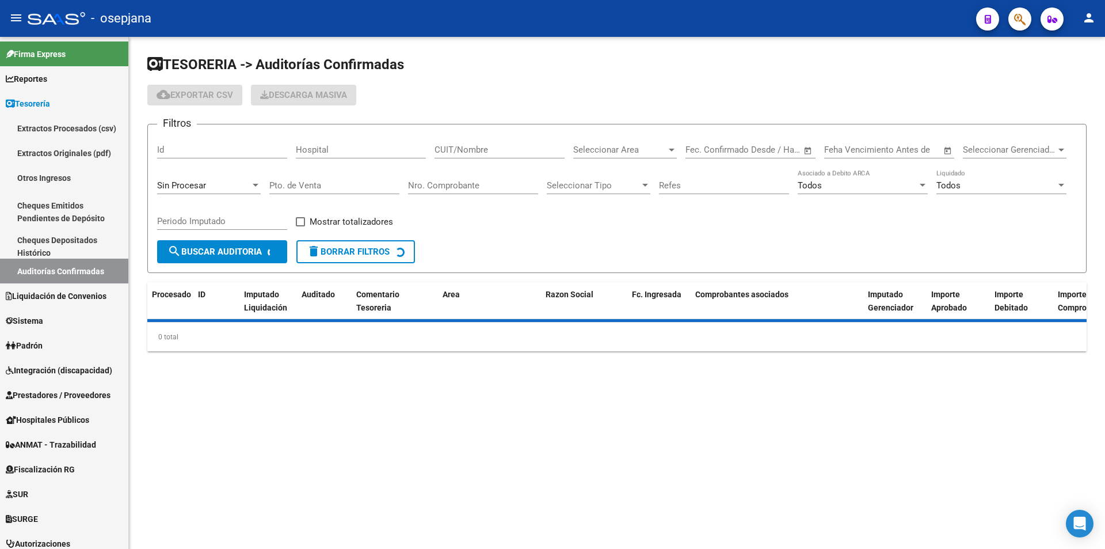
click at [438, 180] on input "Nro. Comprobante" at bounding box center [473, 185] width 130 height 10
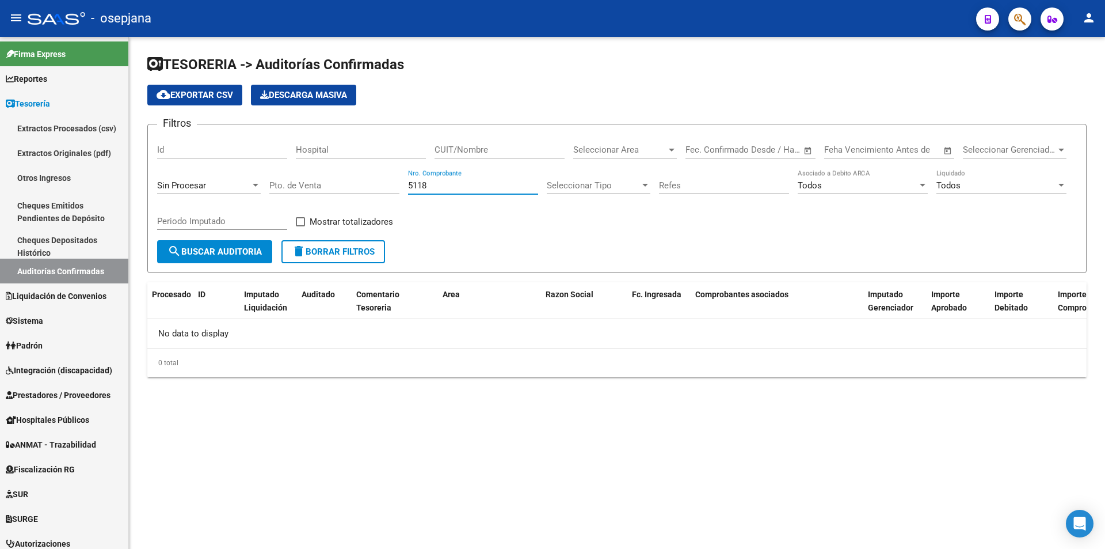
type input "5118"
click at [260, 251] on span "search Buscar Auditoria" at bounding box center [215, 251] width 94 height 10
click at [1023, 22] on icon "button" at bounding box center [1020, 19] width 12 height 13
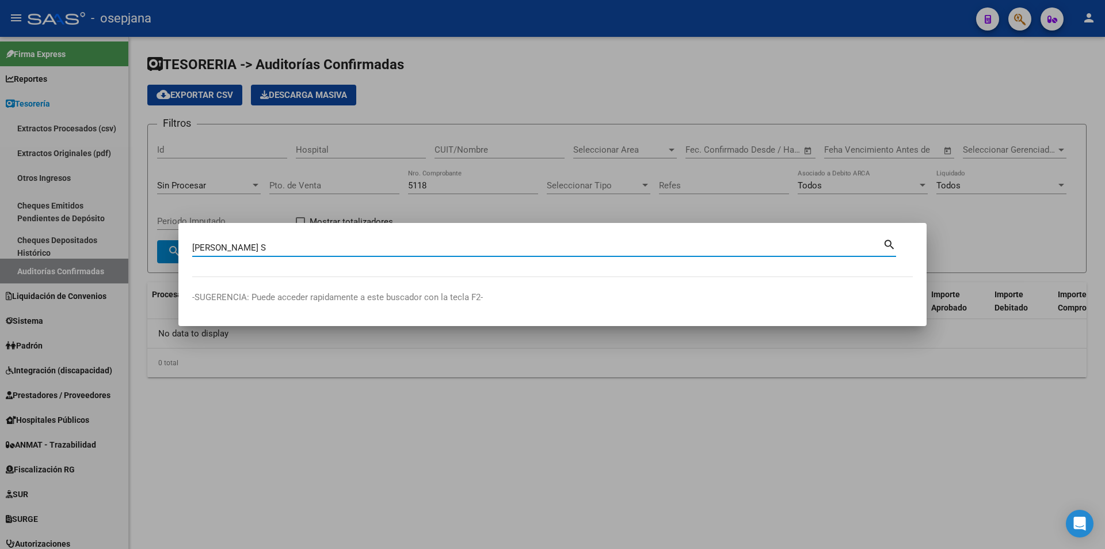
type input "[PERSON_NAME] S"
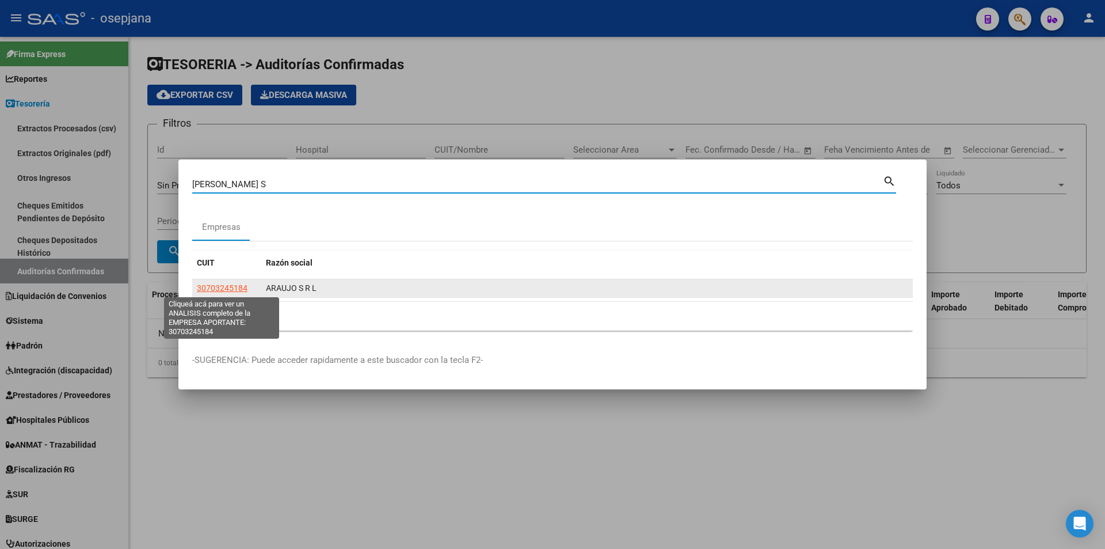
click at [206, 287] on span "30703245184" at bounding box center [222, 287] width 51 height 9
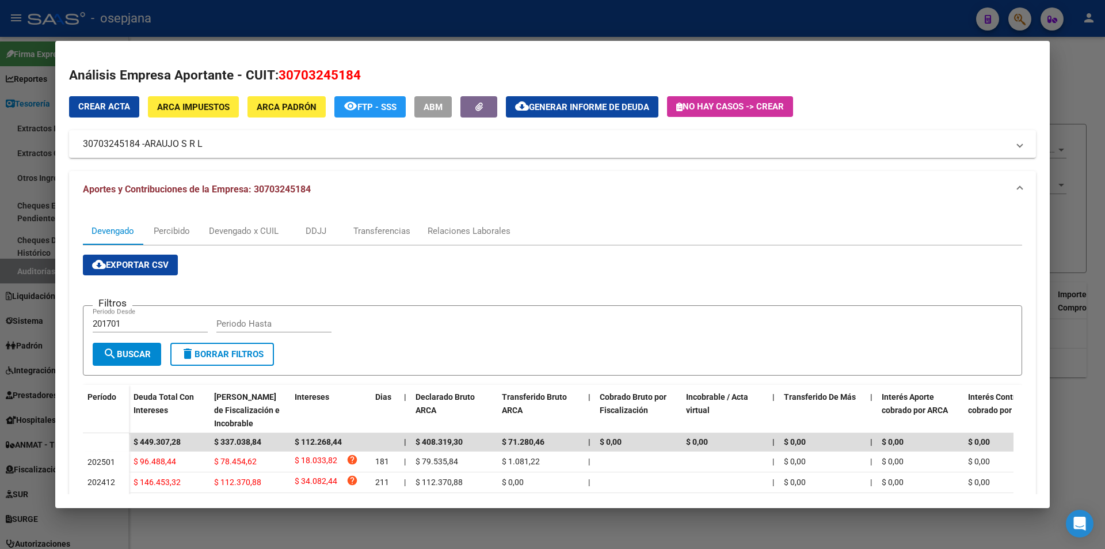
scroll to position [115, 0]
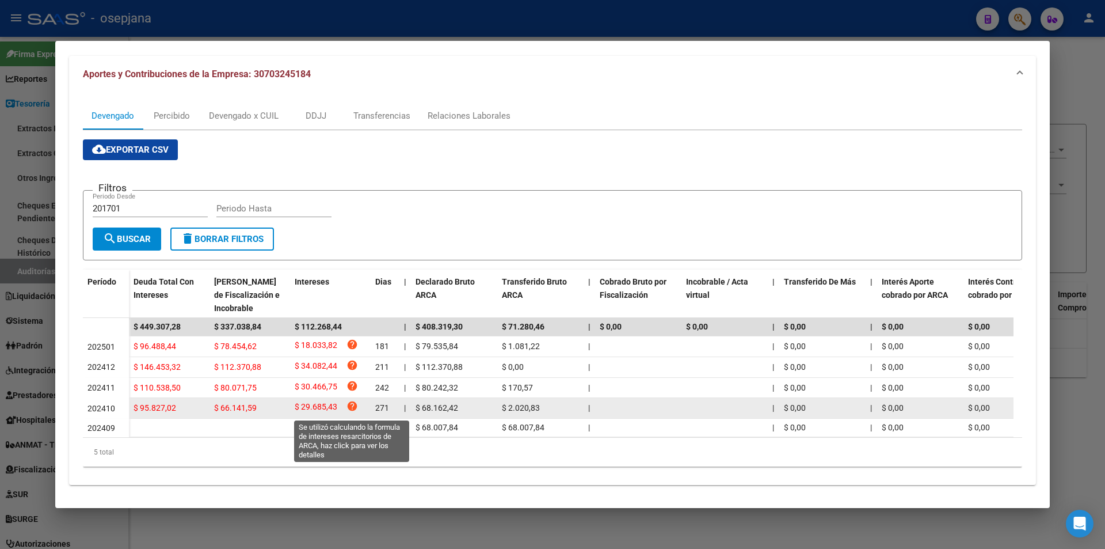
click at [351, 408] on icon "help" at bounding box center [353, 406] width 12 height 12
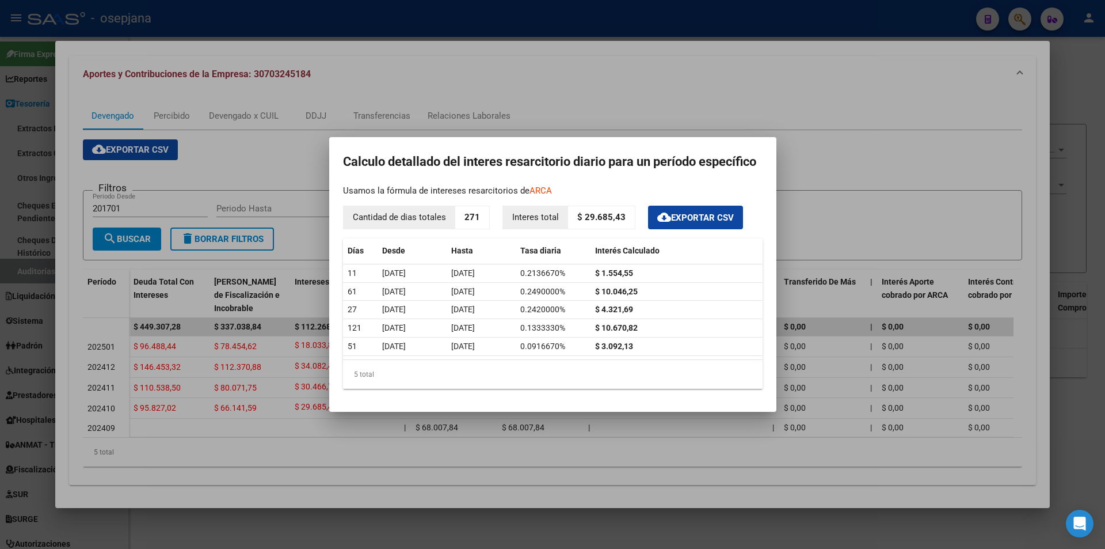
click at [648, 103] on div at bounding box center [552, 274] width 1105 height 549
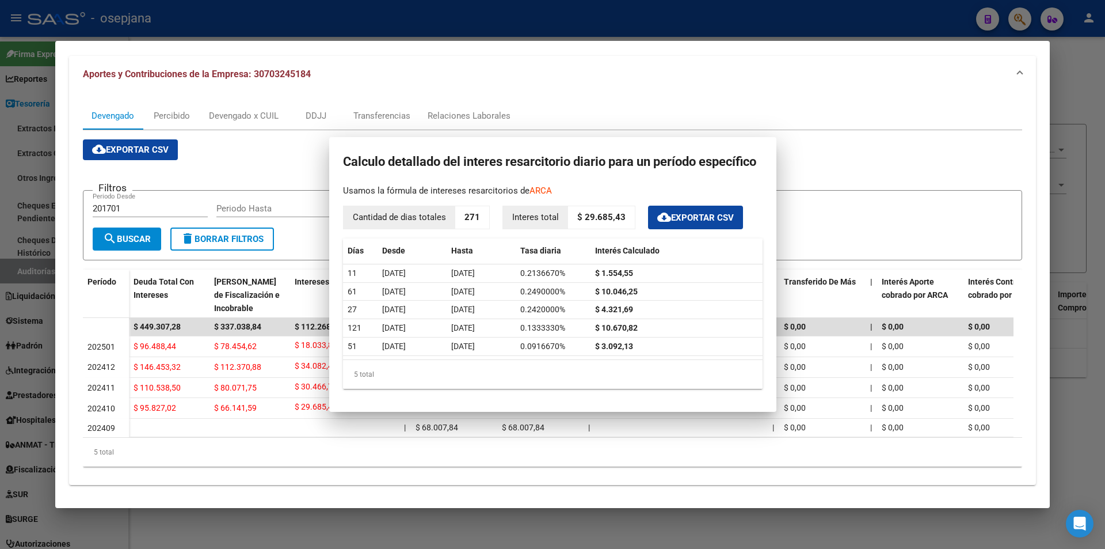
click at [465, 62] on mat-expansion-panel-header "Aportes y Contribuciones de la Empresa: 30703245184" at bounding box center [552, 74] width 967 height 37
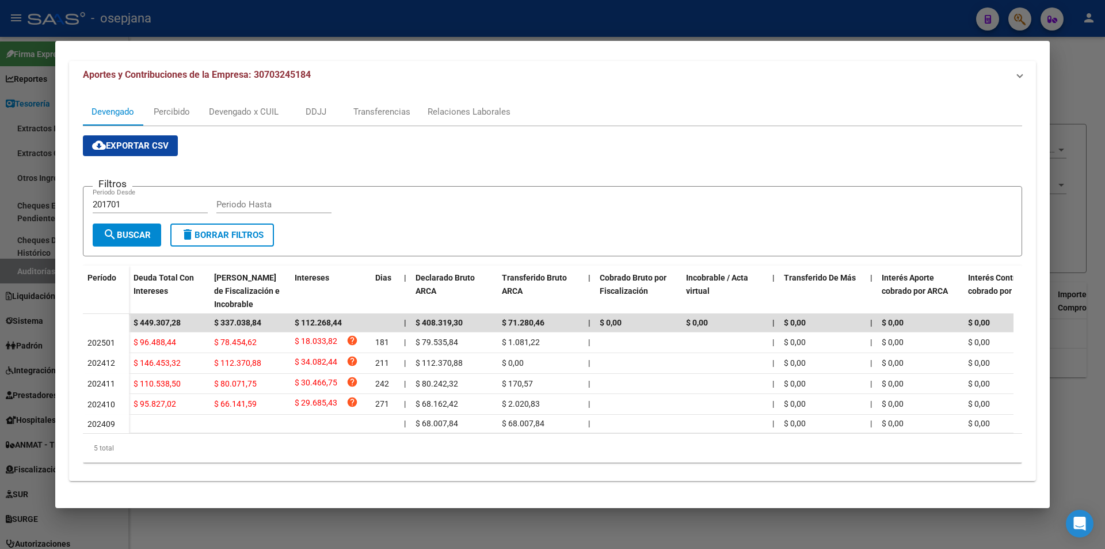
scroll to position [0, 0]
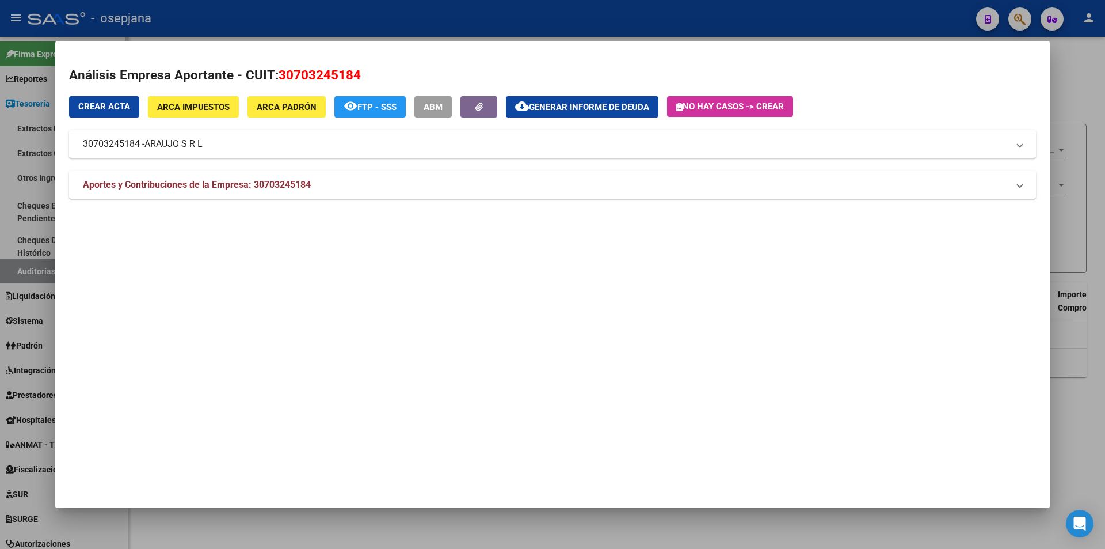
click at [38, 101] on span "Tesorería" at bounding box center [28, 103] width 44 height 13
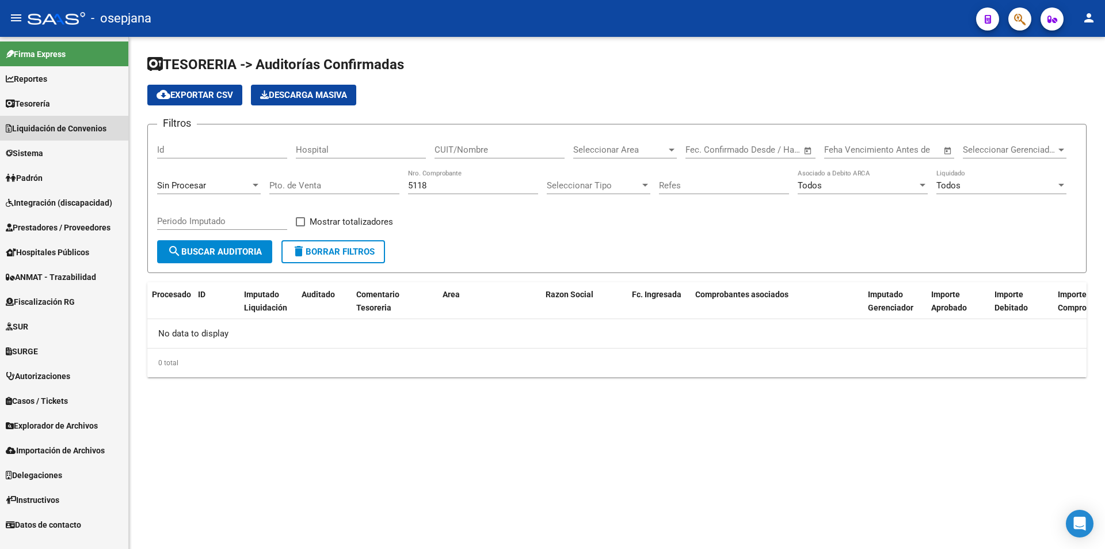
click at [45, 134] on span "Liquidación de Convenios" at bounding box center [56, 128] width 101 height 13
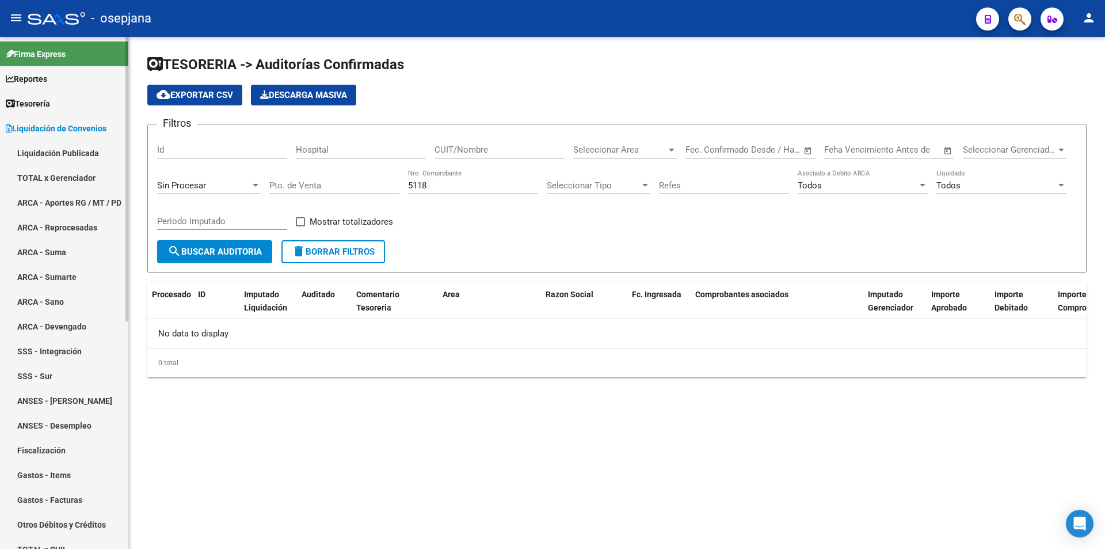
click at [47, 177] on link "TOTAL x Gerenciador" at bounding box center [64, 177] width 128 height 25
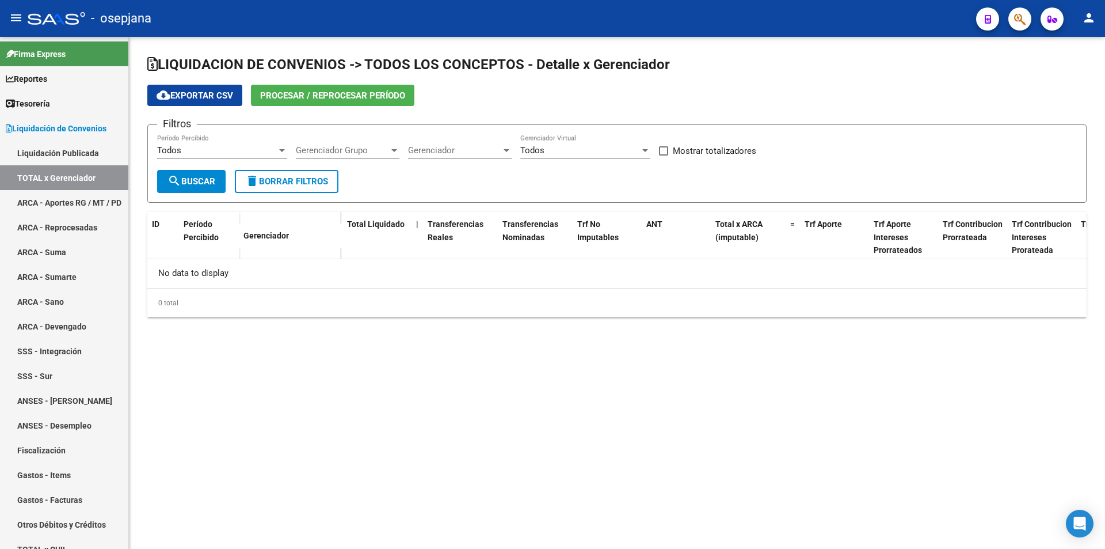
checkbox input "true"
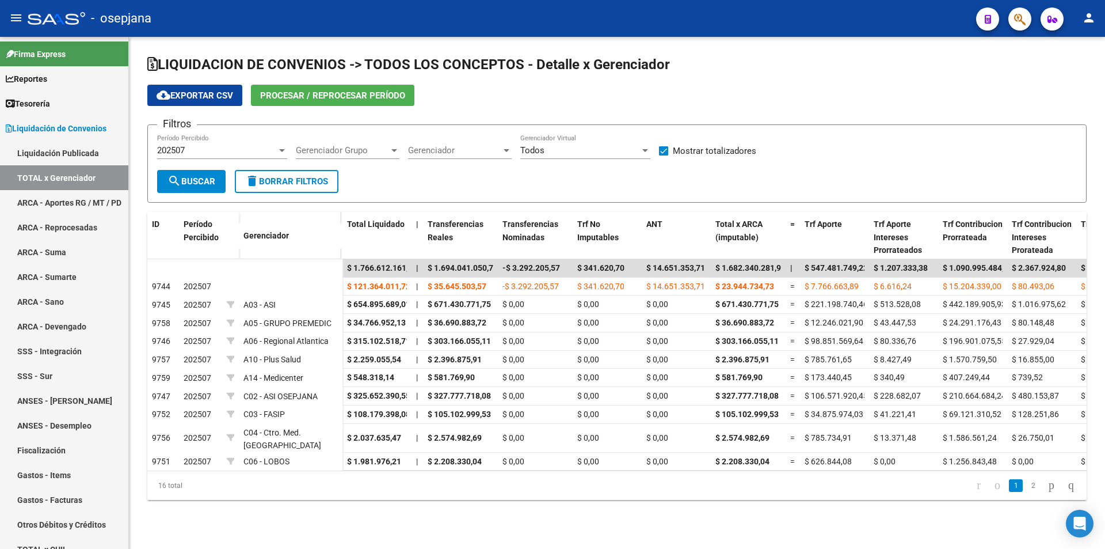
click at [245, 151] on div "202507" at bounding box center [217, 150] width 120 height 10
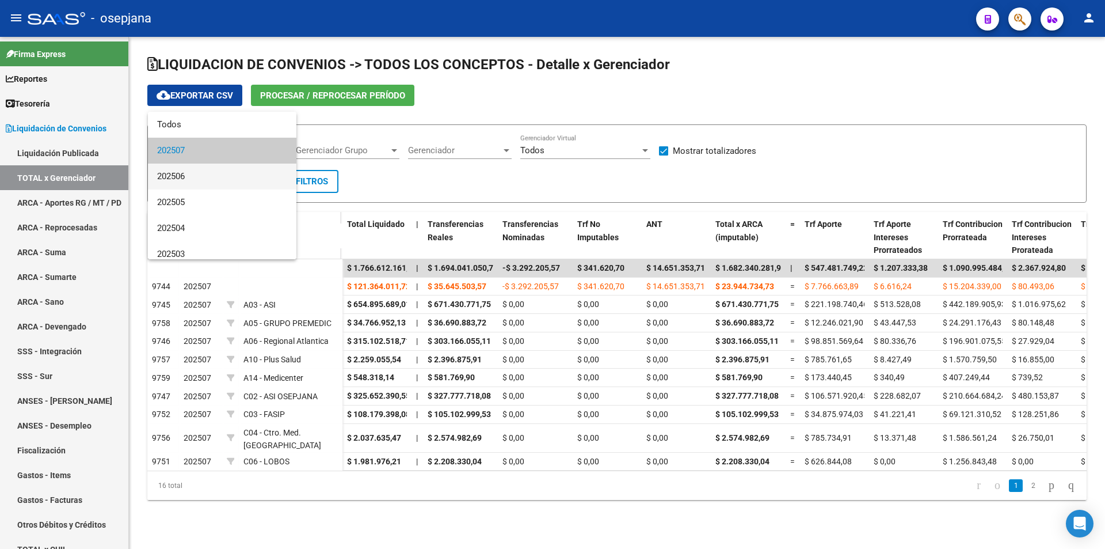
click at [188, 178] on span "202506" at bounding box center [222, 177] width 130 height 26
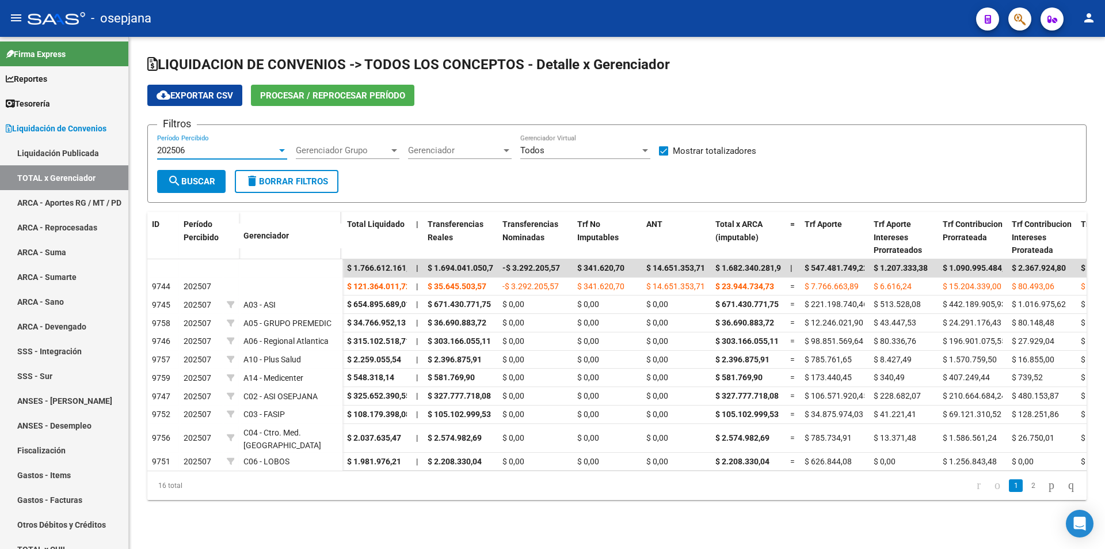
click at [200, 180] on span "search Buscar" at bounding box center [192, 181] width 48 height 10
click at [1047, 492] on icon "go to next page" at bounding box center [1051, 485] width 9 height 14
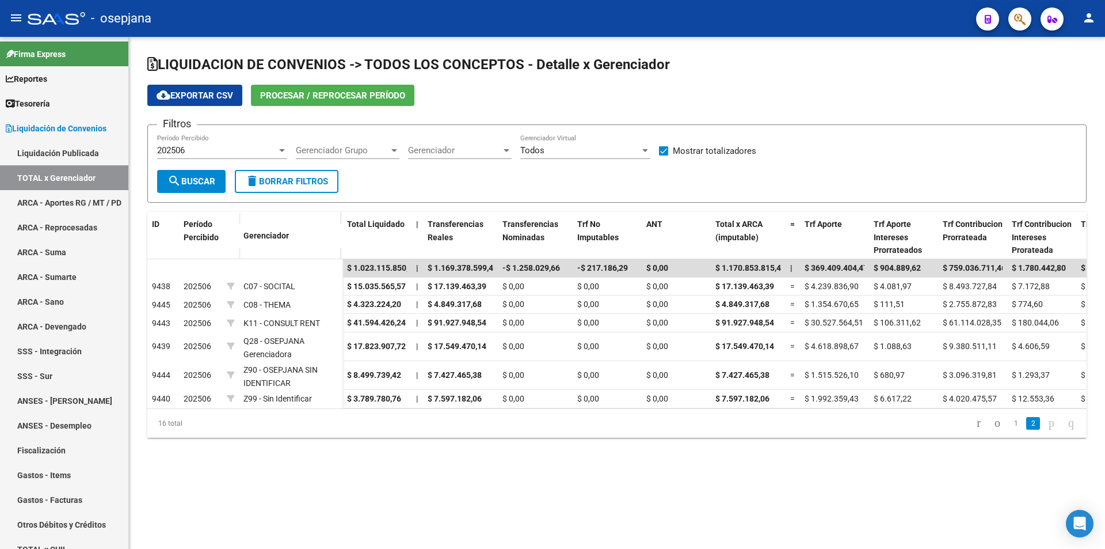
click at [214, 153] on div "202506" at bounding box center [217, 150] width 120 height 10
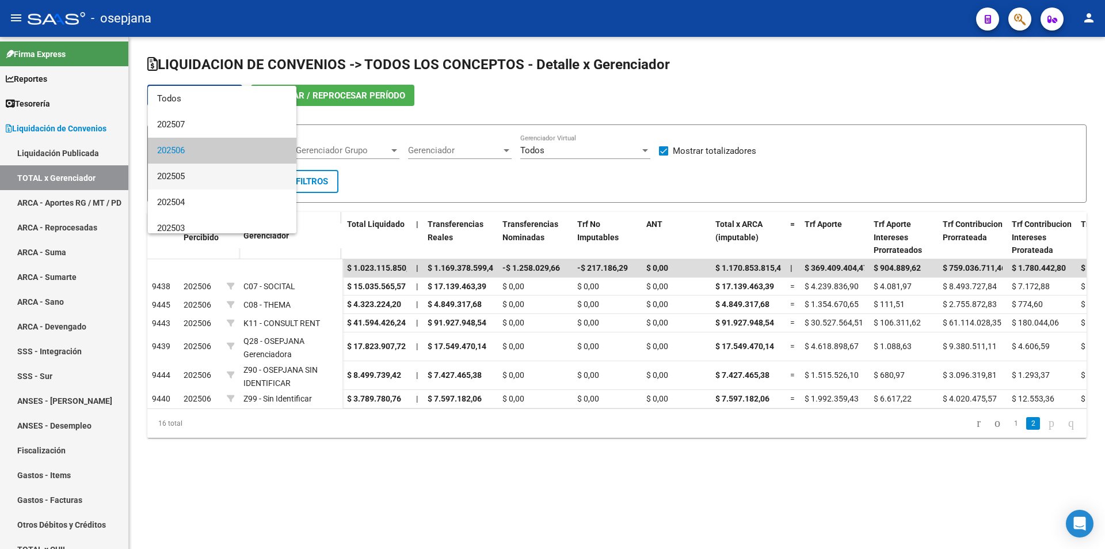
click at [193, 177] on span "202505" at bounding box center [222, 177] width 130 height 26
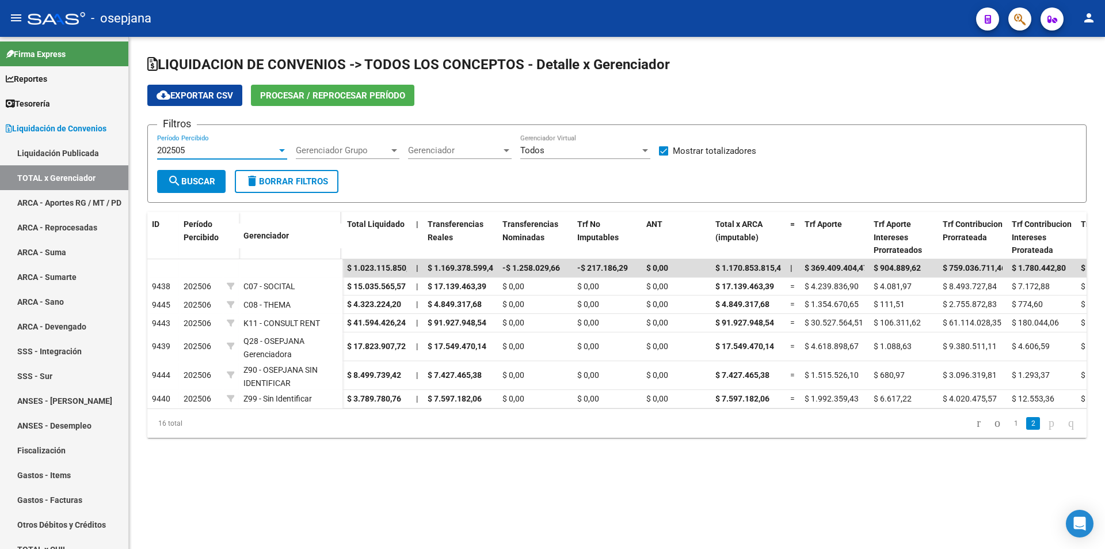
click at [193, 183] on span "search Buscar" at bounding box center [192, 181] width 48 height 10
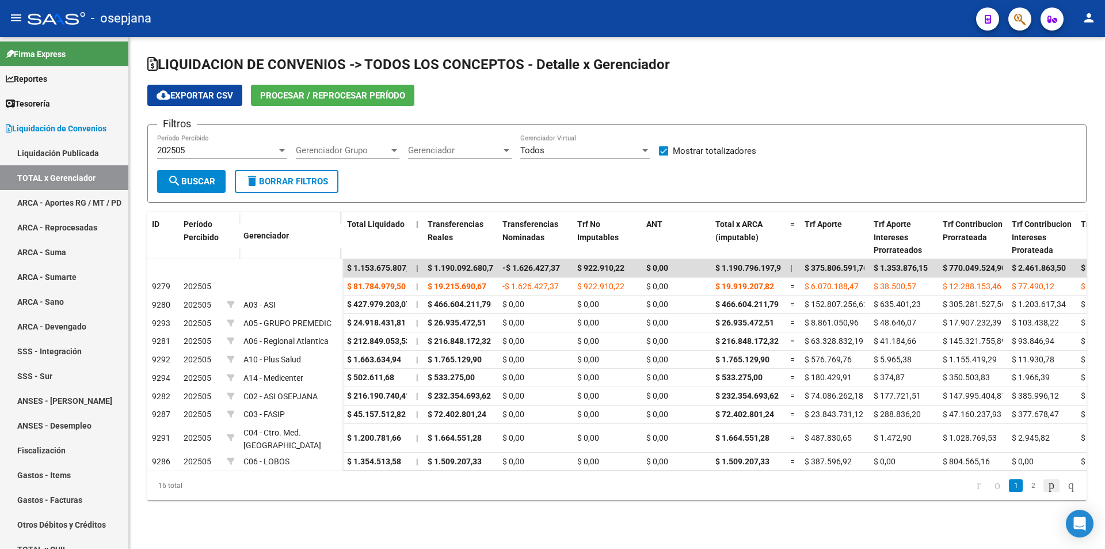
click at [1047, 492] on icon "go to next page" at bounding box center [1051, 485] width 9 height 14
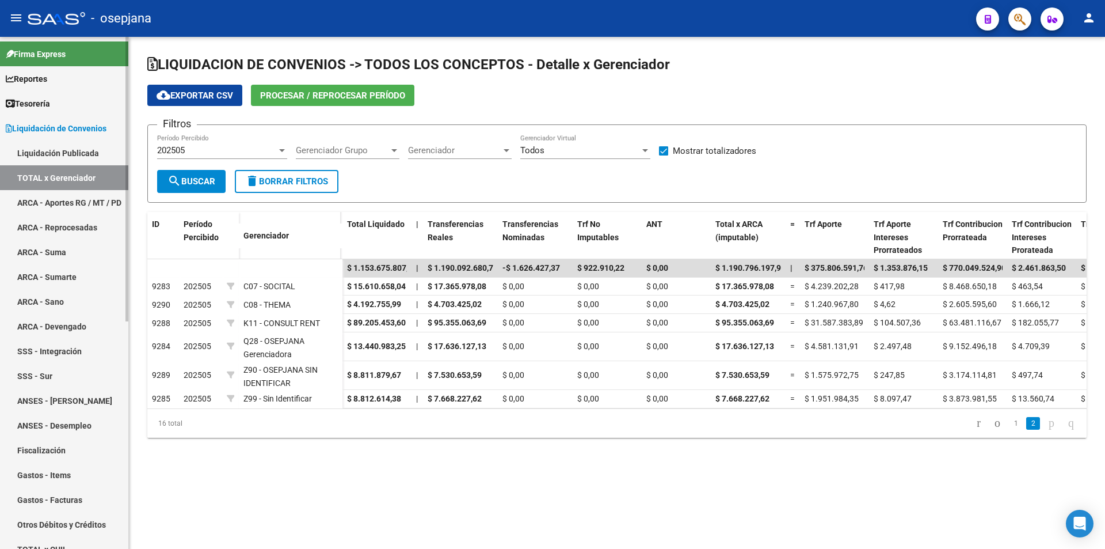
click at [41, 126] on span "Liquidación de Convenios" at bounding box center [56, 128] width 101 height 13
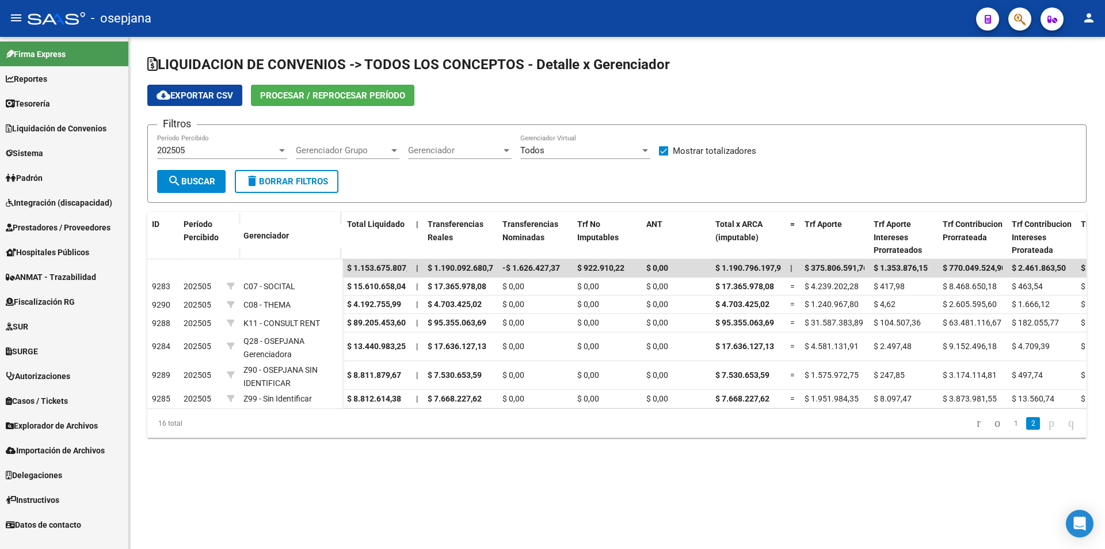
click at [237, 150] on div "202505" at bounding box center [217, 150] width 120 height 10
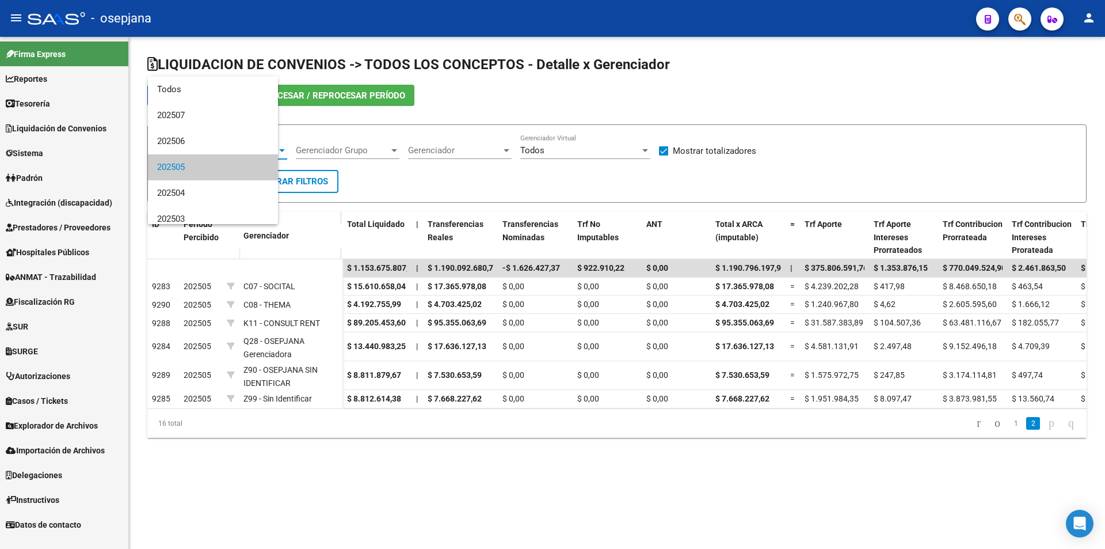
scroll to position [17, 0]
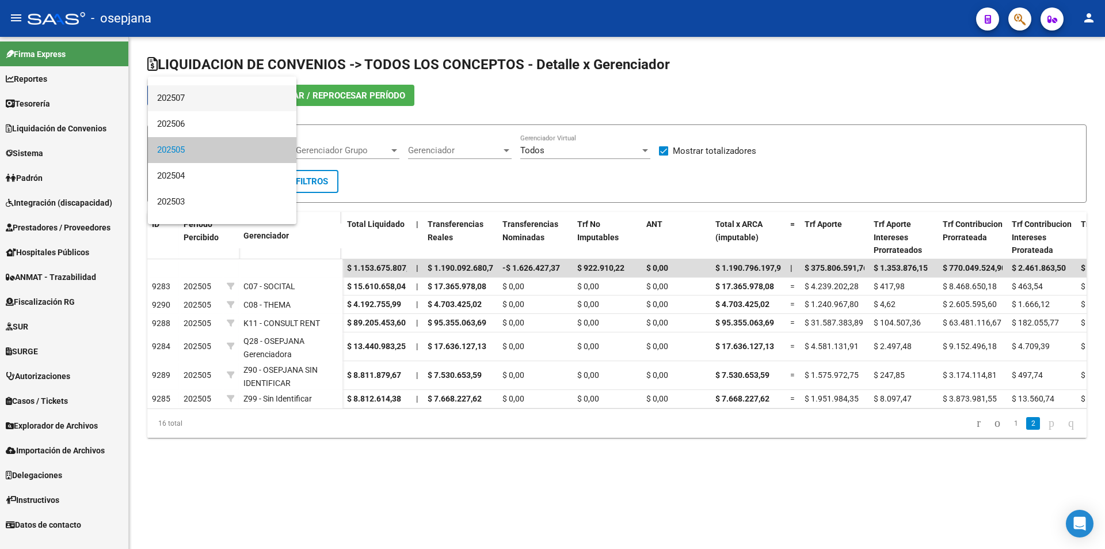
click at [188, 96] on span "202507" at bounding box center [222, 98] width 130 height 26
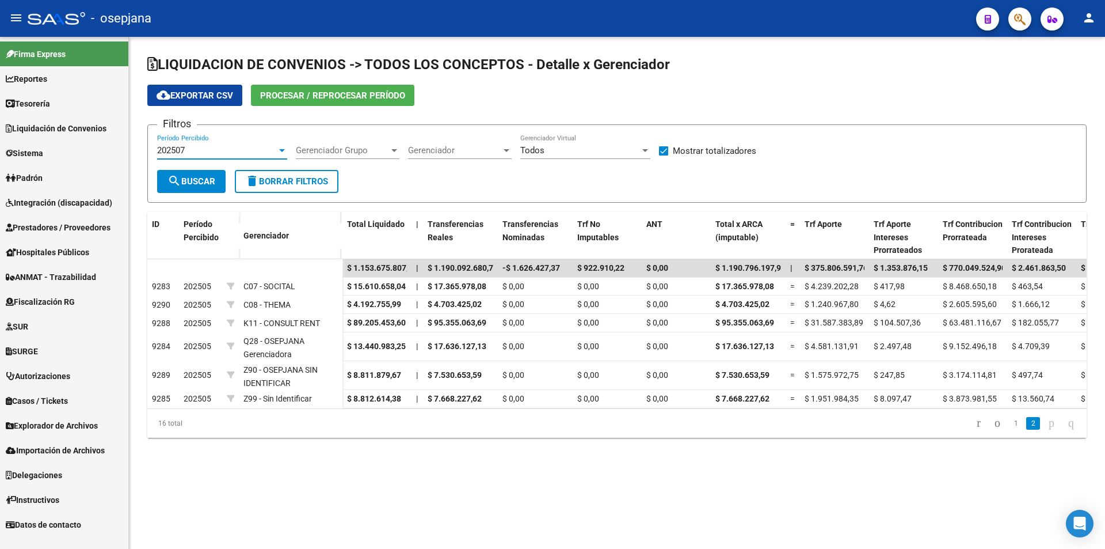
click at [207, 182] on span "search Buscar" at bounding box center [192, 181] width 48 height 10
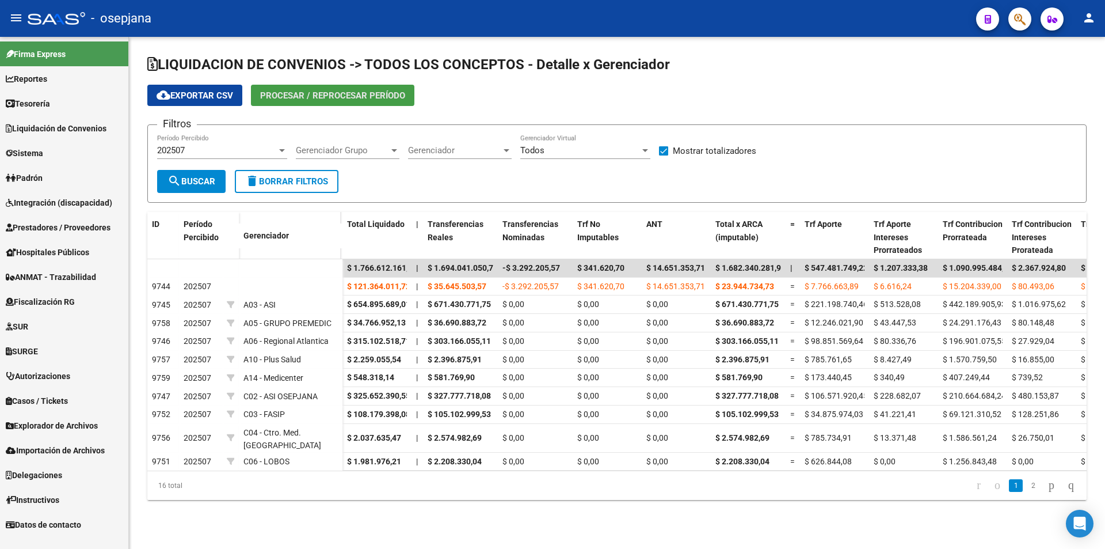
click at [303, 94] on span "Procesar / Reprocesar período" at bounding box center [332, 95] width 145 height 10
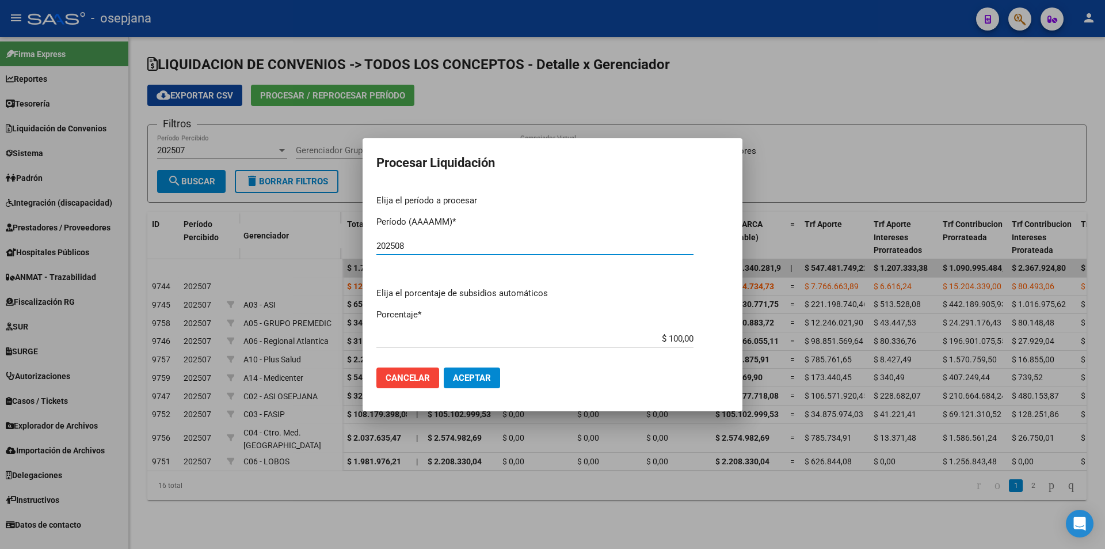
type input "202508"
click at [488, 381] on span "Aceptar" at bounding box center [472, 378] width 38 height 10
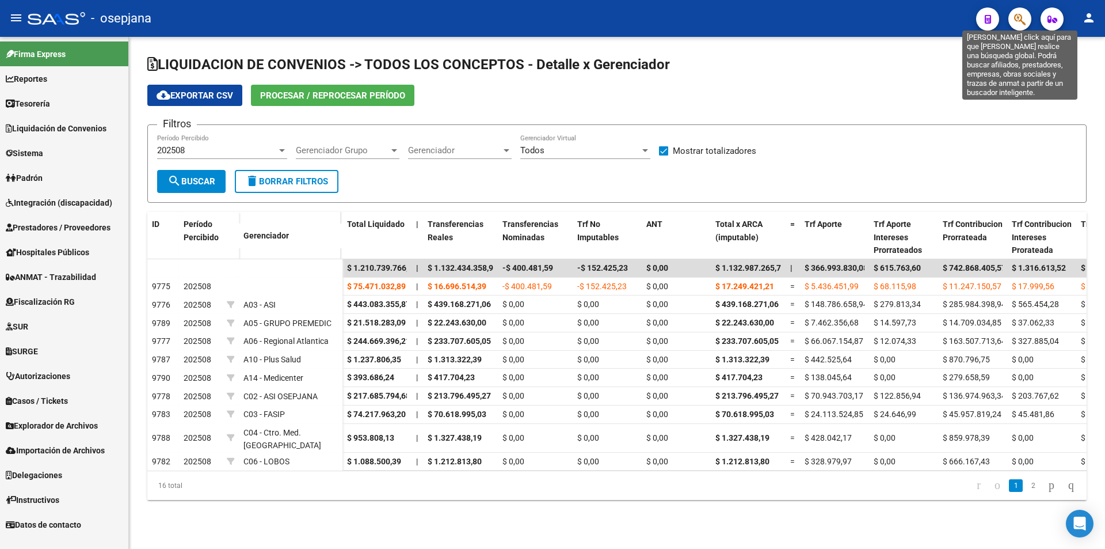
click at [1016, 19] on icon "button" at bounding box center [1020, 19] width 12 height 13
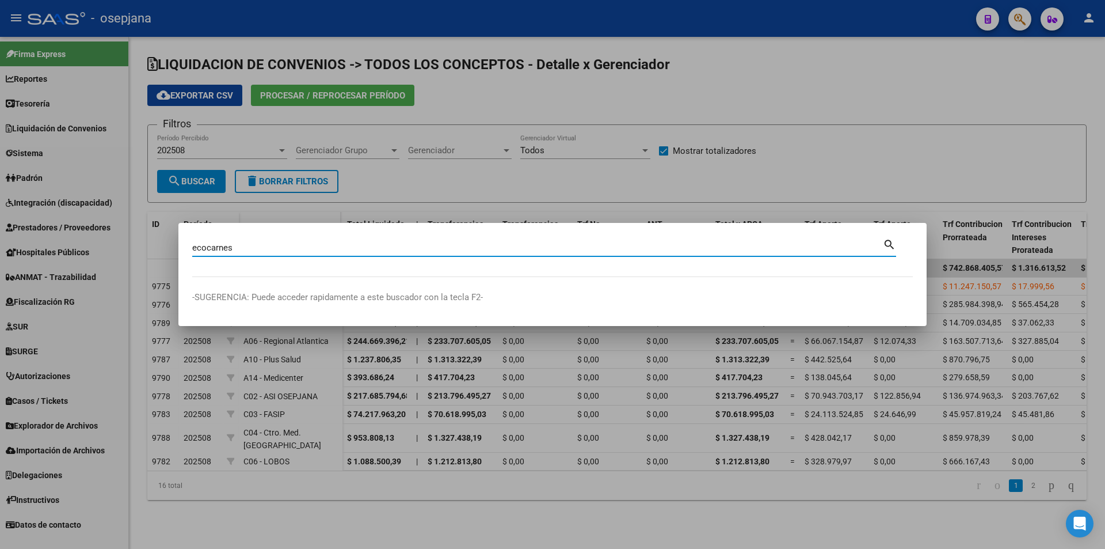
type input "ecocarnes"
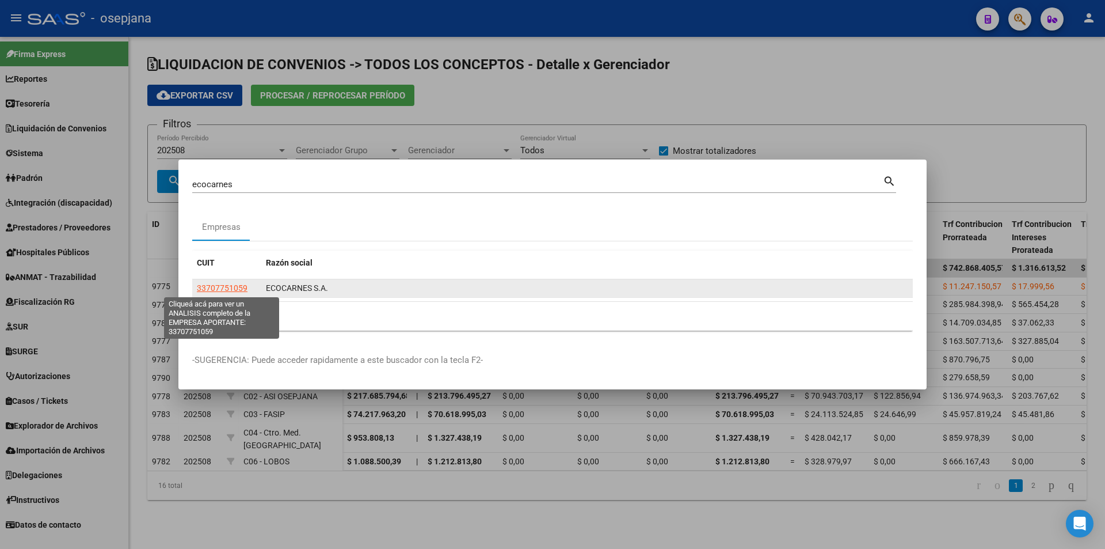
click at [231, 288] on span "33707751059" at bounding box center [222, 287] width 51 height 9
type textarea "33707751059"
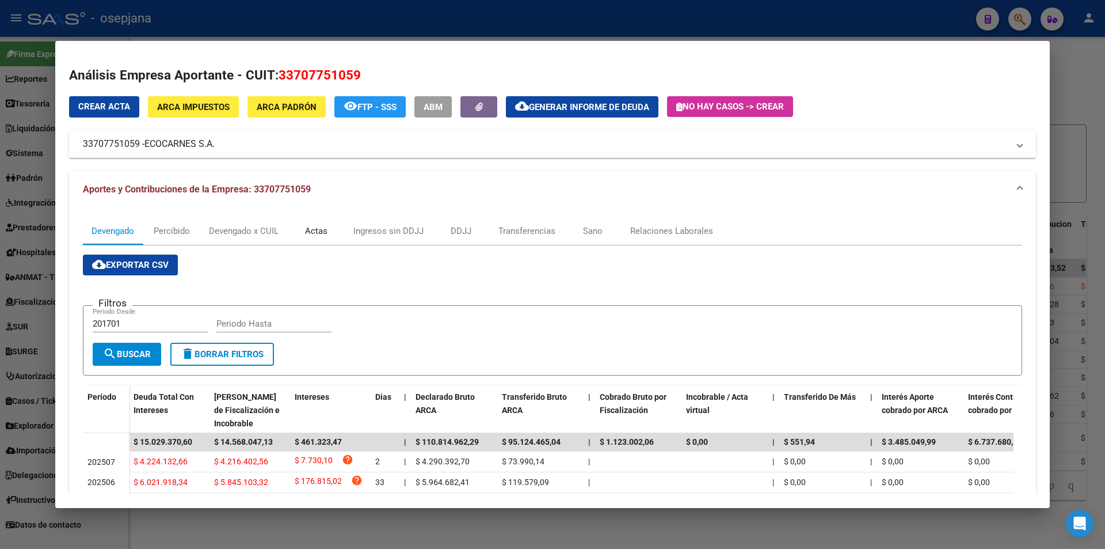
click at [307, 236] on div "Actas" at bounding box center [316, 231] width 22 height 13
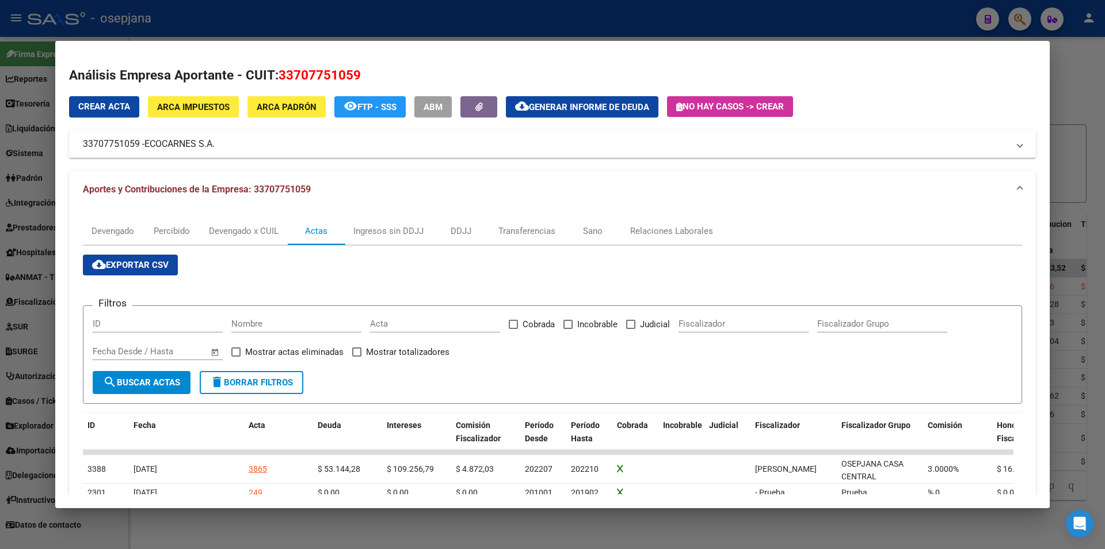
scroll to position [81, 0]
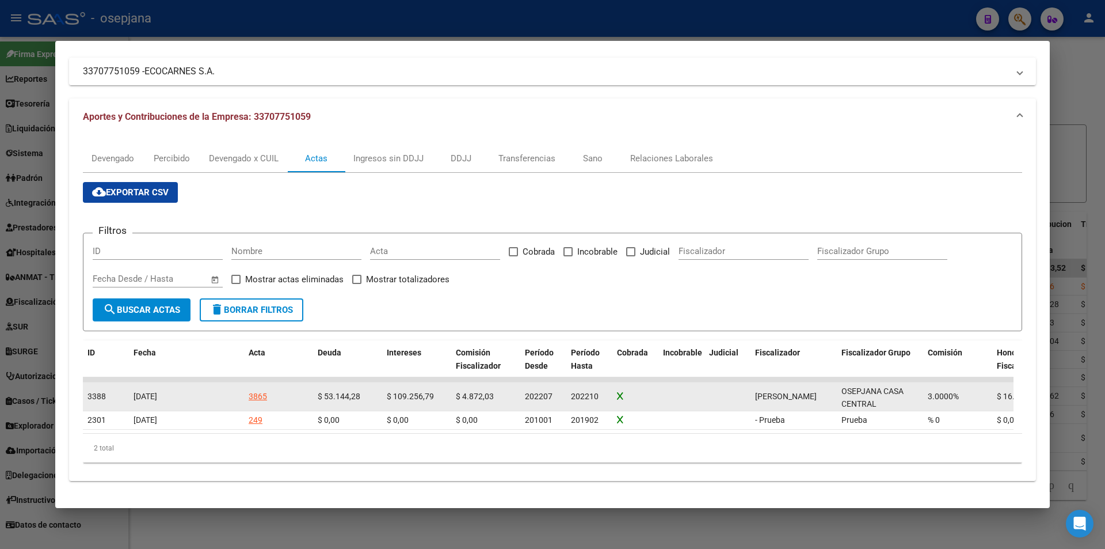
click at [256, 390] on div "3865" at bounding box center [258, 396] width 18 height 13
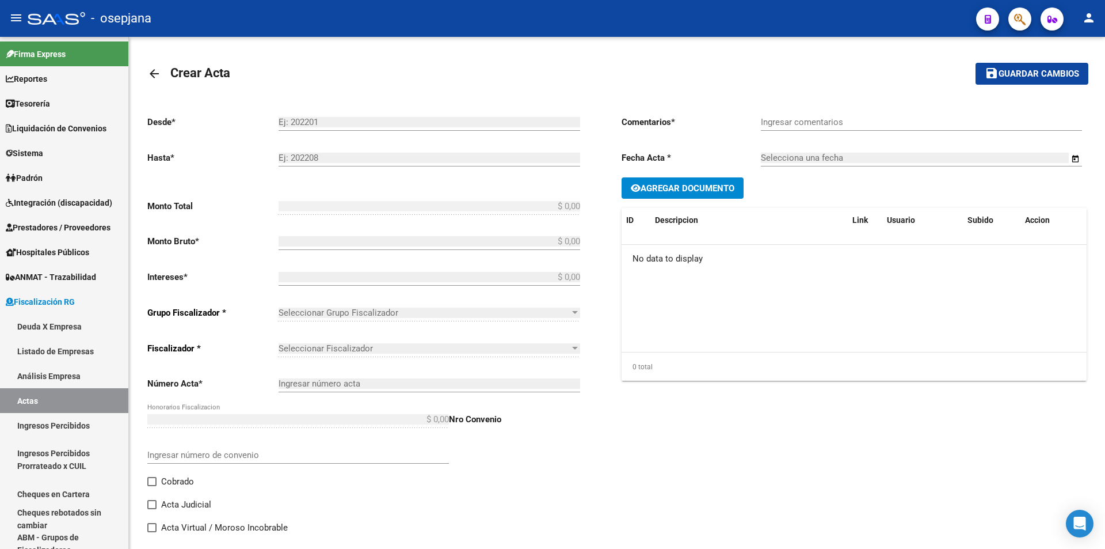
type input "202207"
type input "202210"
type input "$ 178.641,18"
type input "$ 53.144,28"
type input "$ 109.256,79"
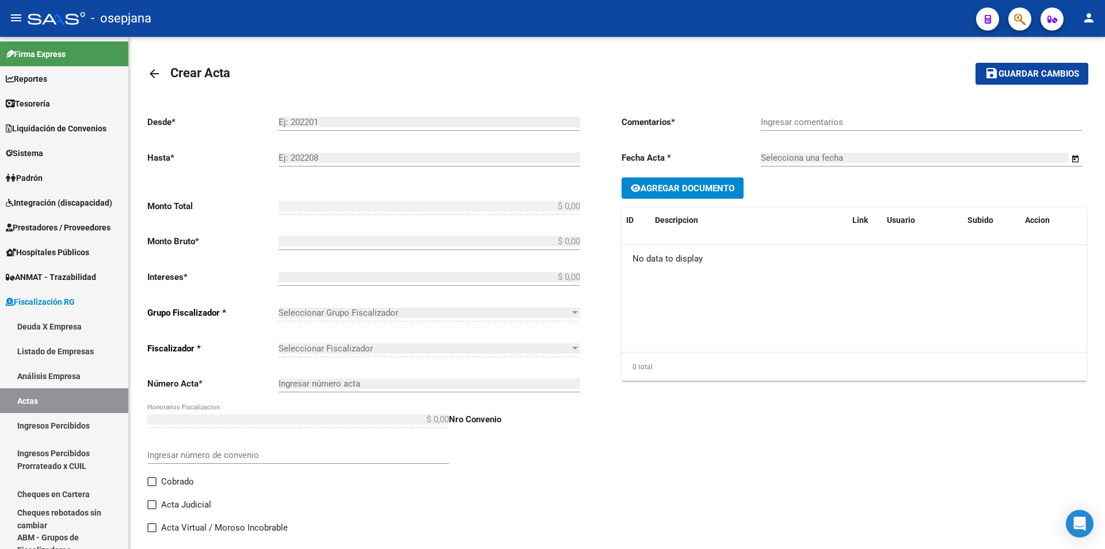
type input "3865"
type input "$ 16.240,11"
checkbox input "true"
type input "."
type input "[DATE]"
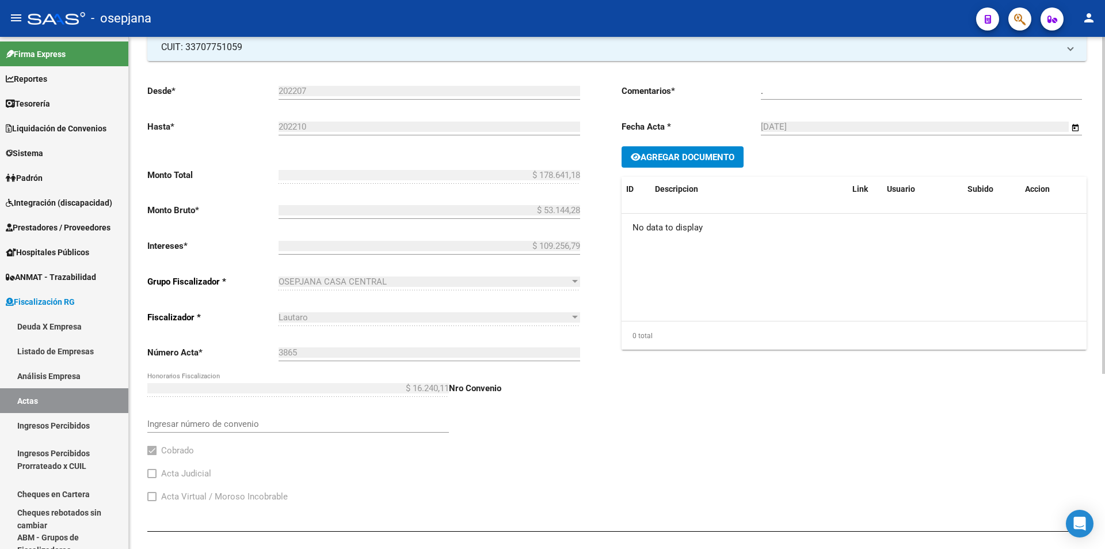
scroll to position [36, 0]
